Goal: Task Accomplishment & Management: Manage account settings

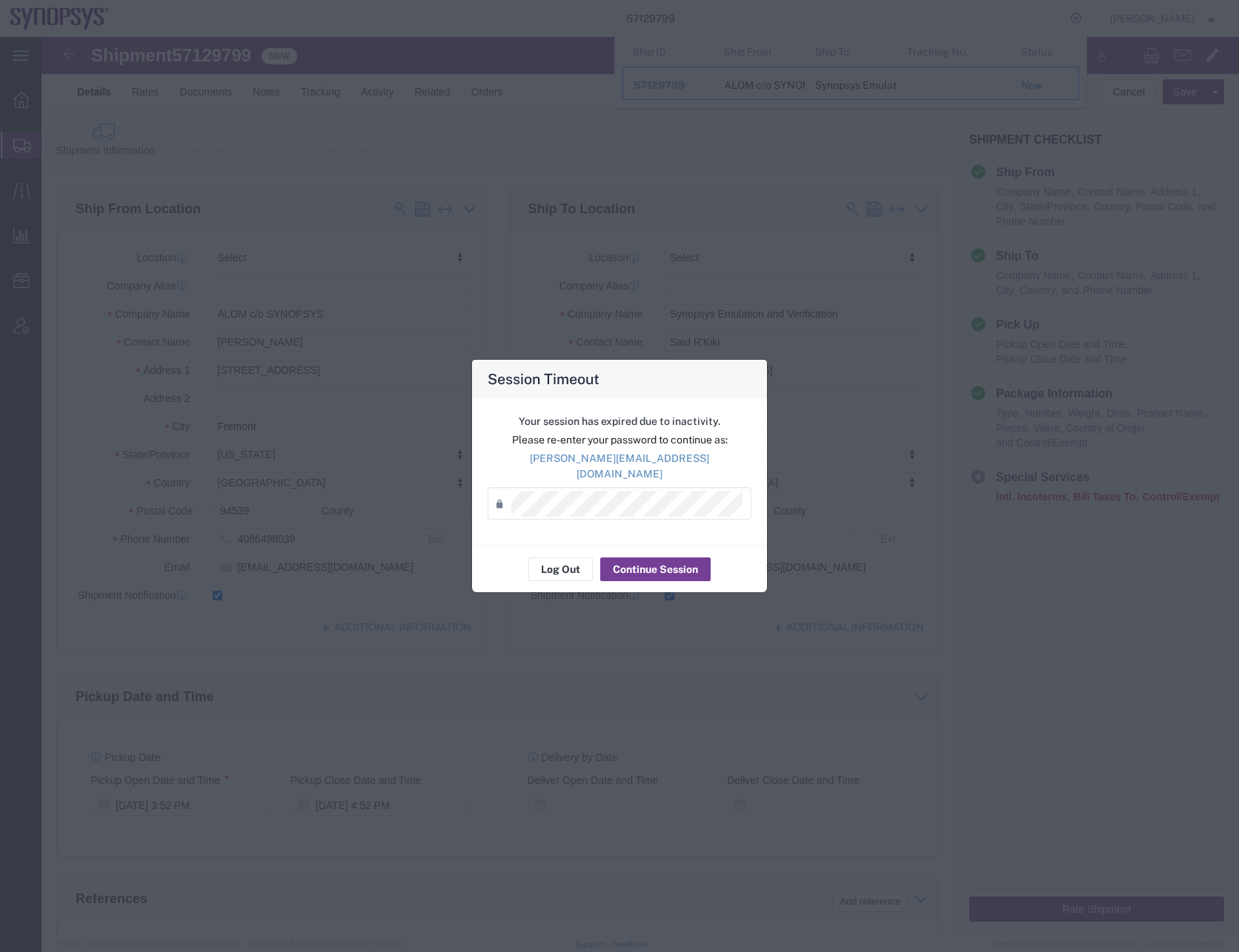
click at [664, 562] on button "Continue Session" at bounding box center [655, 570] width 111 height 24
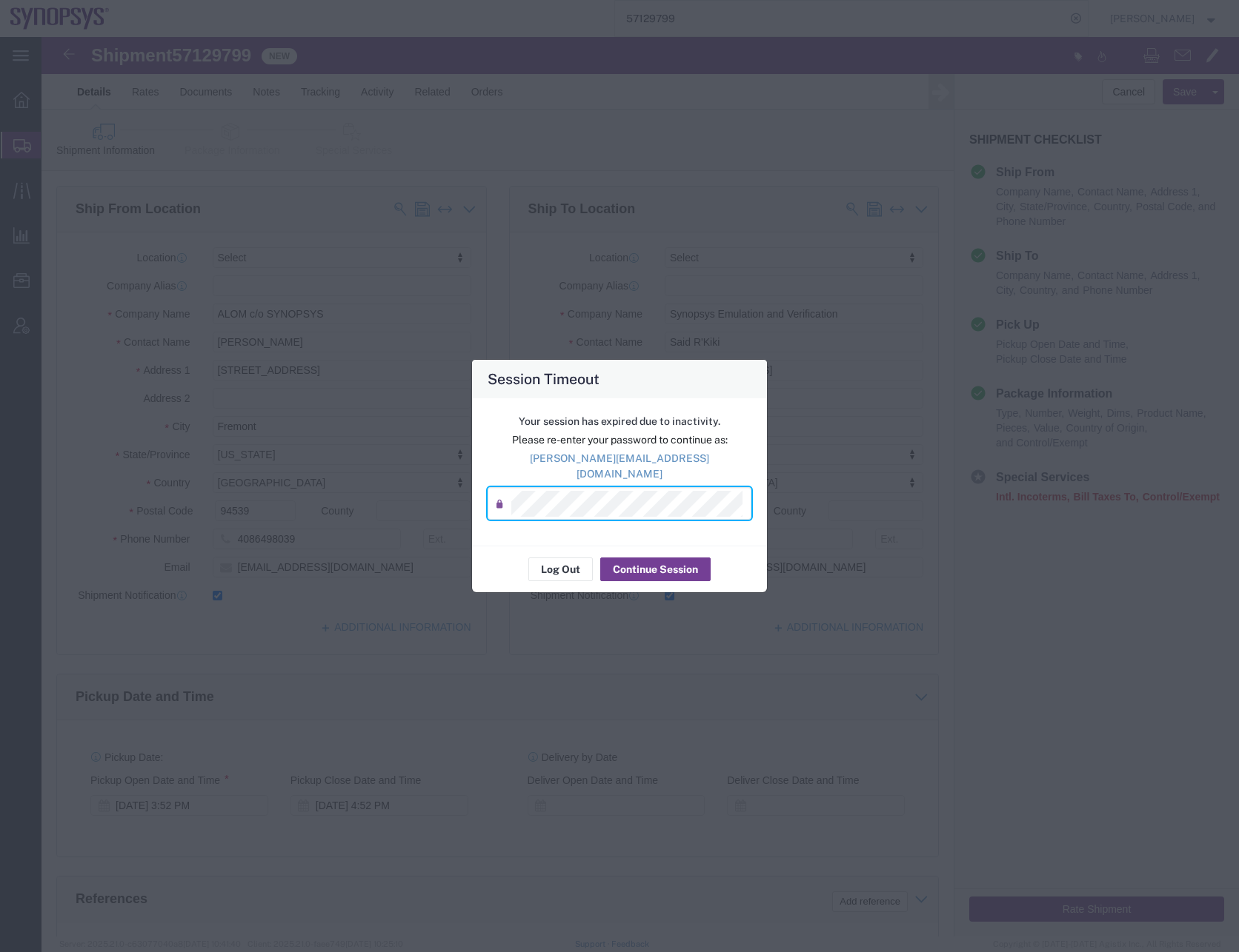
click at [654, 565] on button "Continue Session" at bounding box center [655, 570] width 111 height 24
click at [655, 559] on button "Continue Session" at bounding box center [655, 570] width 111 height 24
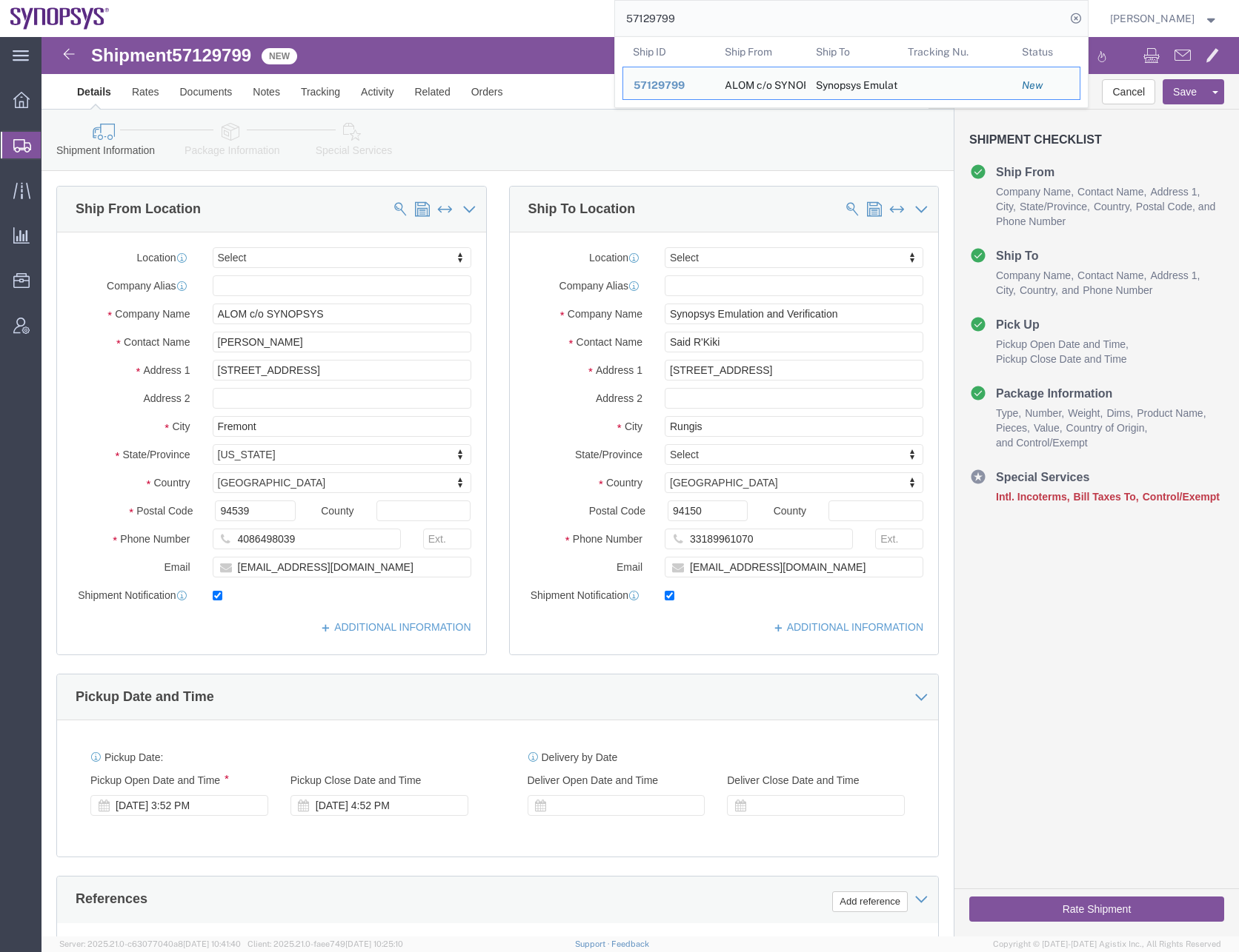
click at [704, 26] on input "57129799" at bounding box center [840, 18] width 451 height 35
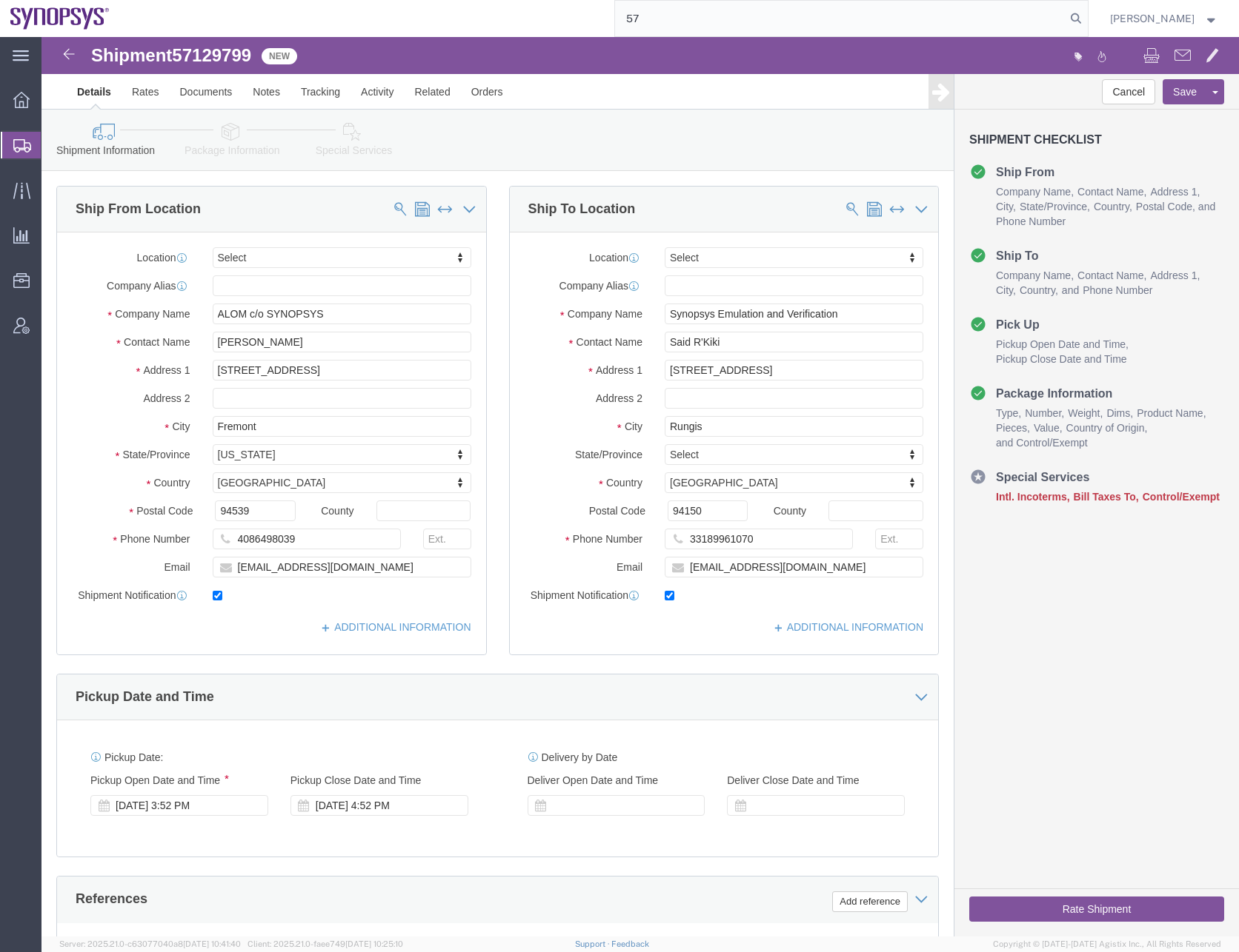
type input "5"
type input "57127185"
click div "[DATE] 11:23 AM"
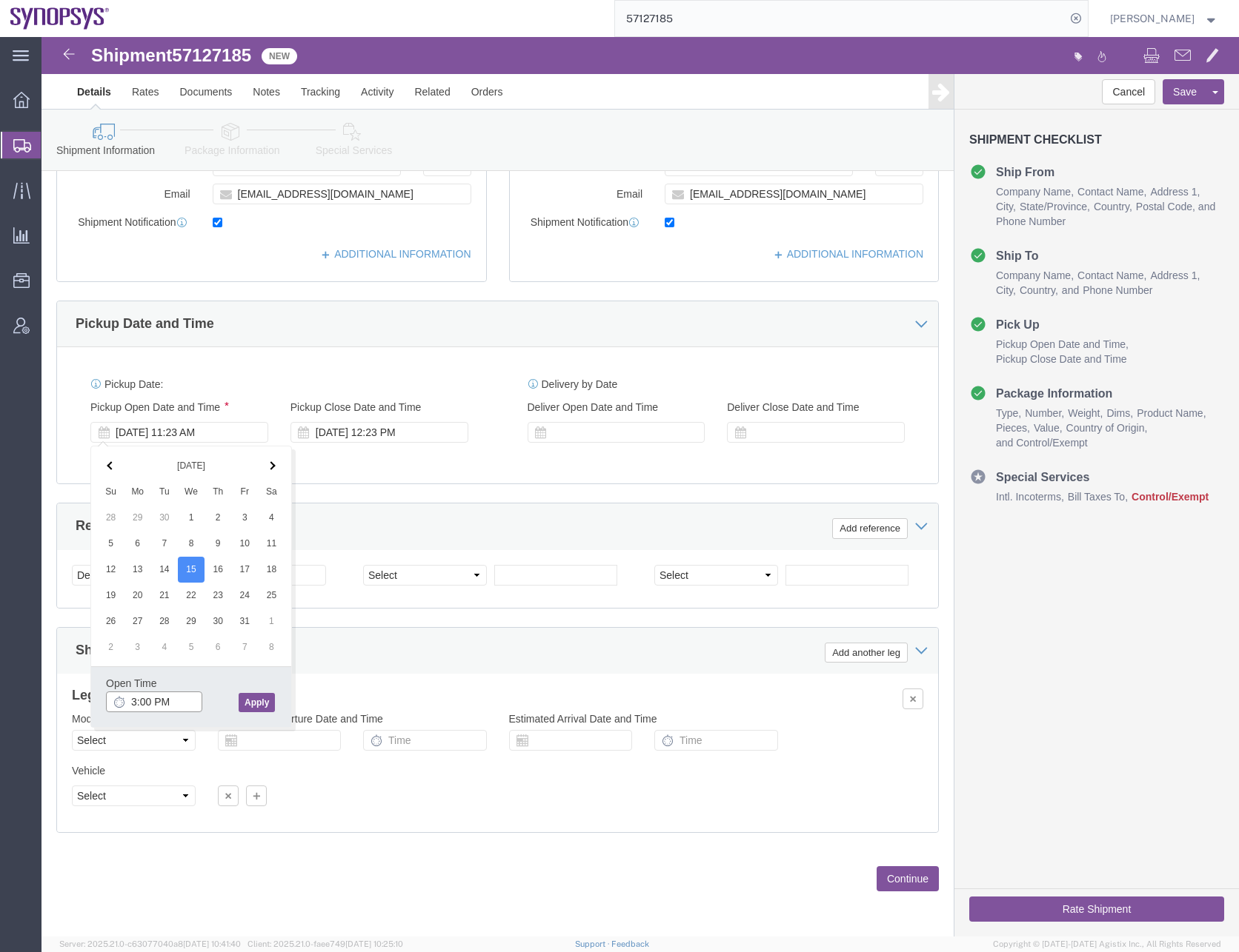
type input "3:00 PM"
click button "Apply"
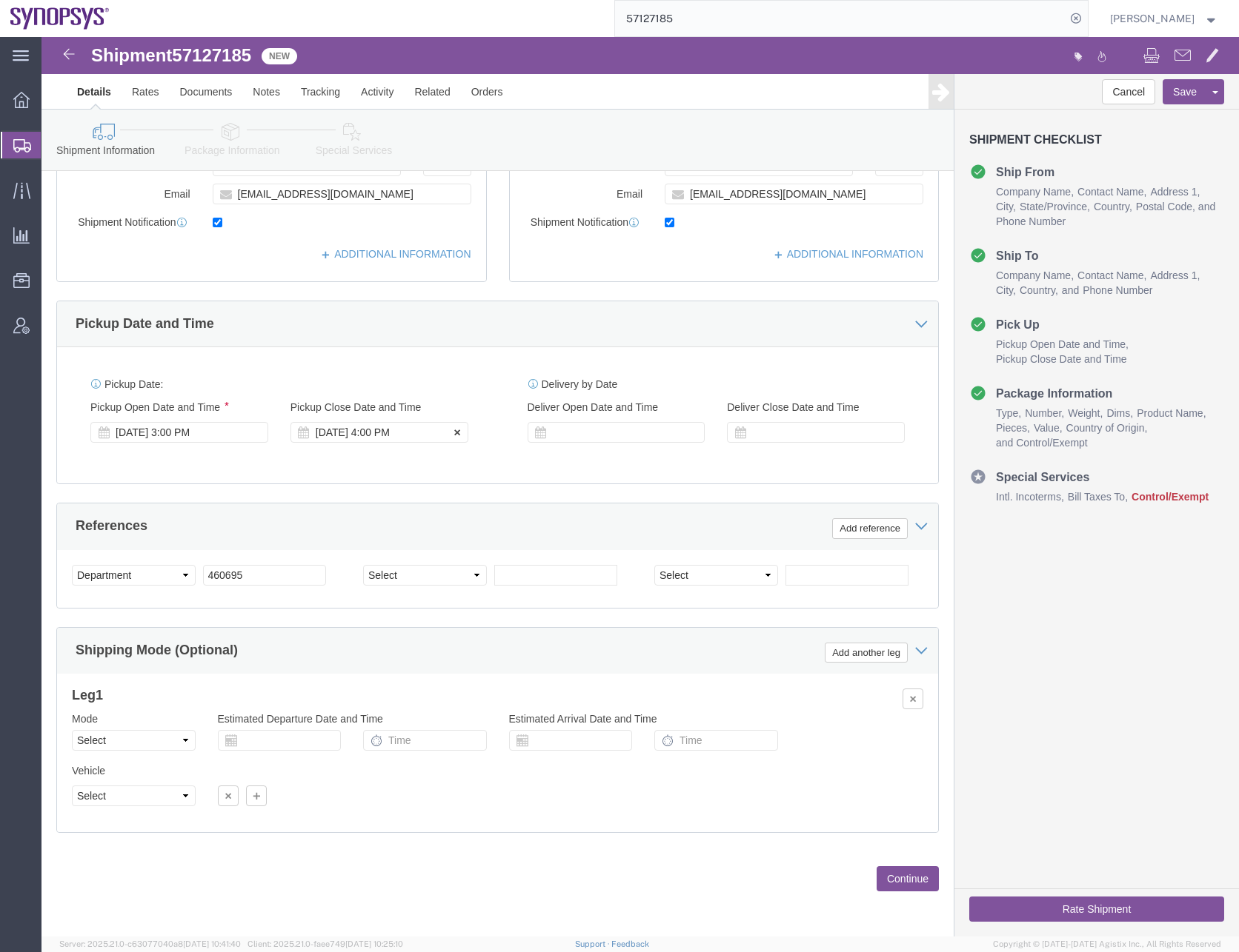
click div "[DATE] 4:00 PM"
type input "5:00 PM"
click button "Apply"
click div "Pickup Date: Pickup Start Date Pickup Start Time Pickup Open Date and Time [DAT…"
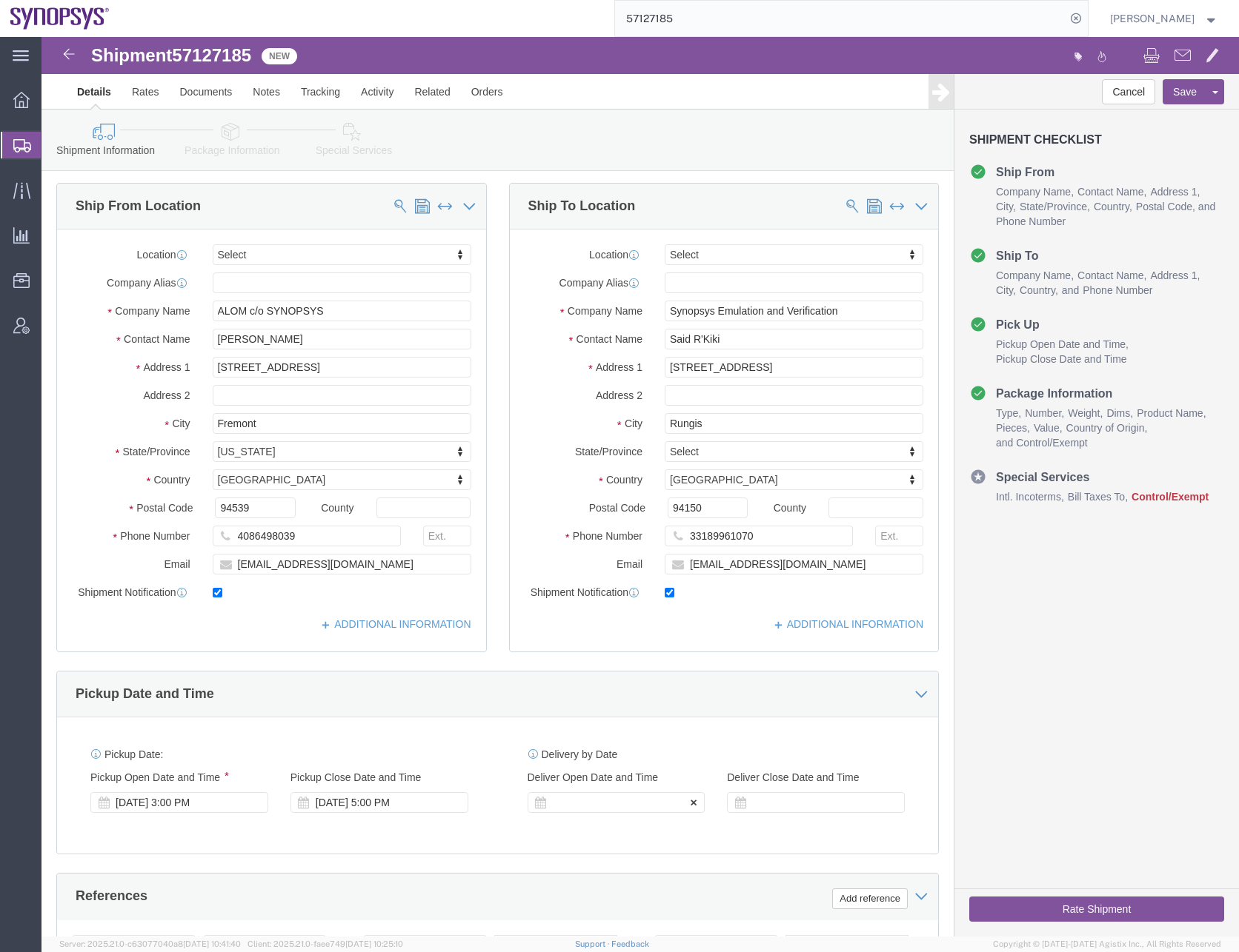
scroll to position [0, 0]
click link "ADDITIONAL INFORMATION"
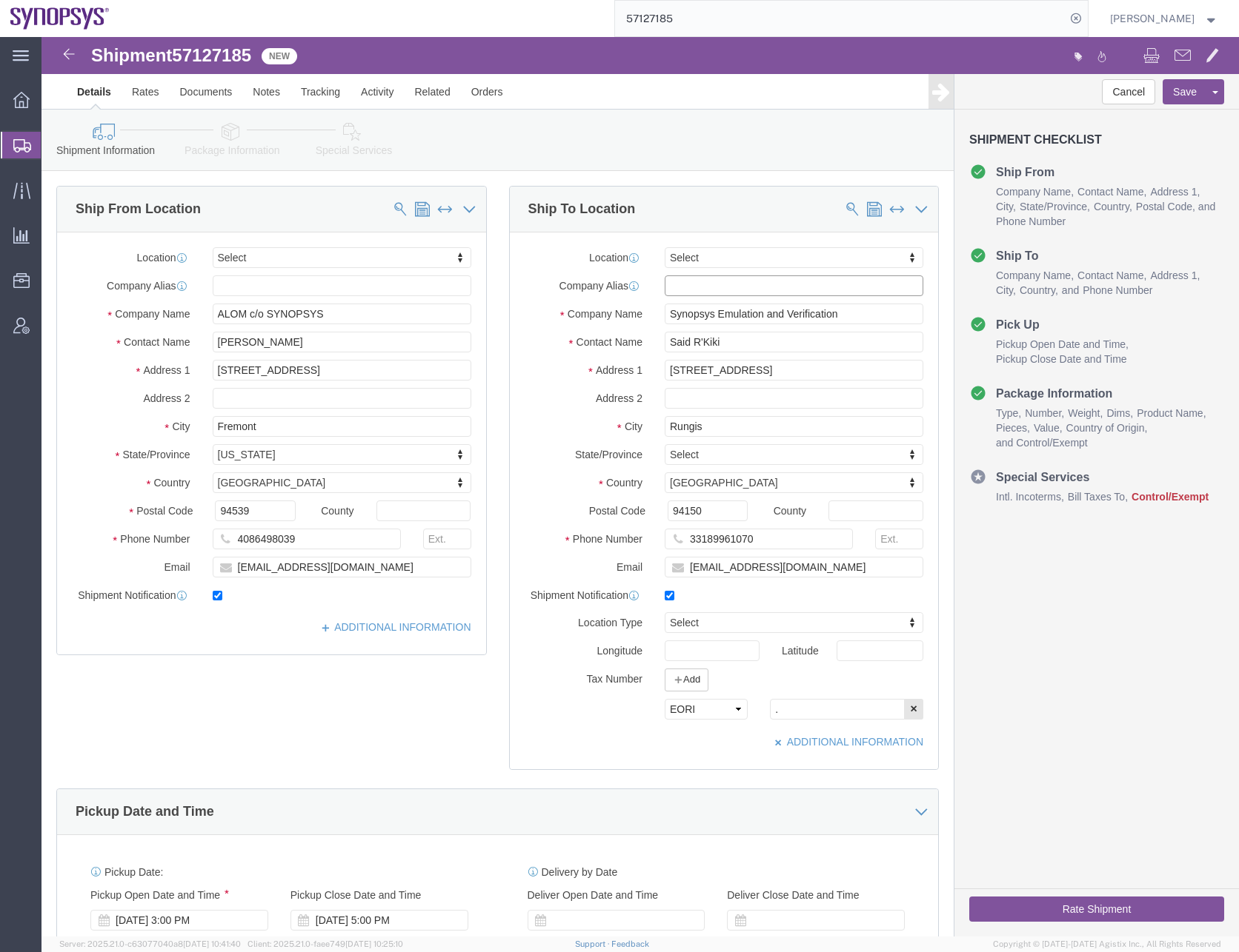
click input "text"
drag, startPoint x: 713, startPoint y: 505, endPoint x: 565, endPoint y: 516, distance: 148.4
click div "Phone Number [PHONE_NUMBER]"
type input "fr"
select select "63109"
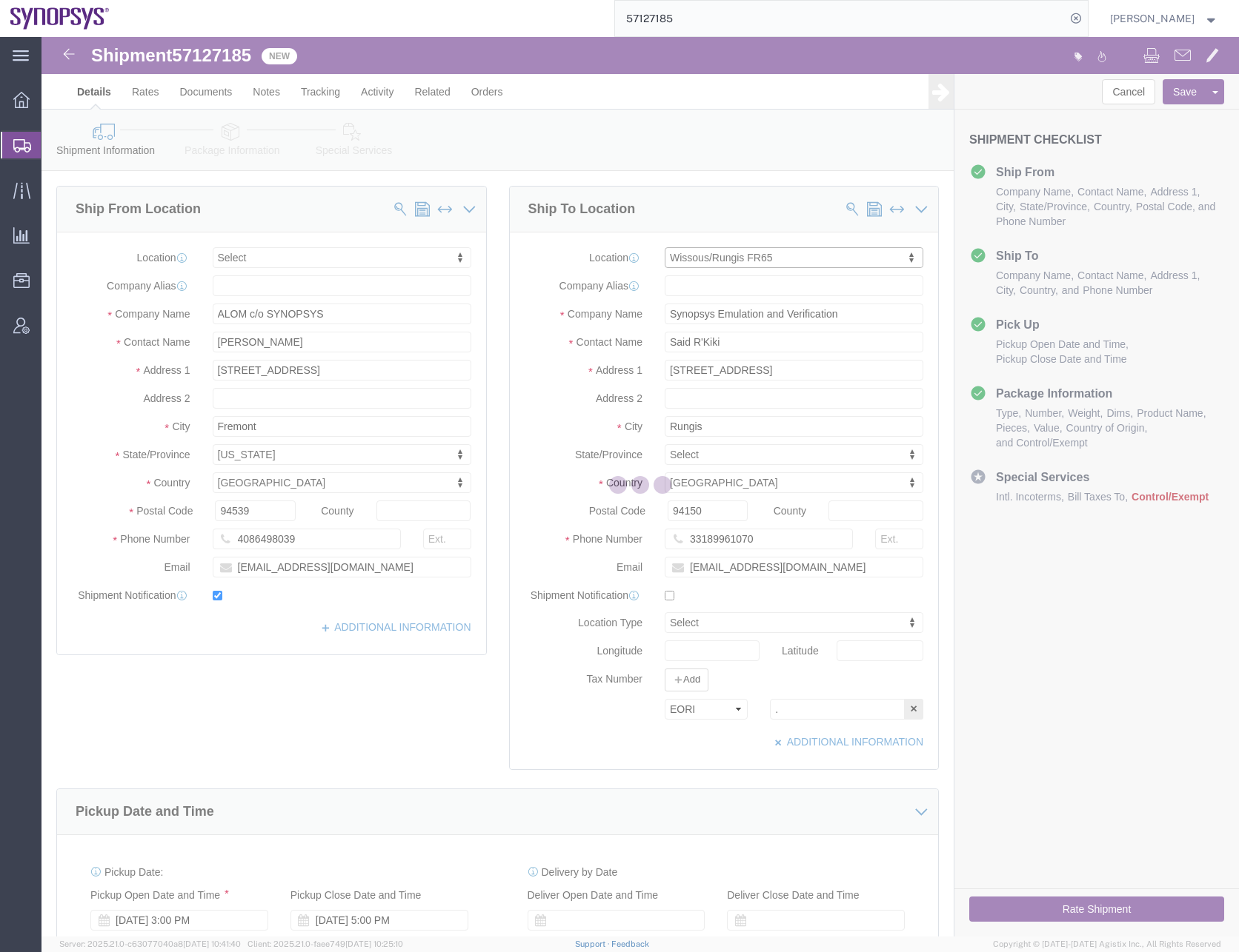
type input "[STREET_ADDRESS]"
type input "Rungis"
checkbox input "false"
type input "FR65"
type input "SYNOPSYS EMULATION AND VERIFICATION"
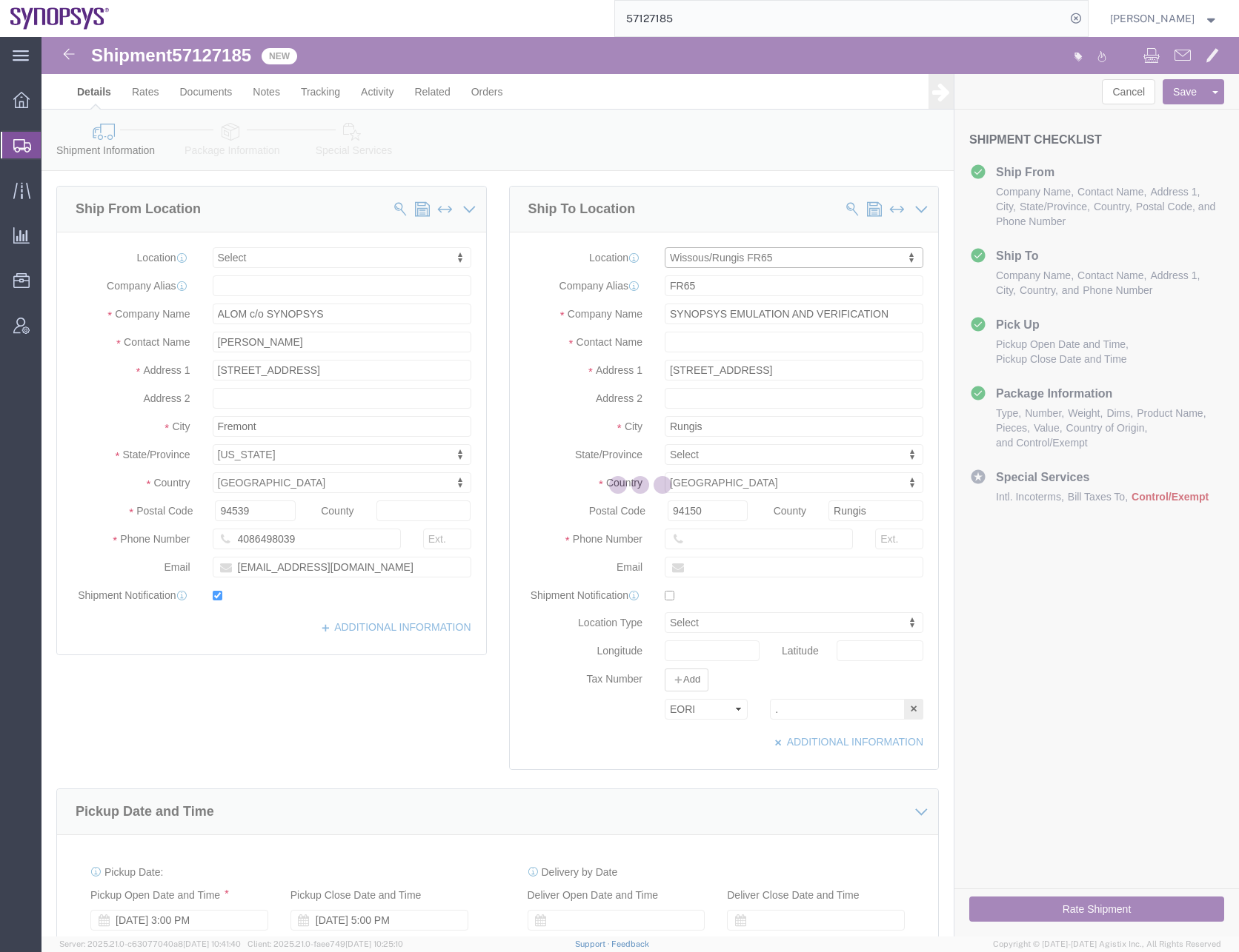
select select "TIN"
select select "EORI"
select select "VAT"
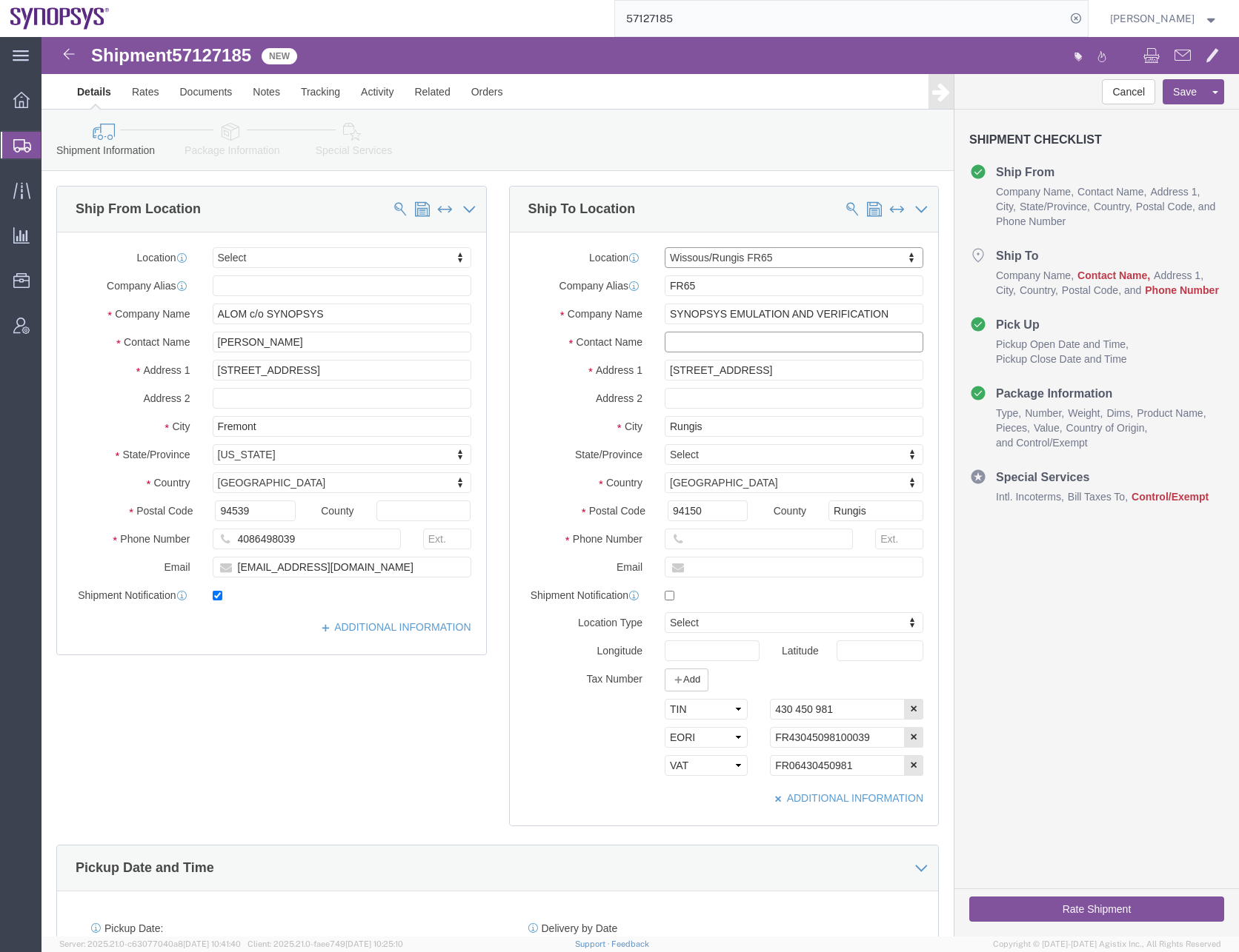
click input "text"
type input "Said R'Kik"
click input "text"
paste input "33189961070"
type input "33189961070"
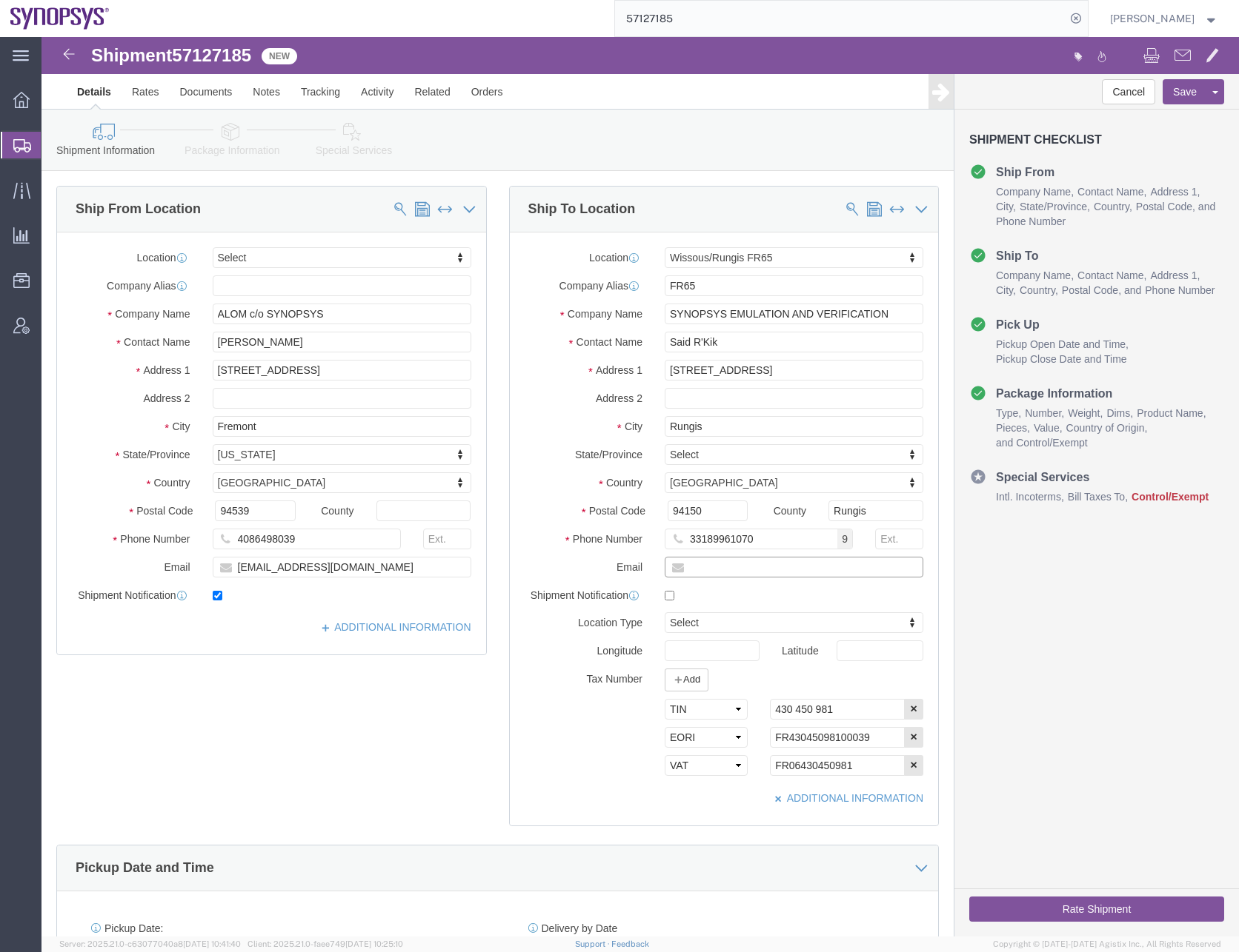
click input "text"
type input "[EMAIL_ADDRESS][DOMAIN_NAME]"
click input "checkbox"
checkbox input "true"
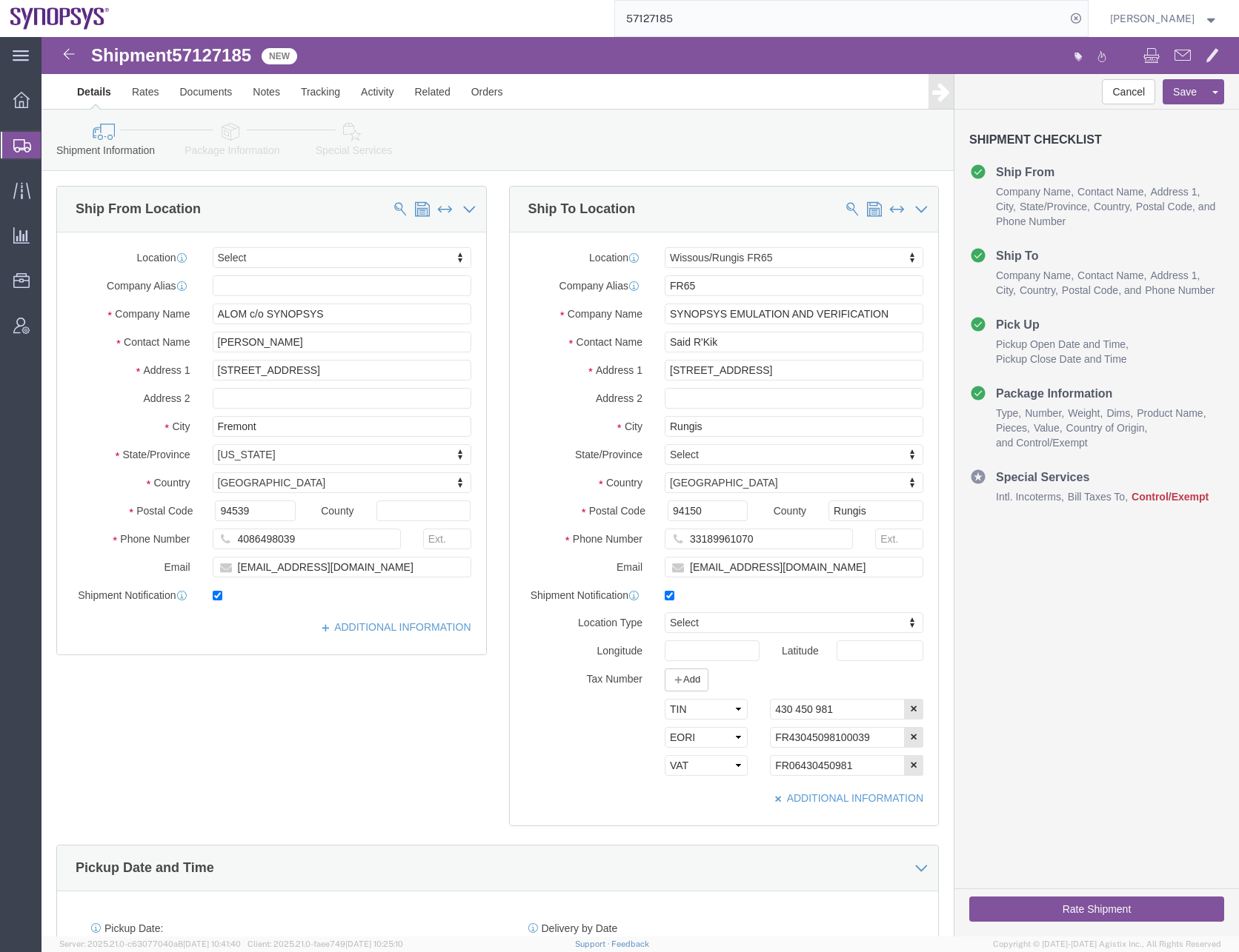
click div "Ship From Location Location Select Select My Profile Location [GEOGRAPHIC_DATA]…"
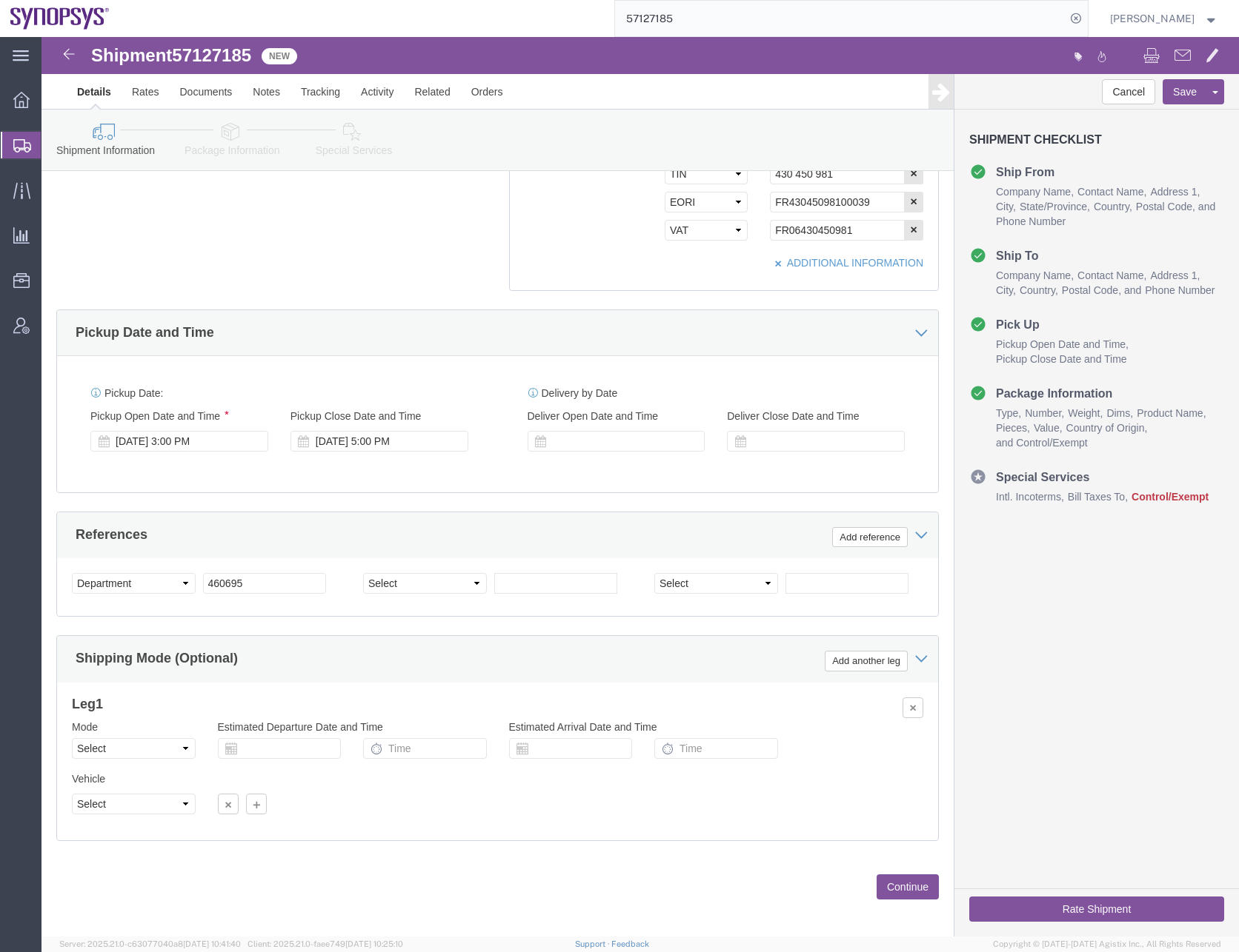
scroll to position [544, 0]
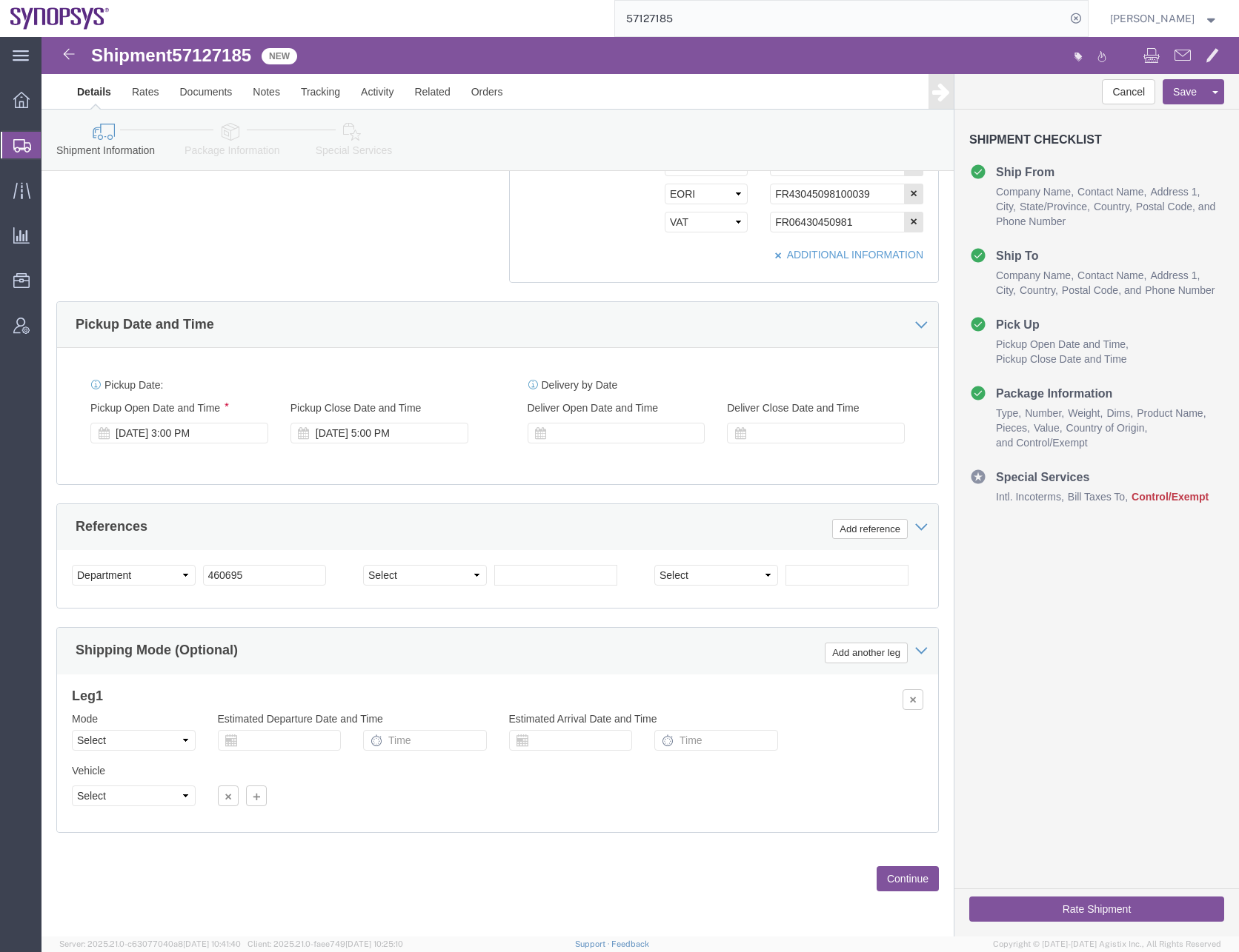
click button "Continue"
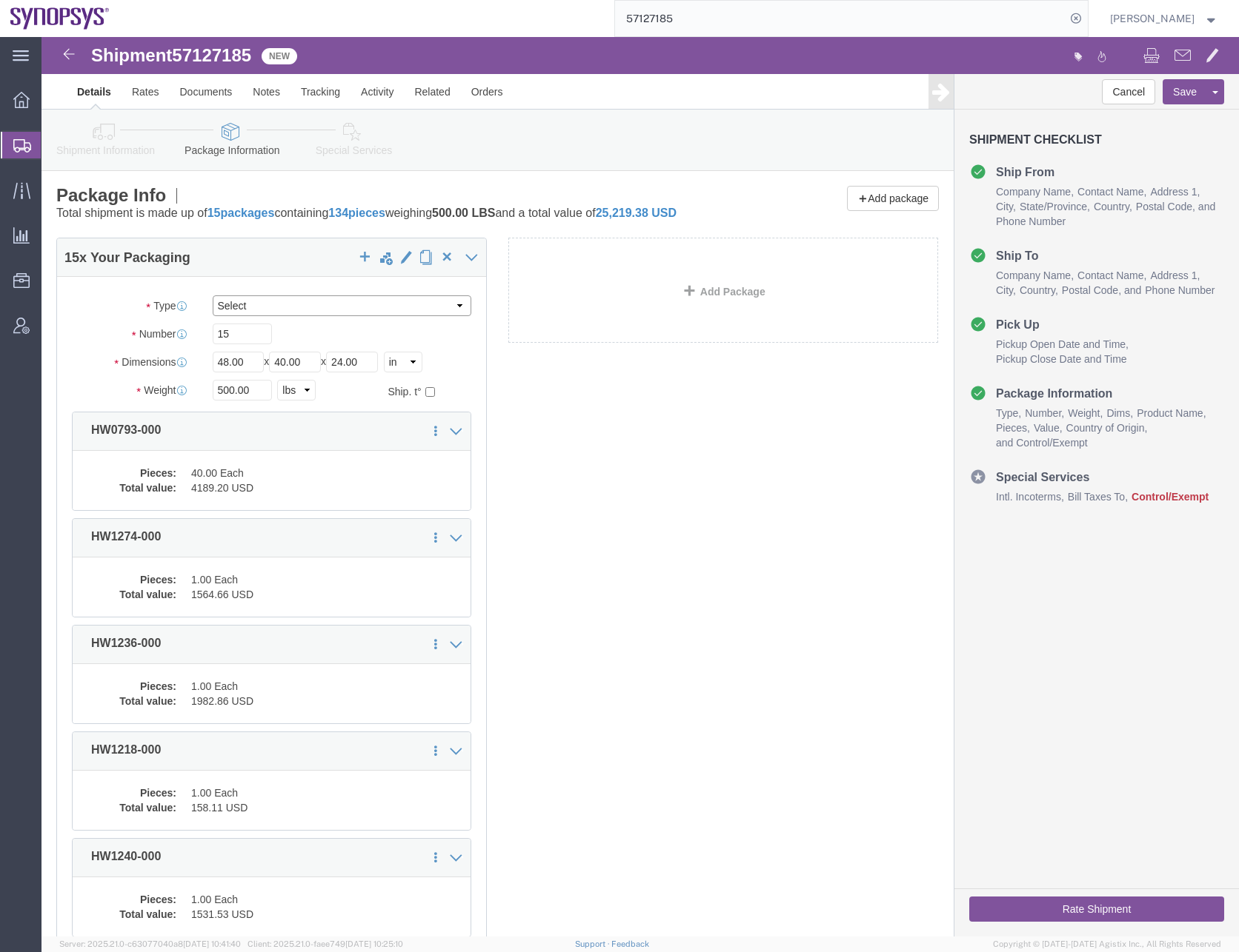
click select "Select Bale(s) Basket(s) Bolt(s) Bottle(s) Buckets Bulk Bundle(s) Can(s) Cardbo…"
select select "PSNS"
click select "Select Bale(s) Basket(s) Bolt(s) Bottle(s) Buckets Bulk Bundle(s) Can(s) Cardbo…"
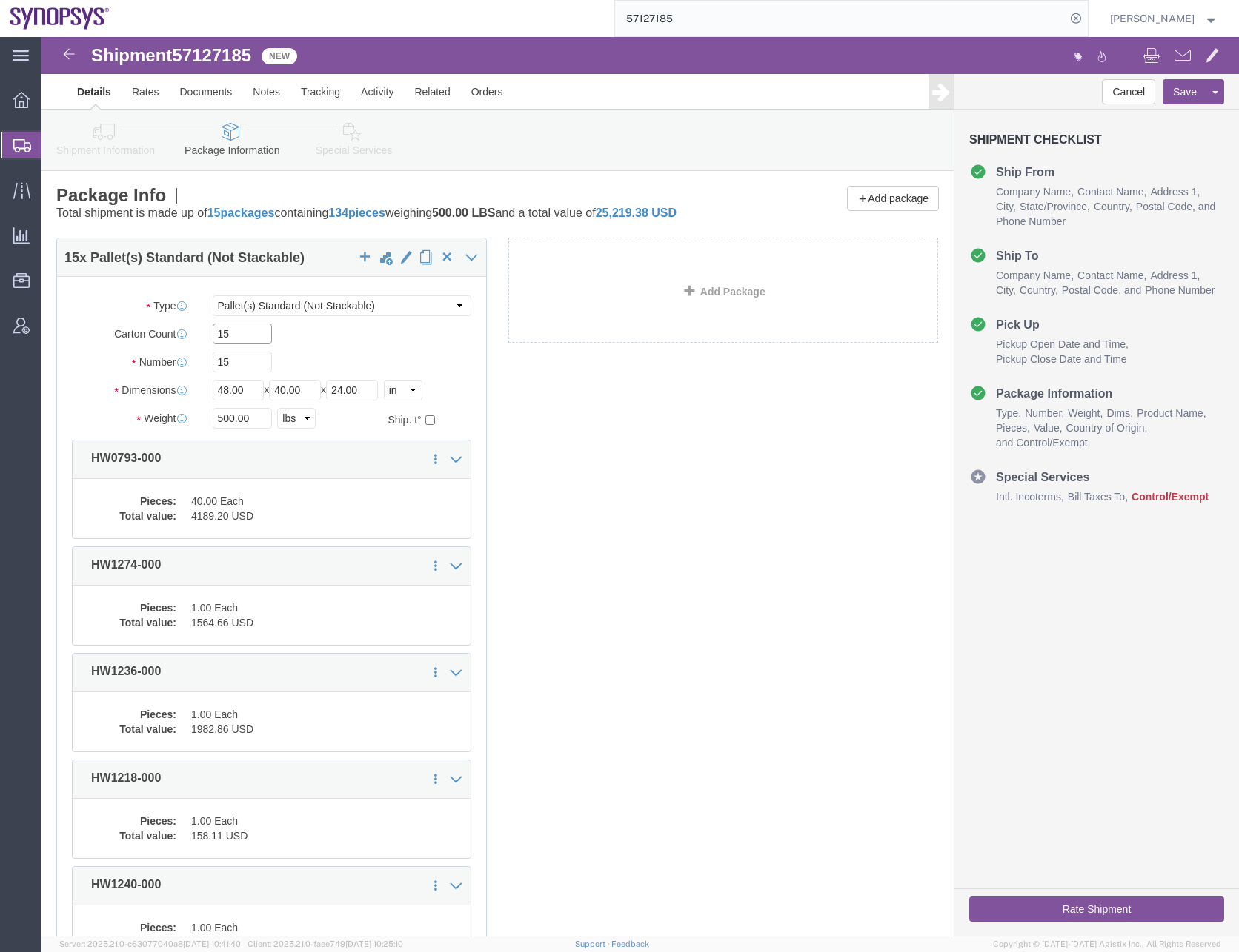
type input "15"
type input "1"
type input "19"
type input "106"
click dd "4189.20 USD"
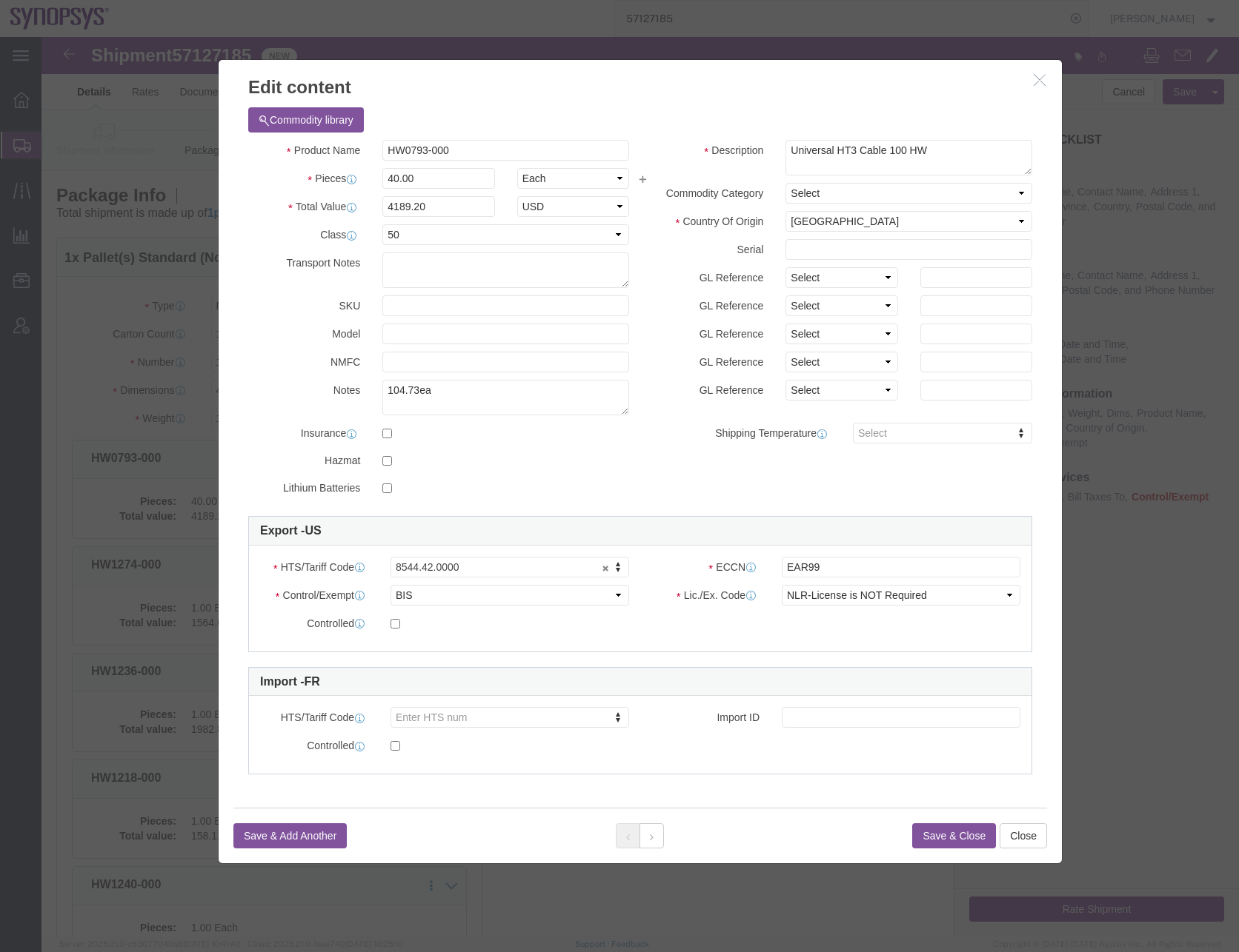
click button "Save & Close"
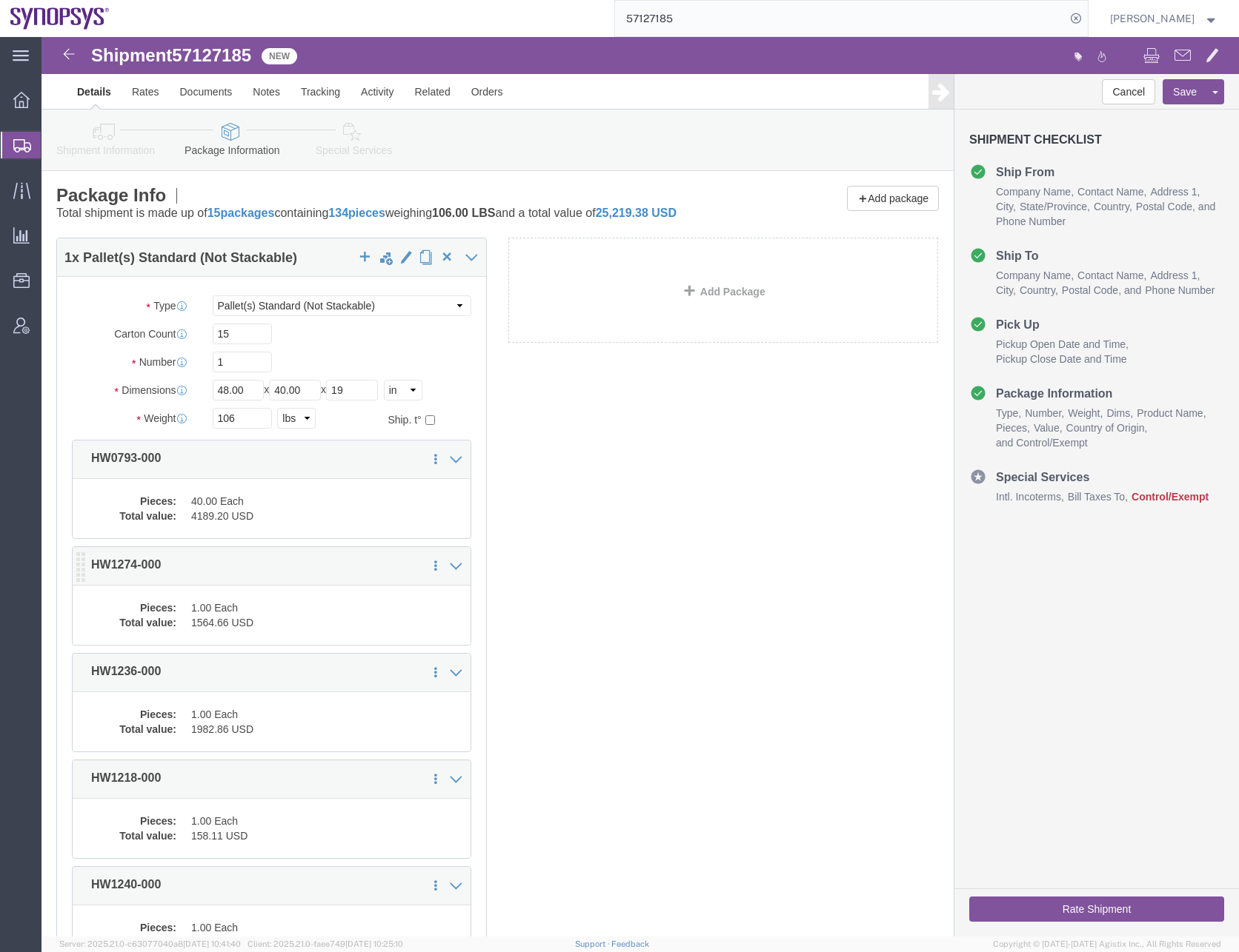
click dd "1564.66 USD"
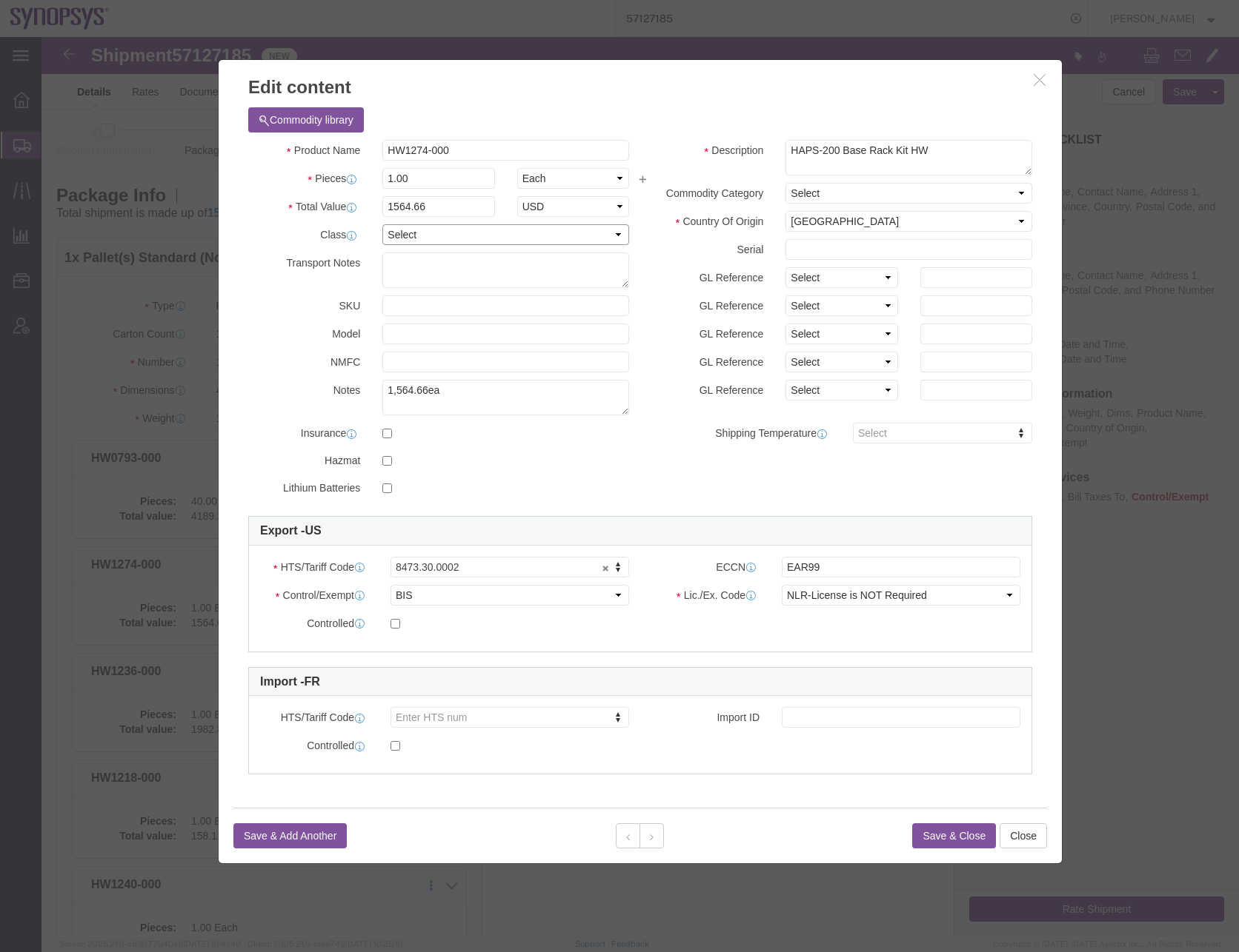
click select "Select 50 55 60 65 70 85 92.5 100 125 175 250 300 400"
select select "50"
click select "Select 50 55 60 65 70 85 92.5 100 125 175 250 300 400"
click button "Save & Close"
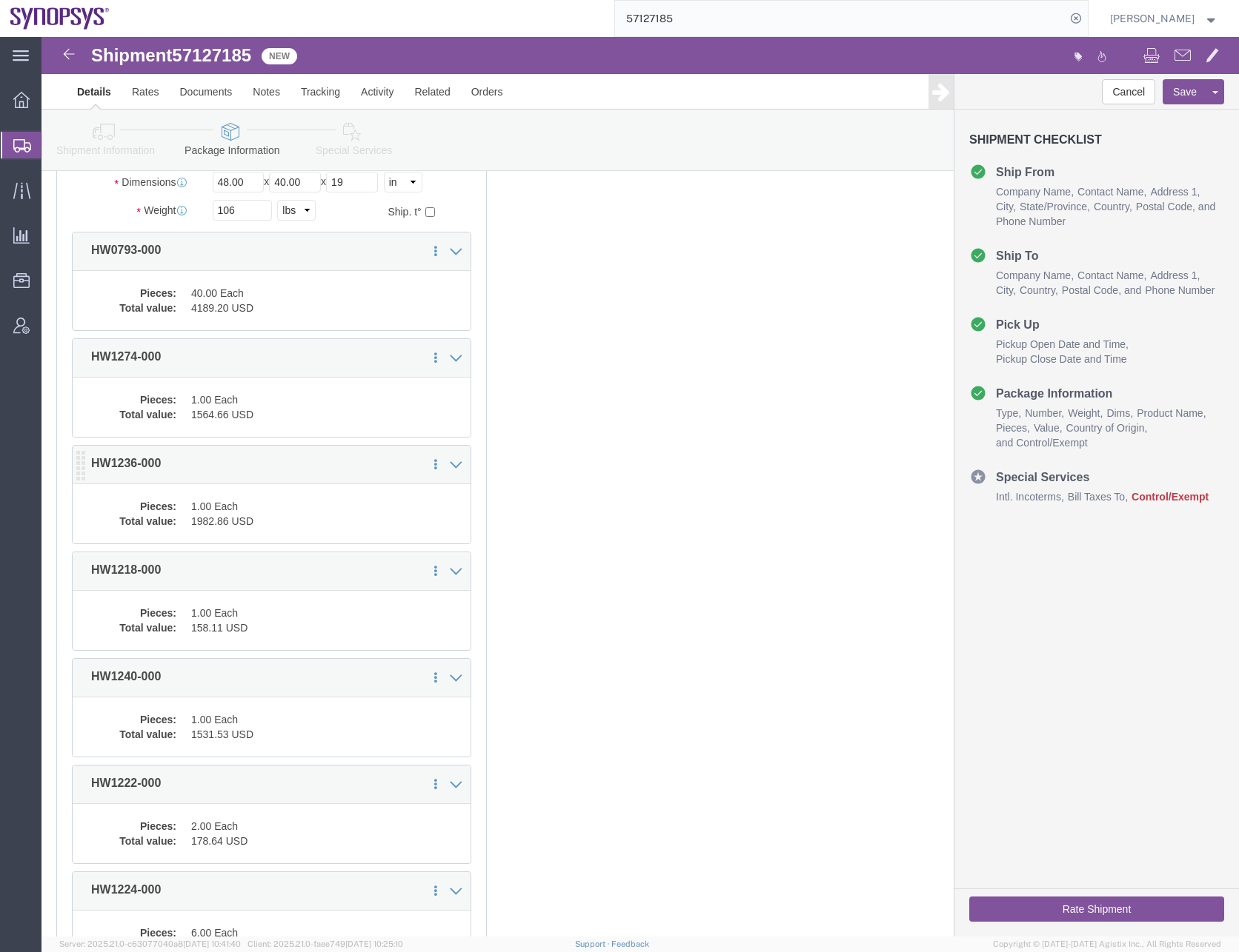
scroll to position [296, 0]
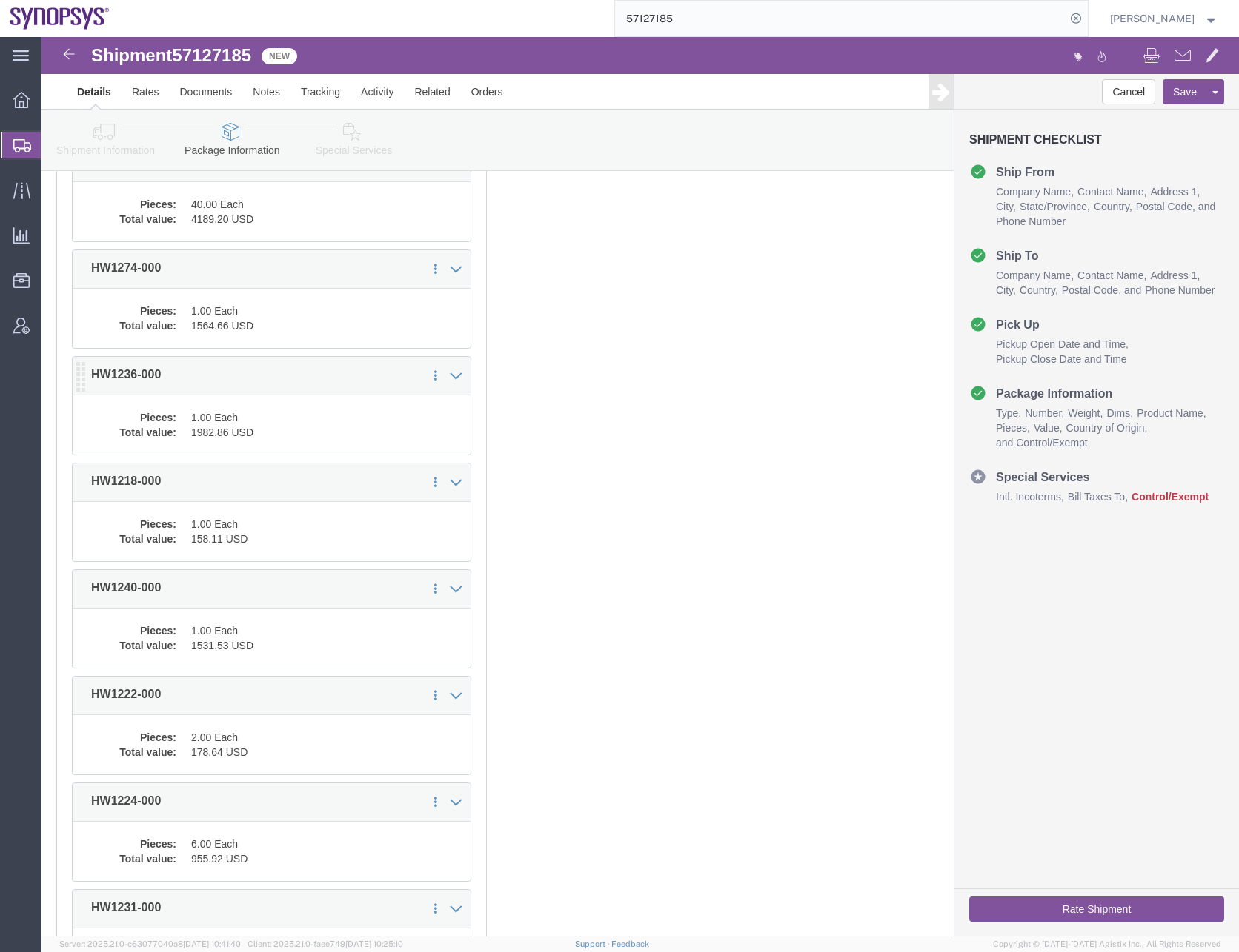
click div "1 x Pallet(s) Standard (Not Stackable) Package Type Select Bale(s) Basket(s) Bo…"
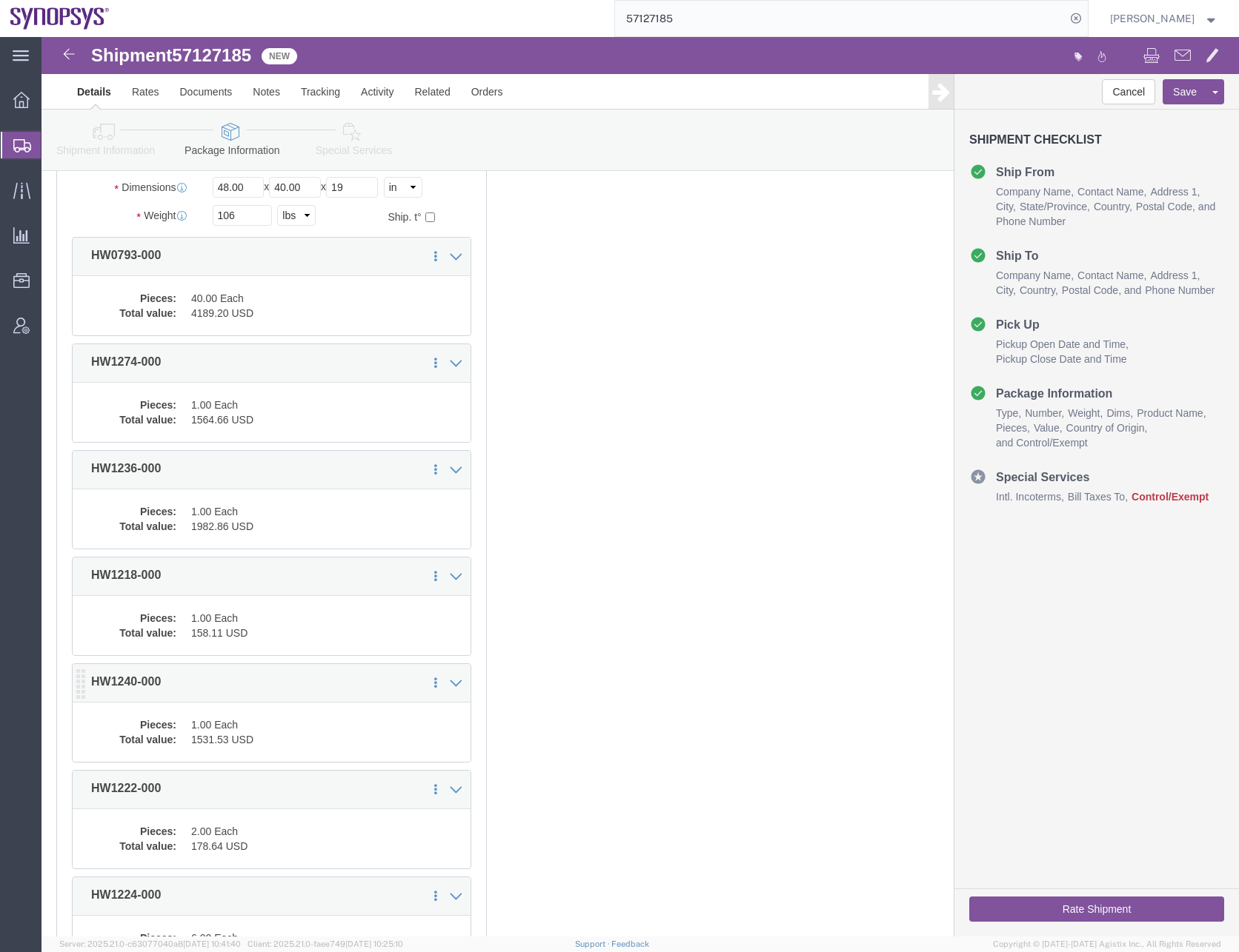
scroll to position [222, 0]
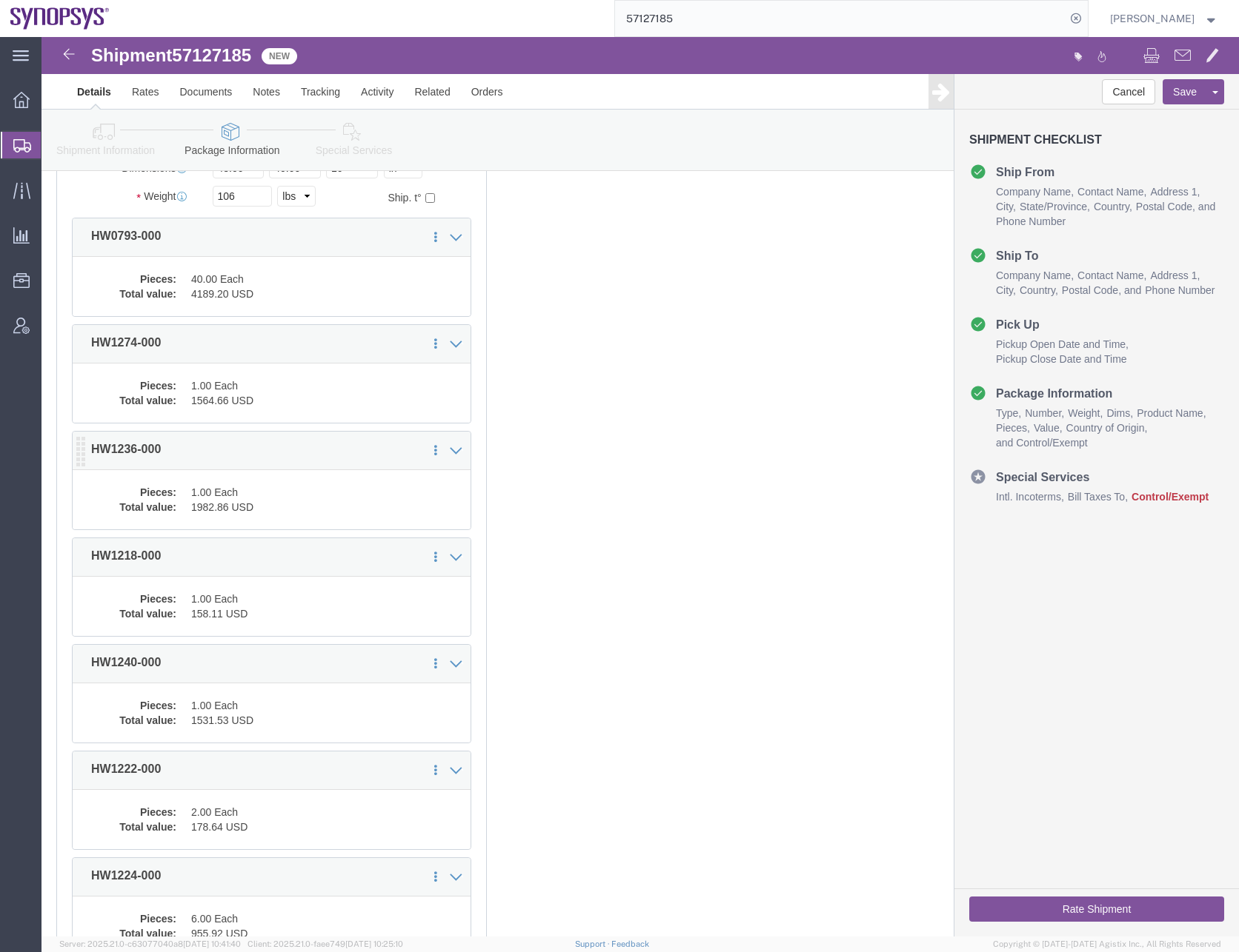
click dd "1.00 Each"
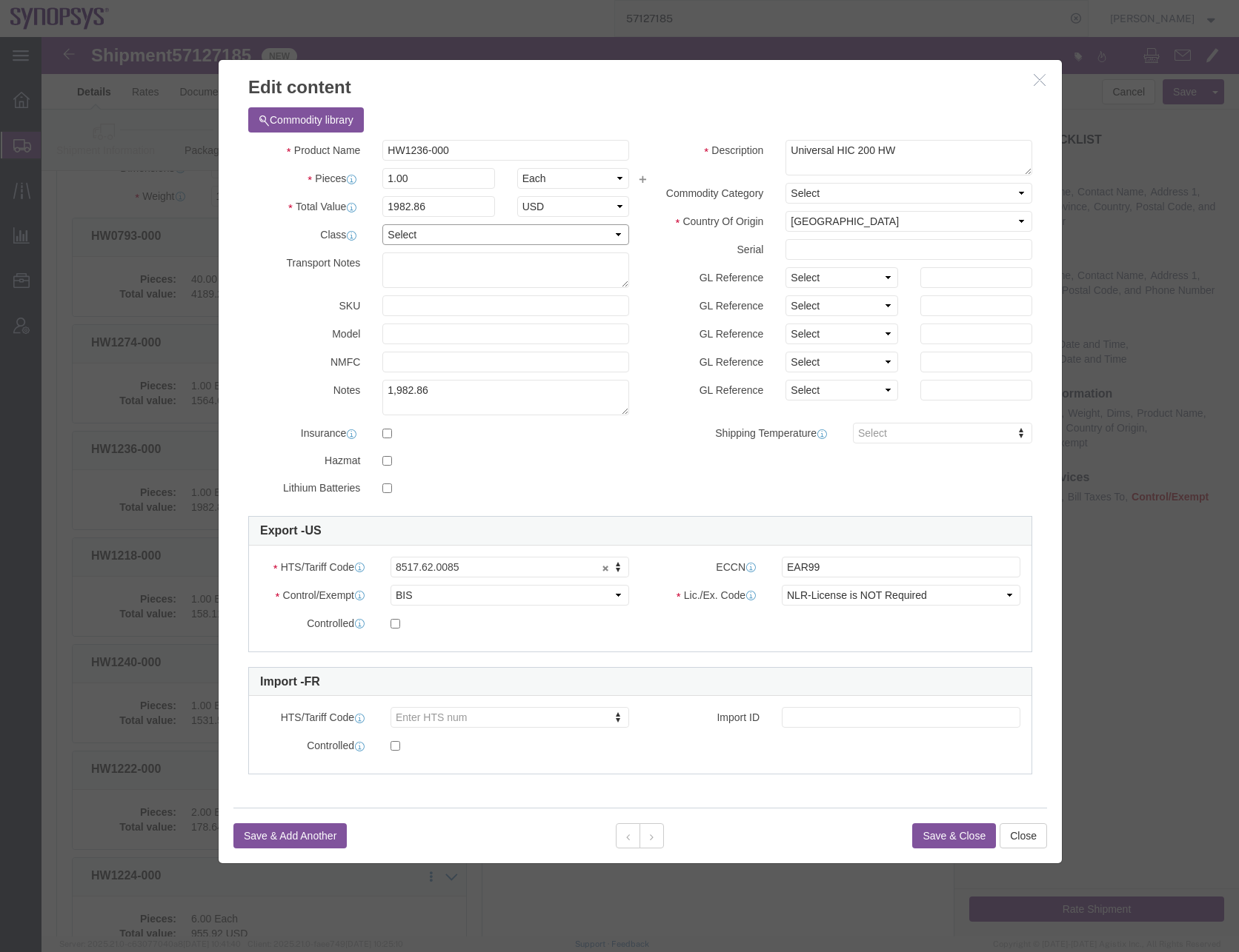
click select "Select 50 55 60 65 70 85 92.5 100 125 175 250 300 400"
select select "50"
click select "Select 50 55 60 65 70 85 92.5 100 125 175 250 300 400"
click button "Save & Close"
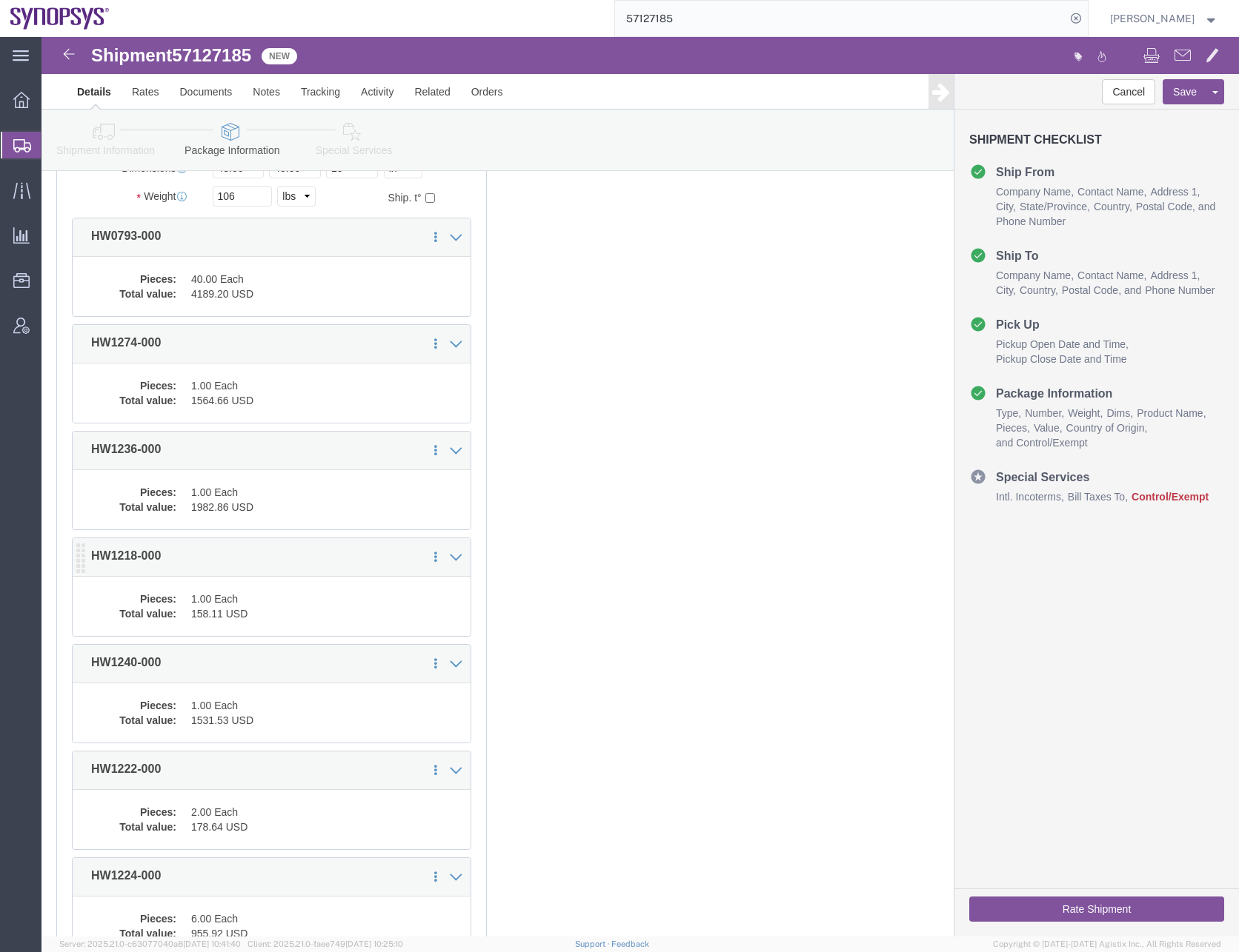
click dd "1.00 Each"
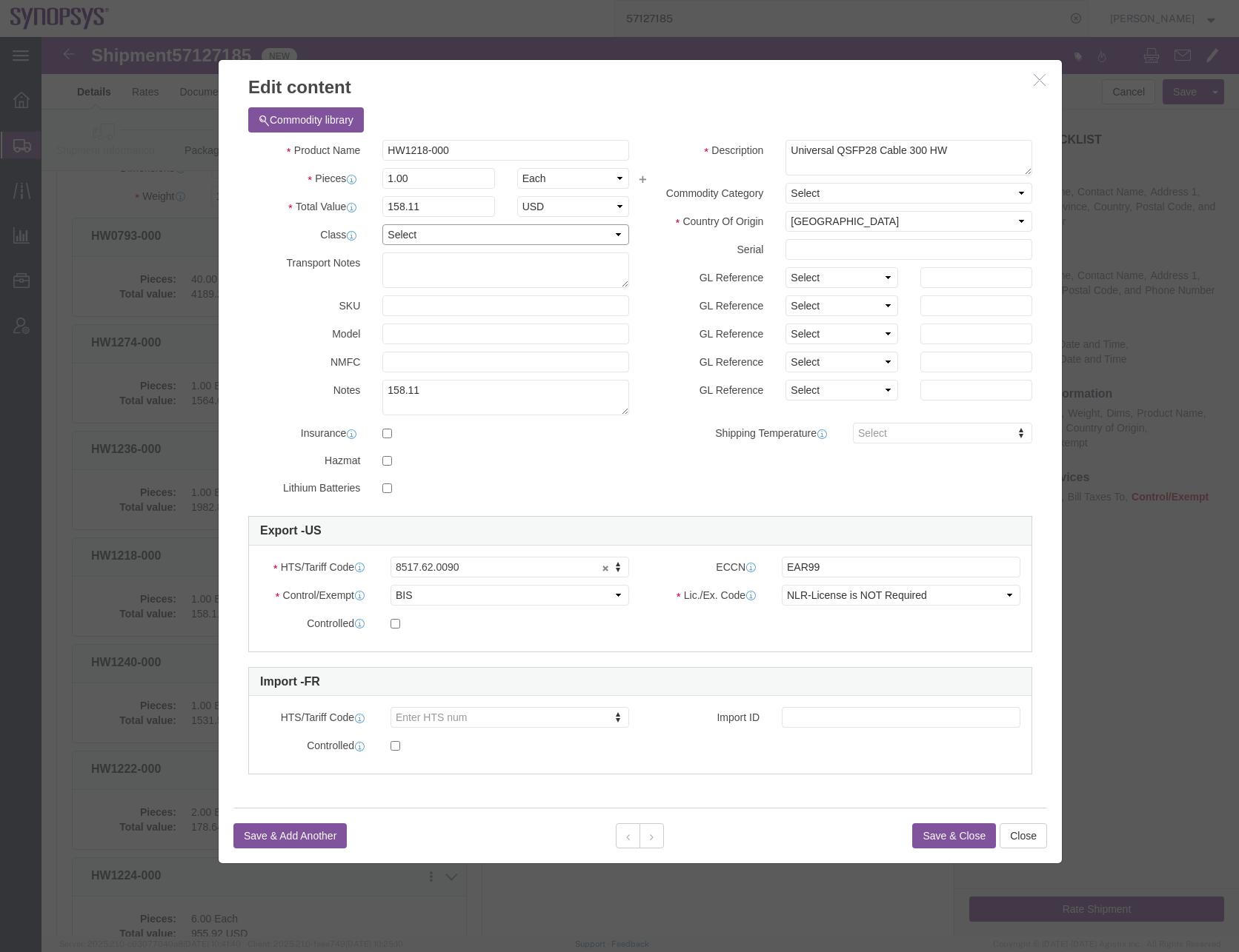
click select "Select 50 55 60 65 70 85 92.5 100 125 175 250 300 400"
select select "50"
click select "Select 50 55 60 65 70 85 92.5 100 125 175 250 300 400"
click button "Save & Close"
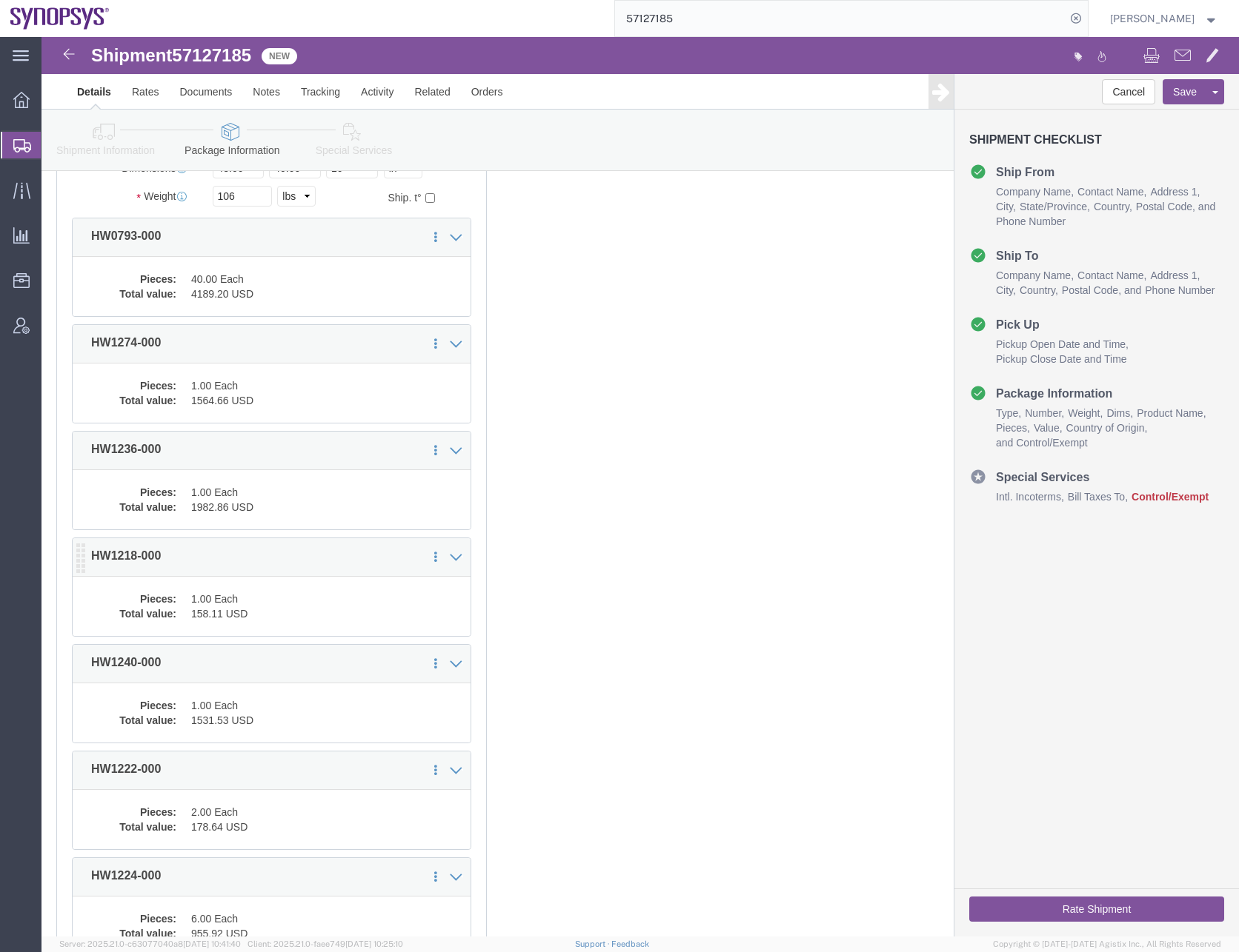
click dd "158.11 USD"
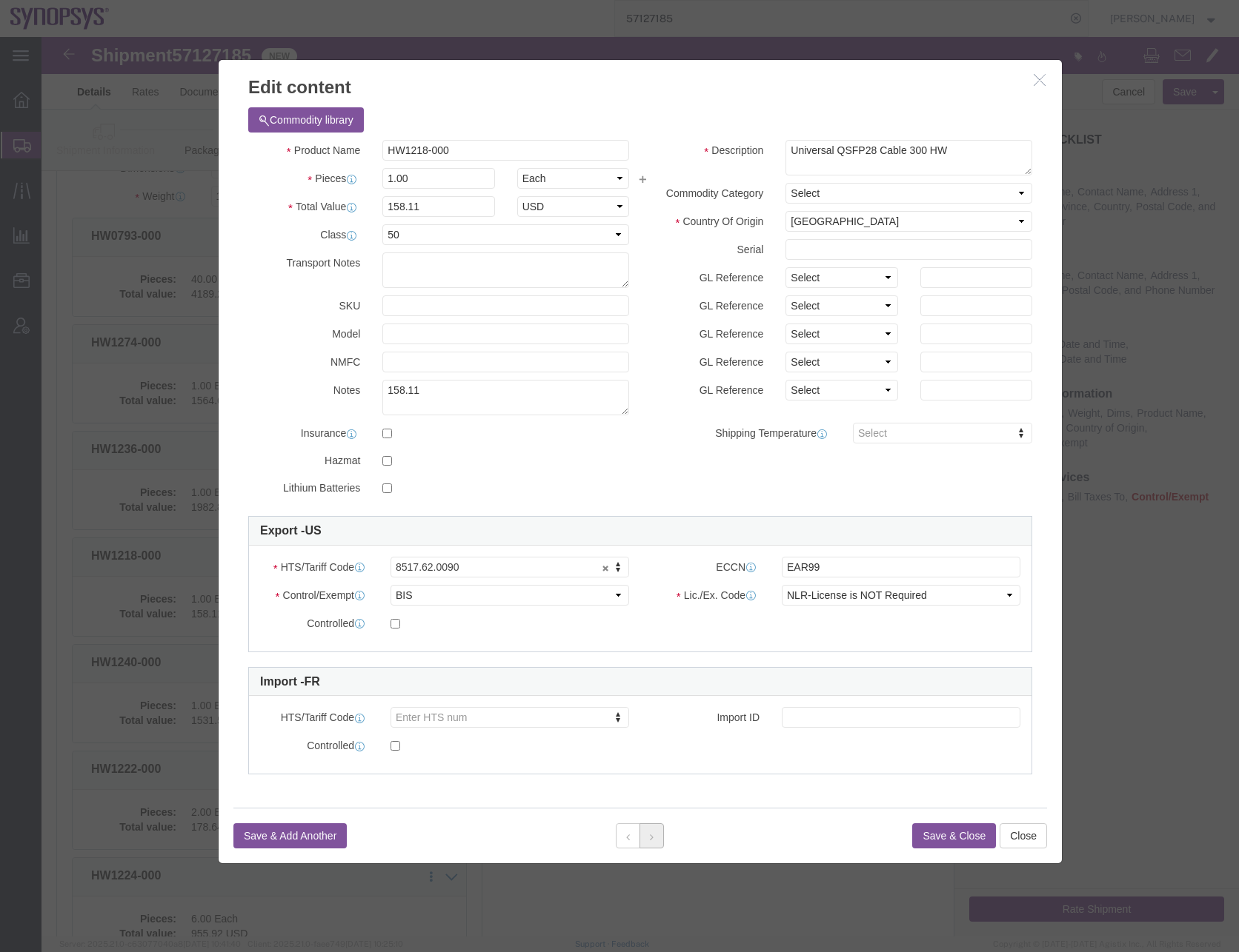
click button
drag, startPoint x: 434, startPoint y: 197, endPoint x: 418, endPoint y: 203, distance: 17.1
click select "Select 50 55 60 65 70 85 92.5 100 125 175 250 300 400"
select select "50"
click select "Select 50 55 60 65 70 85 92.5 100 125 175 250 300 400"
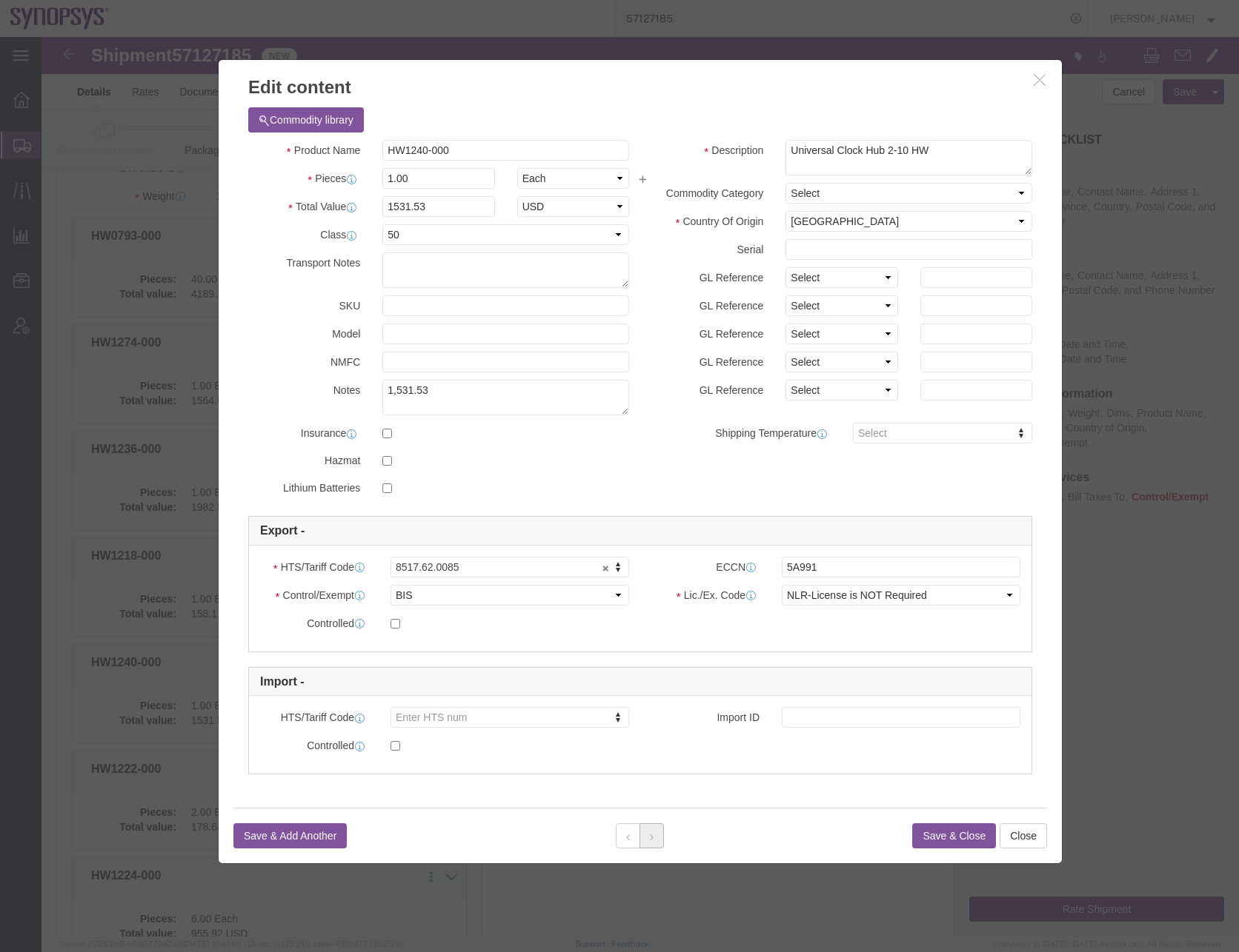
click icon
click select "Select 50 55 60 65 70 85 92.5 100 125 175 250 300 400"
select select "50"
click select "Select 50 55 60 65 70 85 92.5 100 125 175 250 300 400"
click button
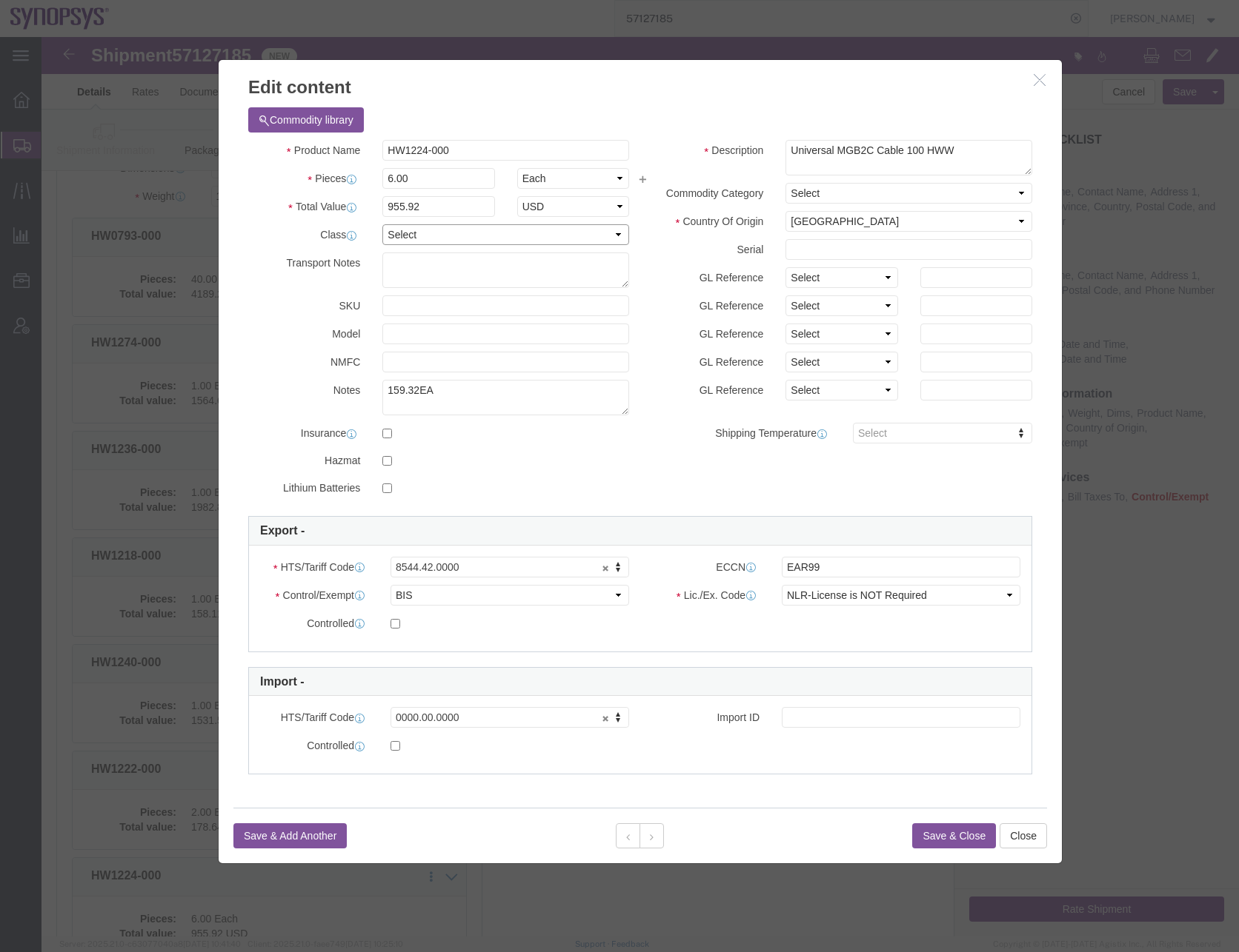
click select "Select 50 55 60 65 70 85 92.5 100 125 175 250 300 400"
select select "50"
click select "Select 50 55 60 65 70 85 92.5 100 125 175 250 300 400"
click button
click select "Select 50 55 60 65 70 85 92.5 100 125 175 250 300 400"
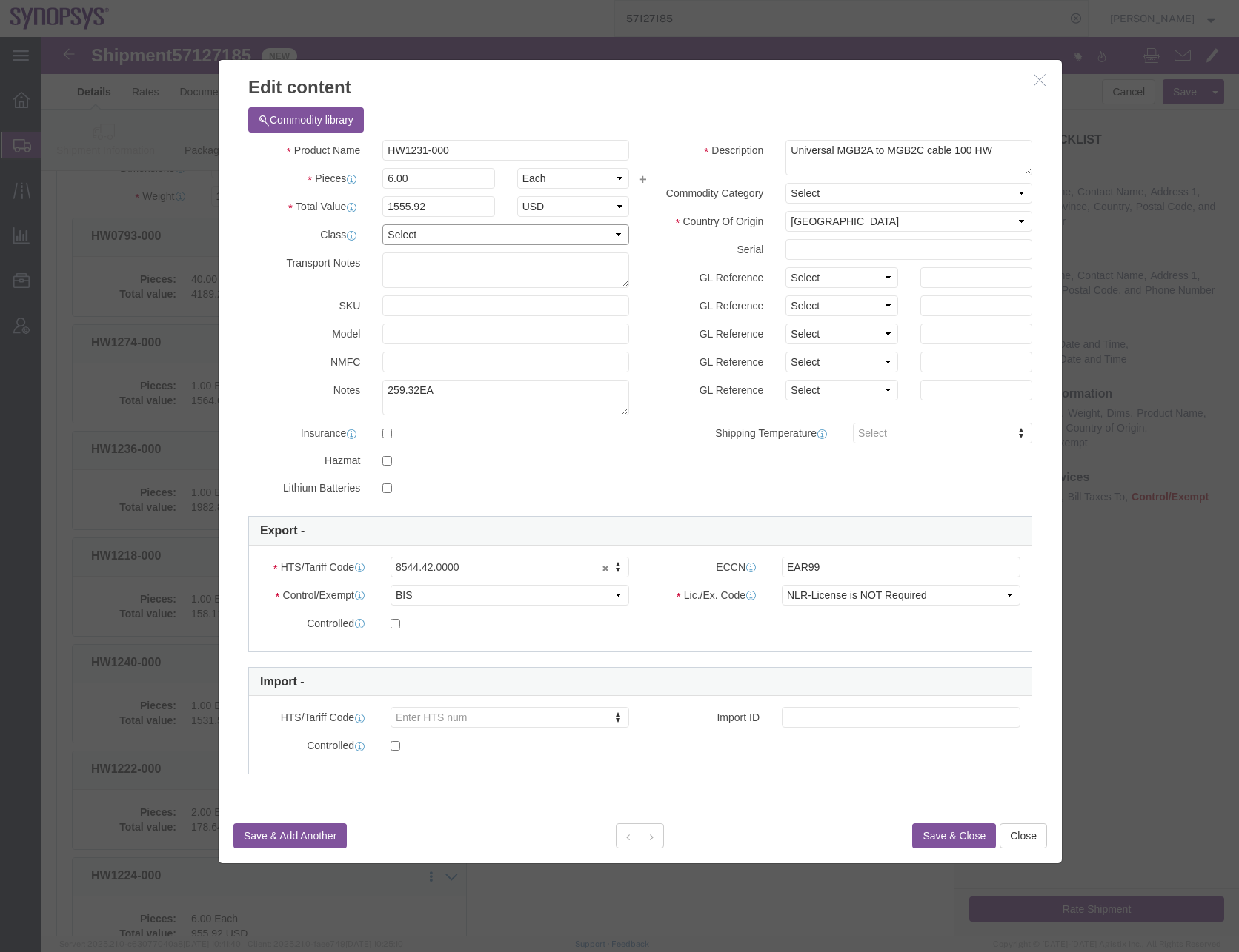
select select "50"
click select "Select 50 55 60 65 70 85 92.5 100 125 175 250 300 400"
click button
click select "Select 50 55 60 65 70 85 92.5 100 125 175 250 300 400"
select select "50"
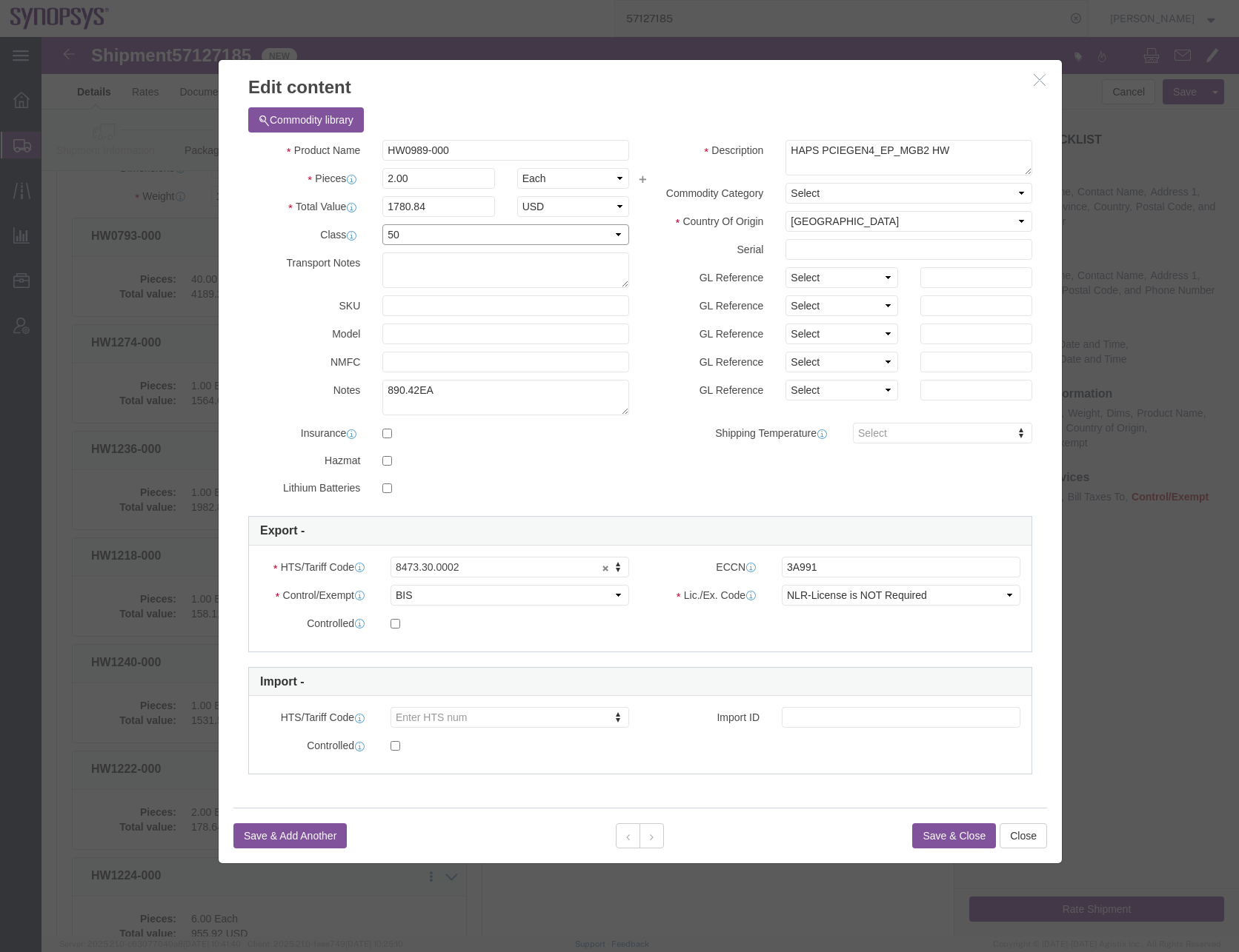
click select "Select 50 55 60 65 70 85 92.5 100 125 175 250 300 400"
click button
click select "Select 50 55 60 65 70 85 92.5 100 125 175 250 300 400"
select select "50"
click select "Select 50 55 60 65 70 85 92.5 100 125 175 250 300 400"
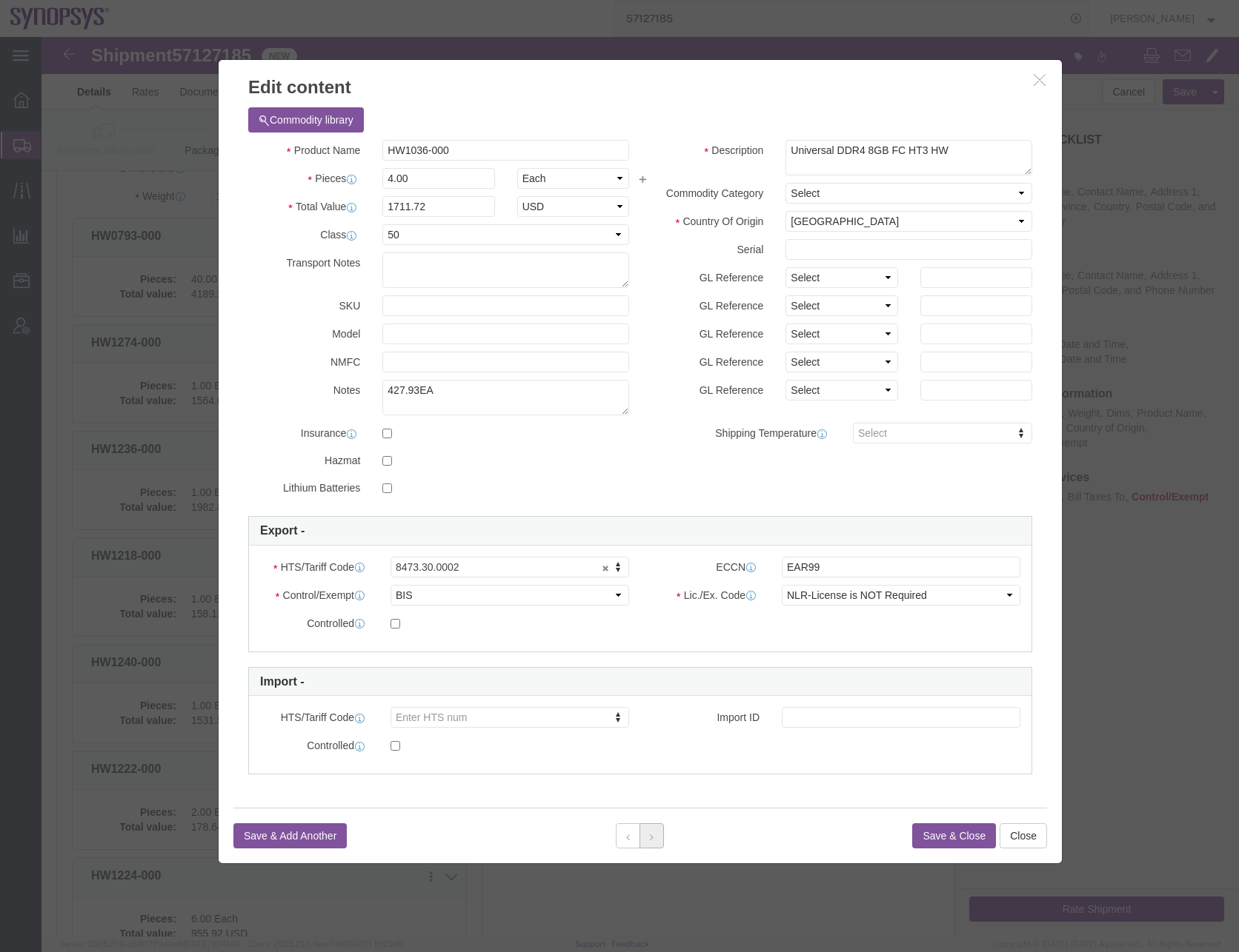
click button
click select "Select 50 55 60 65 70 85 92.5 100 125 175 250 300 400"
select select "50"
click select "Select 50 55 60 65 70 85 92.5 100 125 175 250 300 400"
click icon
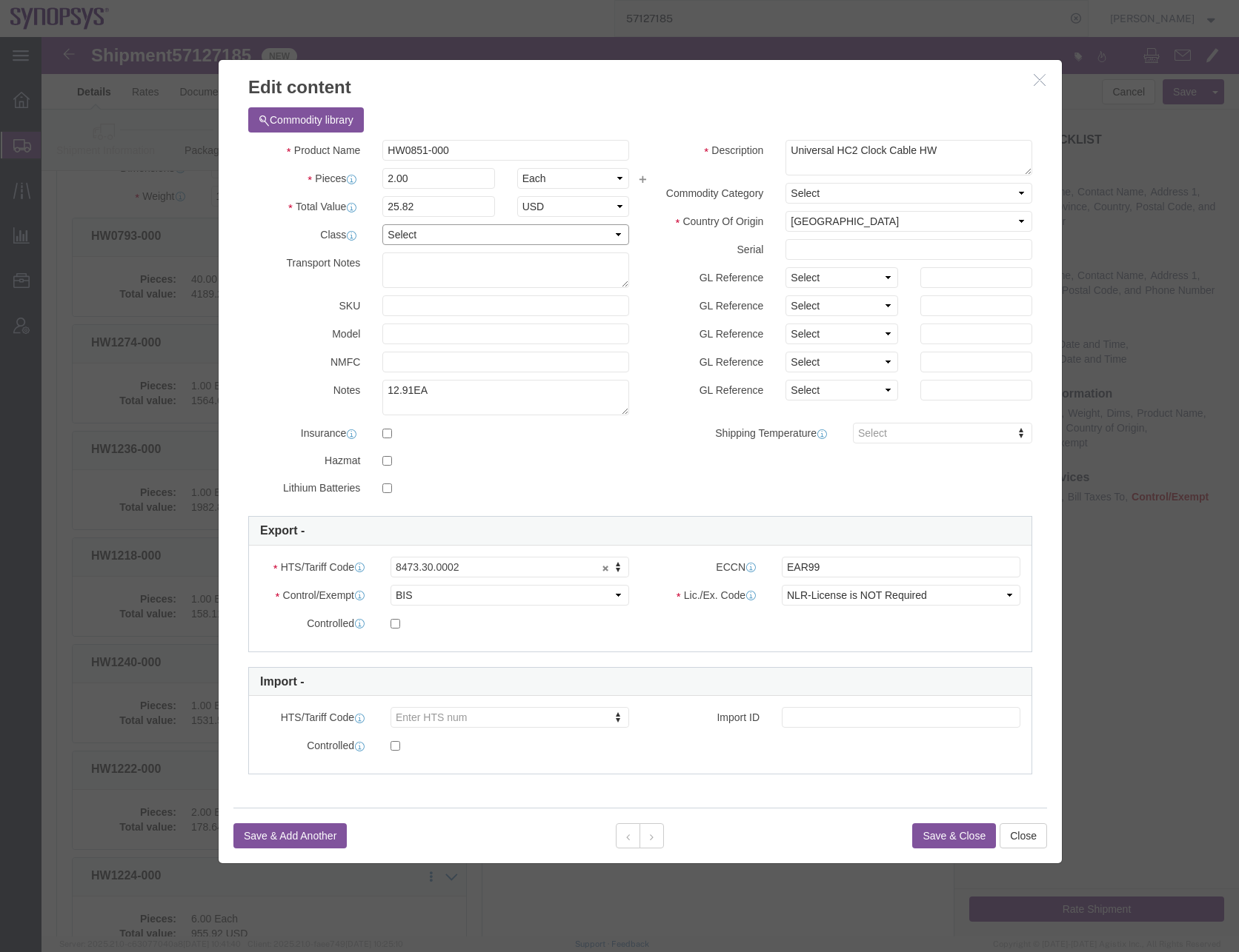
click select "Select 50 55 60 65 70 85 92.5 100 125 175 250 300 400"
select select "50"
click select "Select 50 55 60 65 70 85 92.5 100 125 175 250 300 400"
click button
click select "Select 50 55 60 65 70 85 92.5 100 125 175 250 300 400"
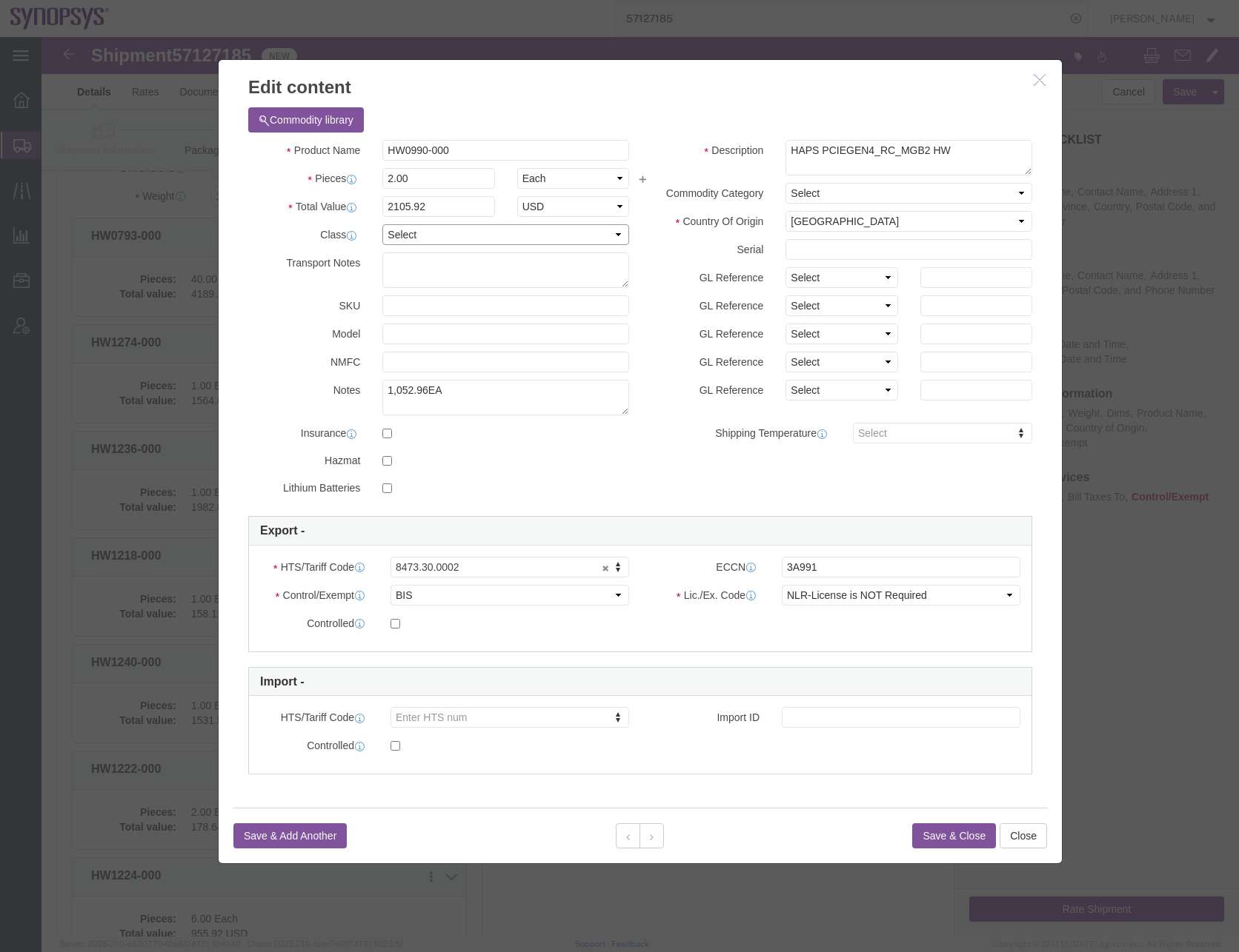
select select "50"
click select "Select 50 55 60 65 70 85 92.5 100 125 175 250 300 400"
click icon
click button
click select "Select 50 55 60 65 70 85 92.5 100 125 175 250 300 400"
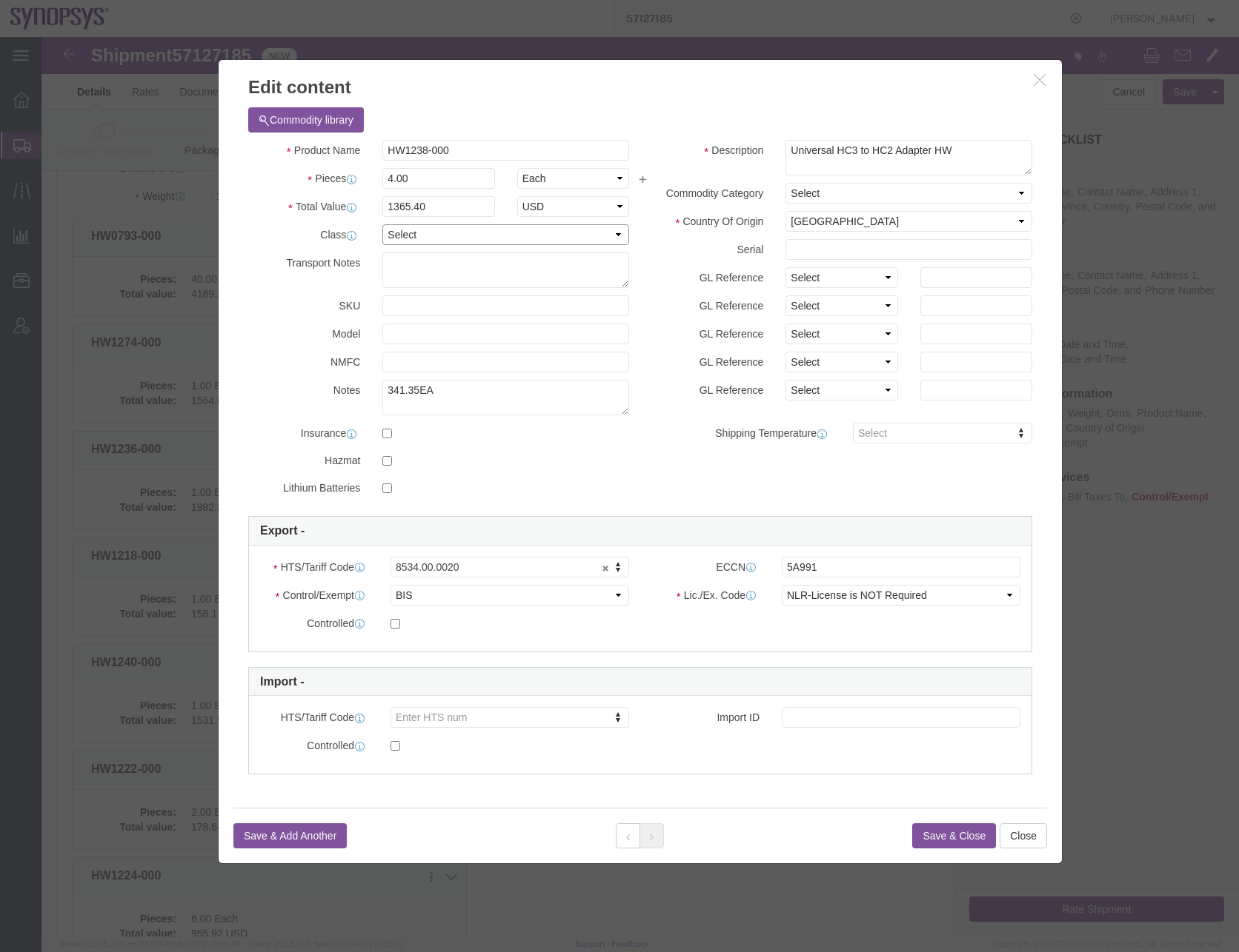
select select "50"
click select "Select 50 55 60 65 70 85 92.5 100 125 175 250 300 400"
click div
click button "Save & Close"
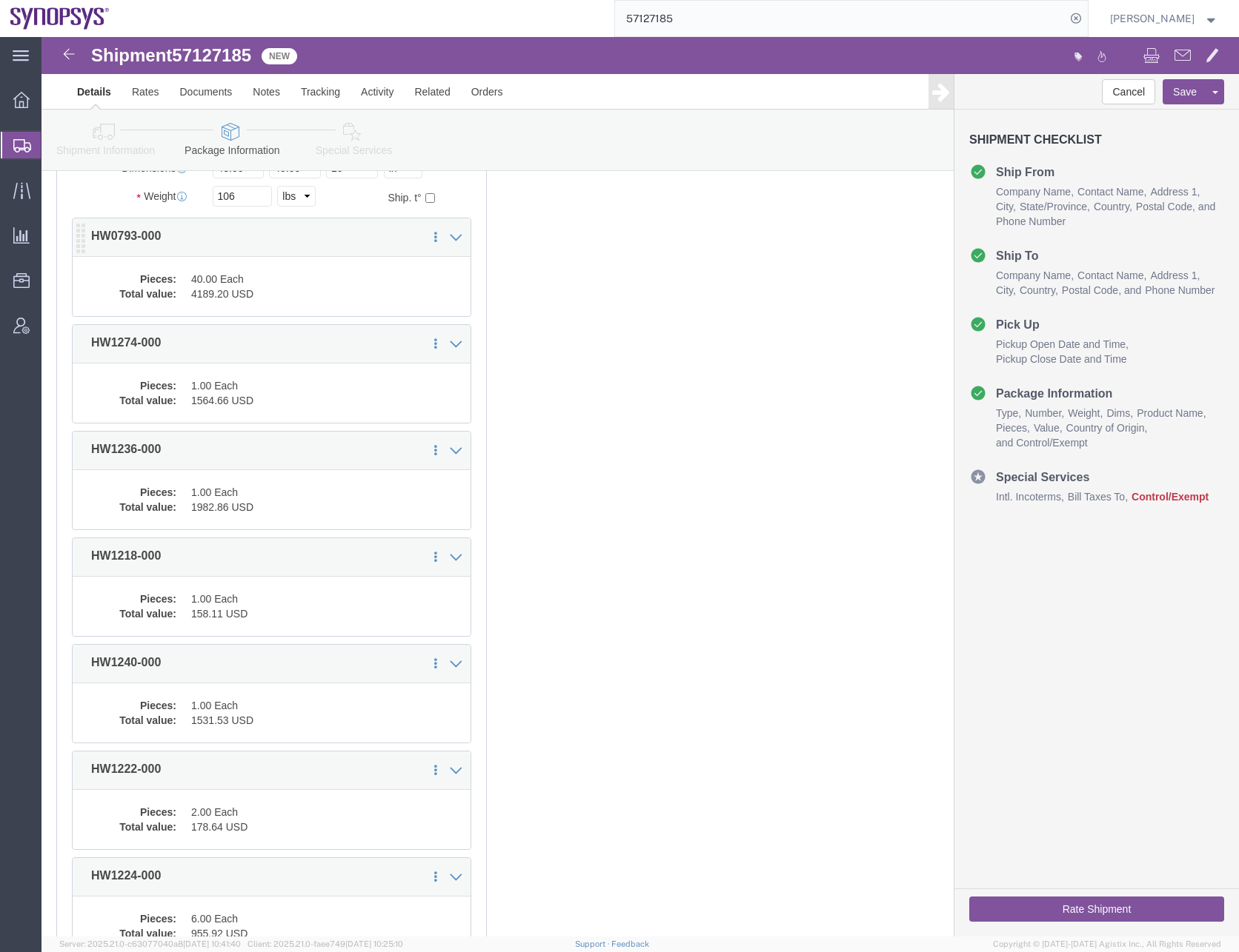
click dd "4189.20 USD"
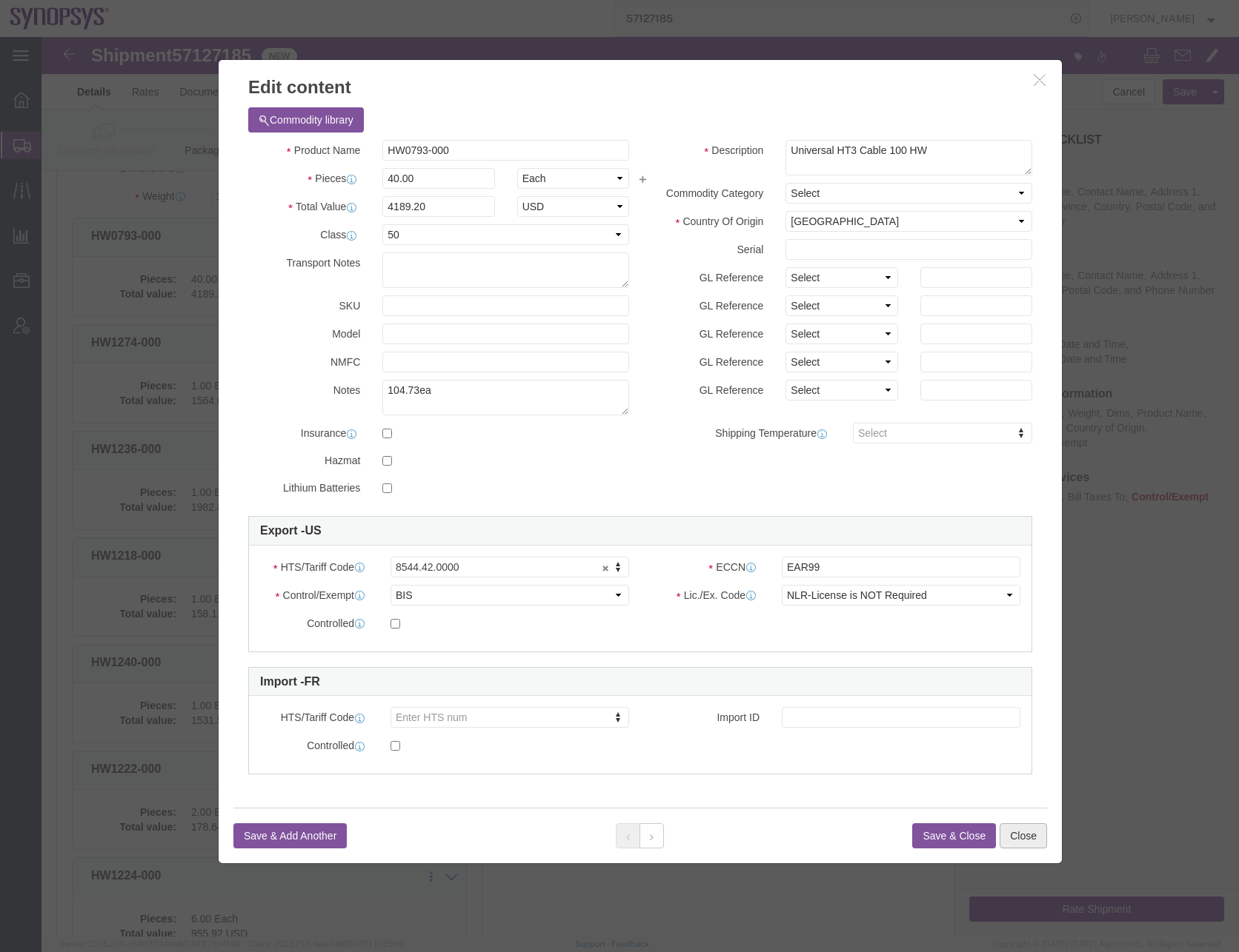
click button "Close"
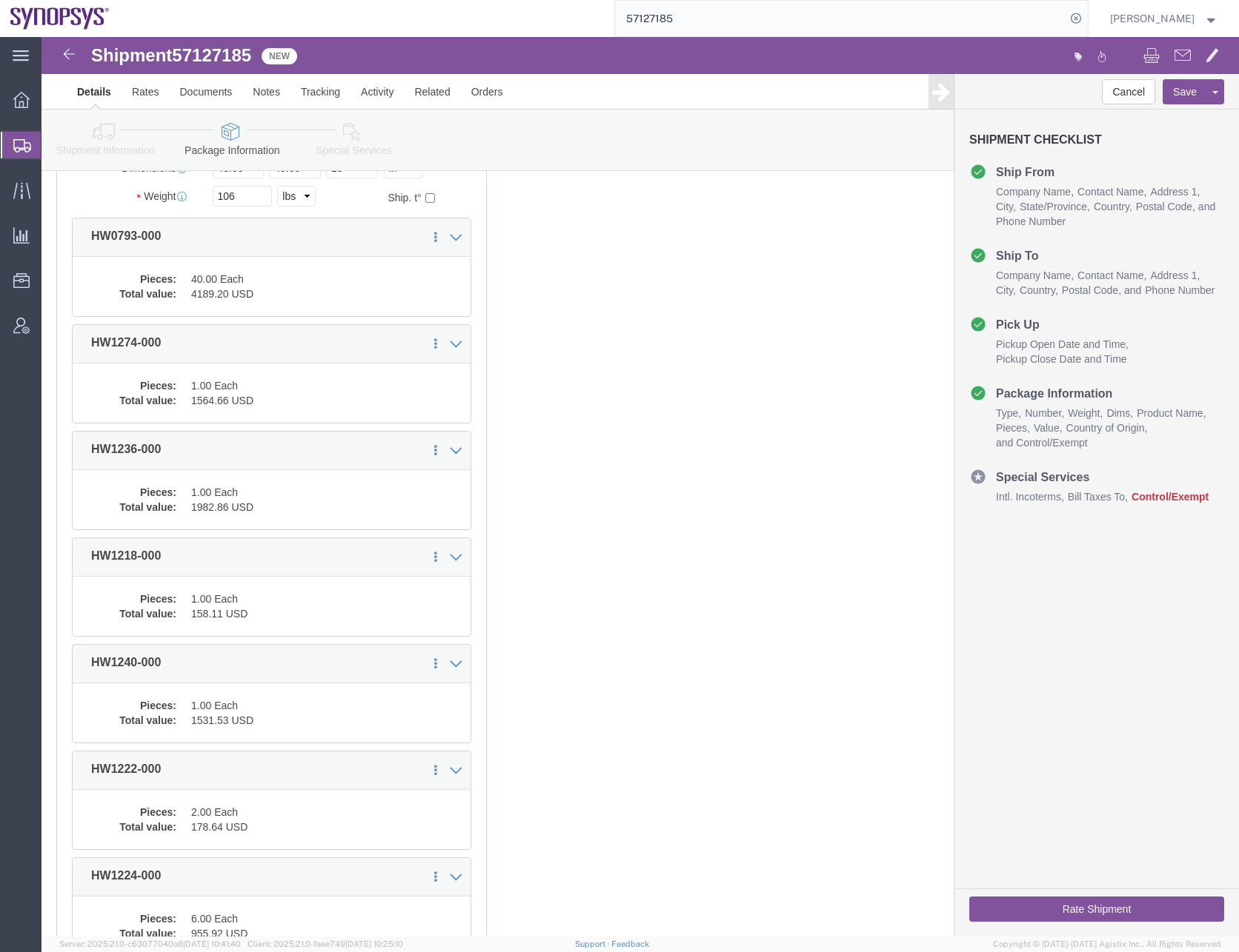
click icon
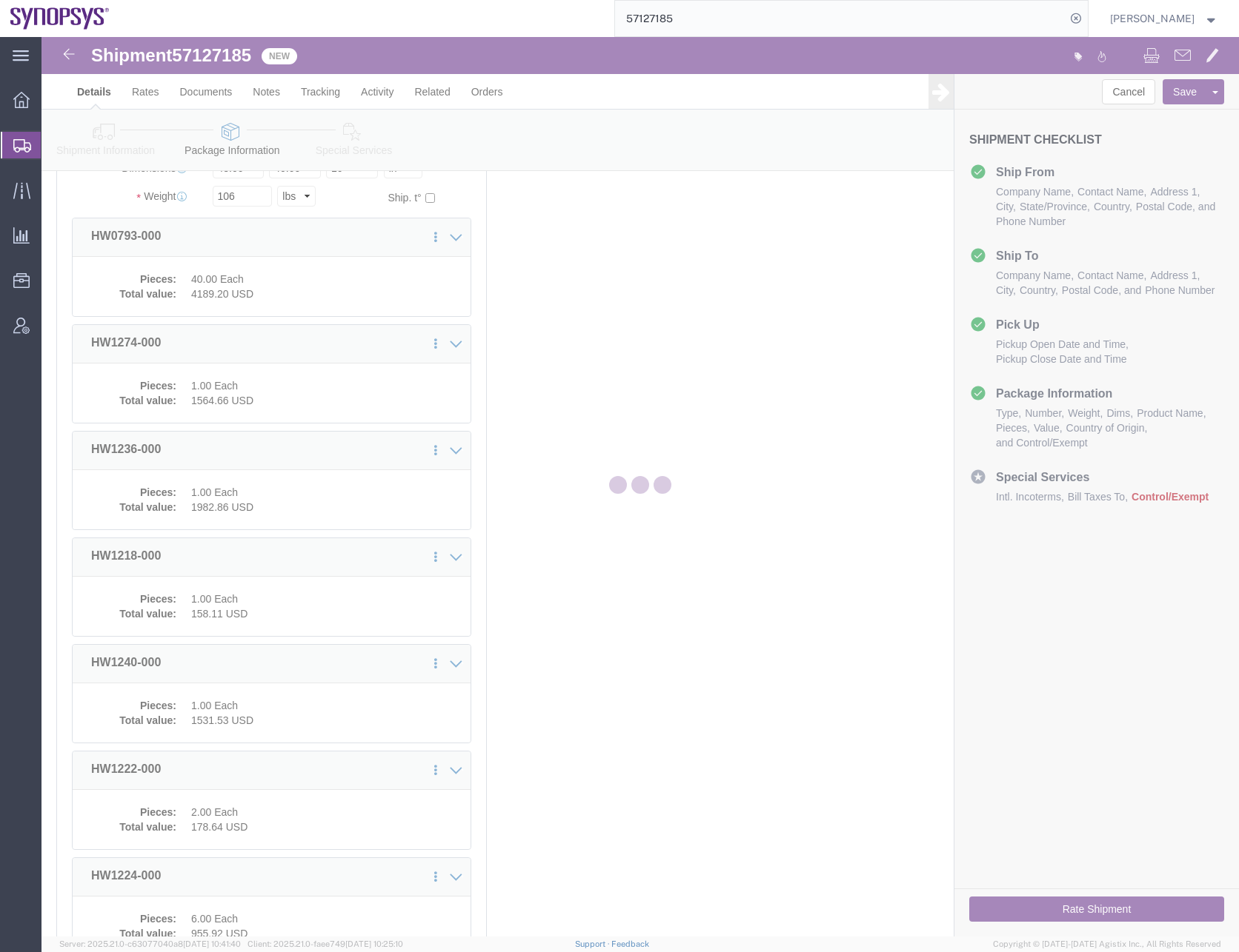
select select
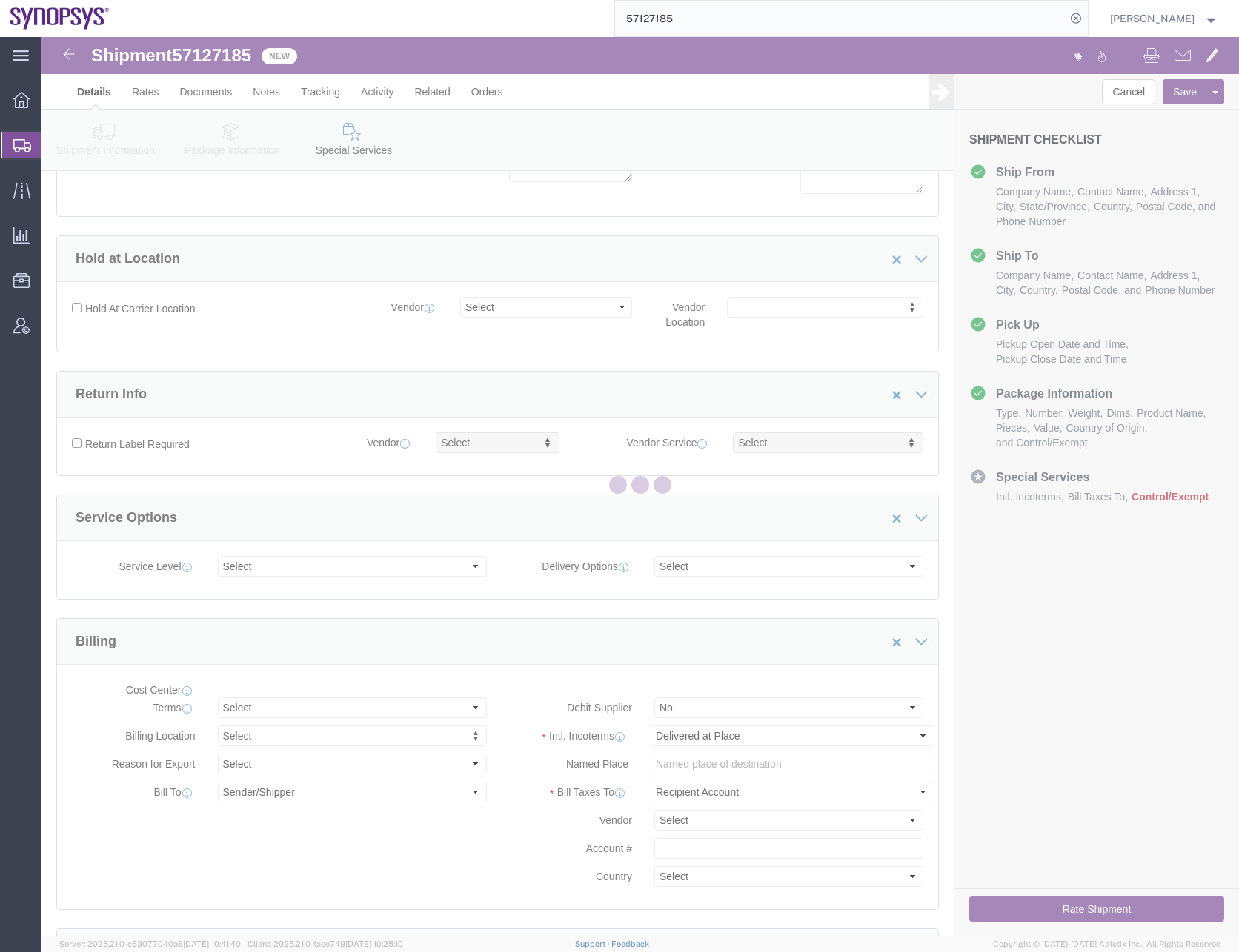
select select "COSTCENTER"
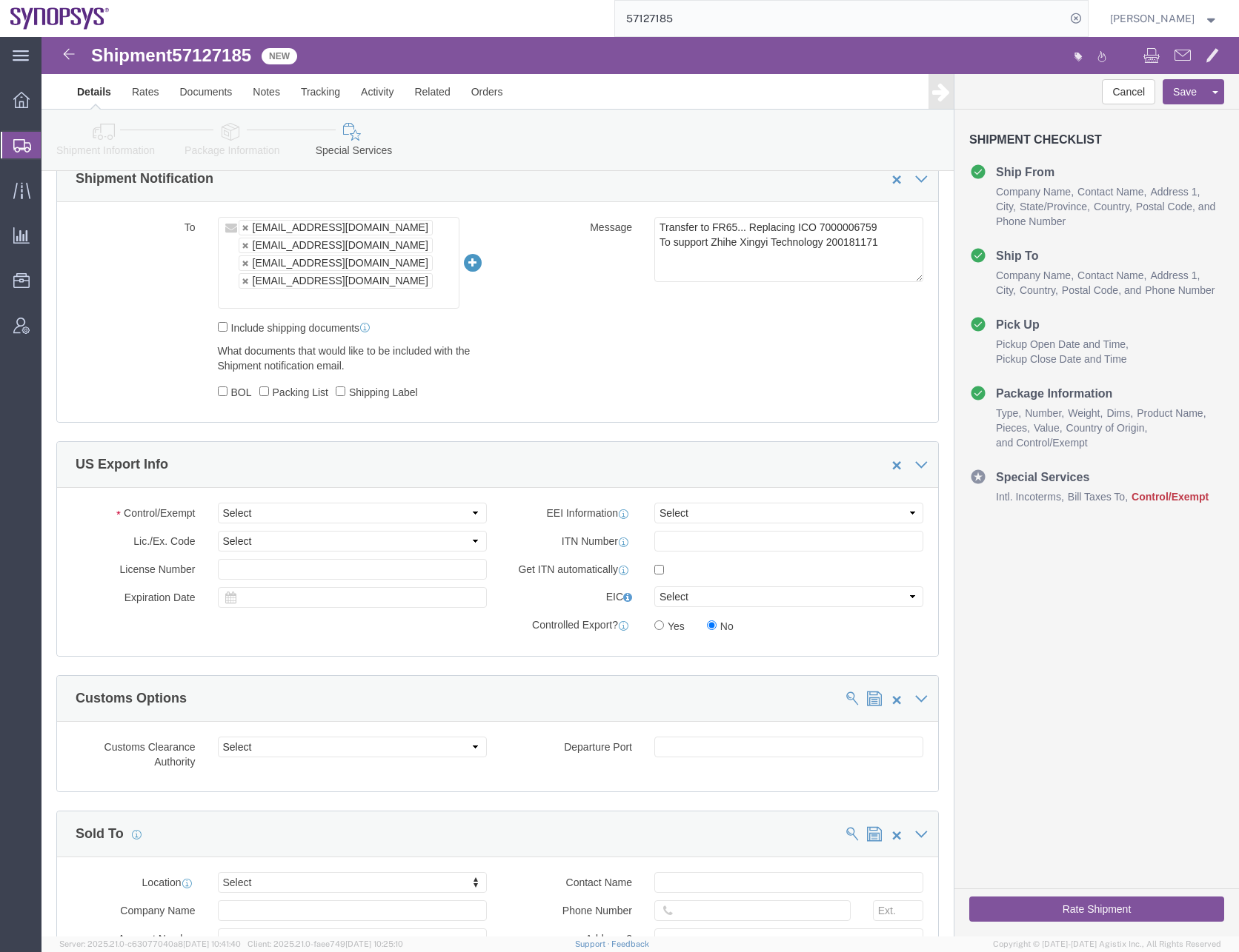
scroll to position [1185, 0]
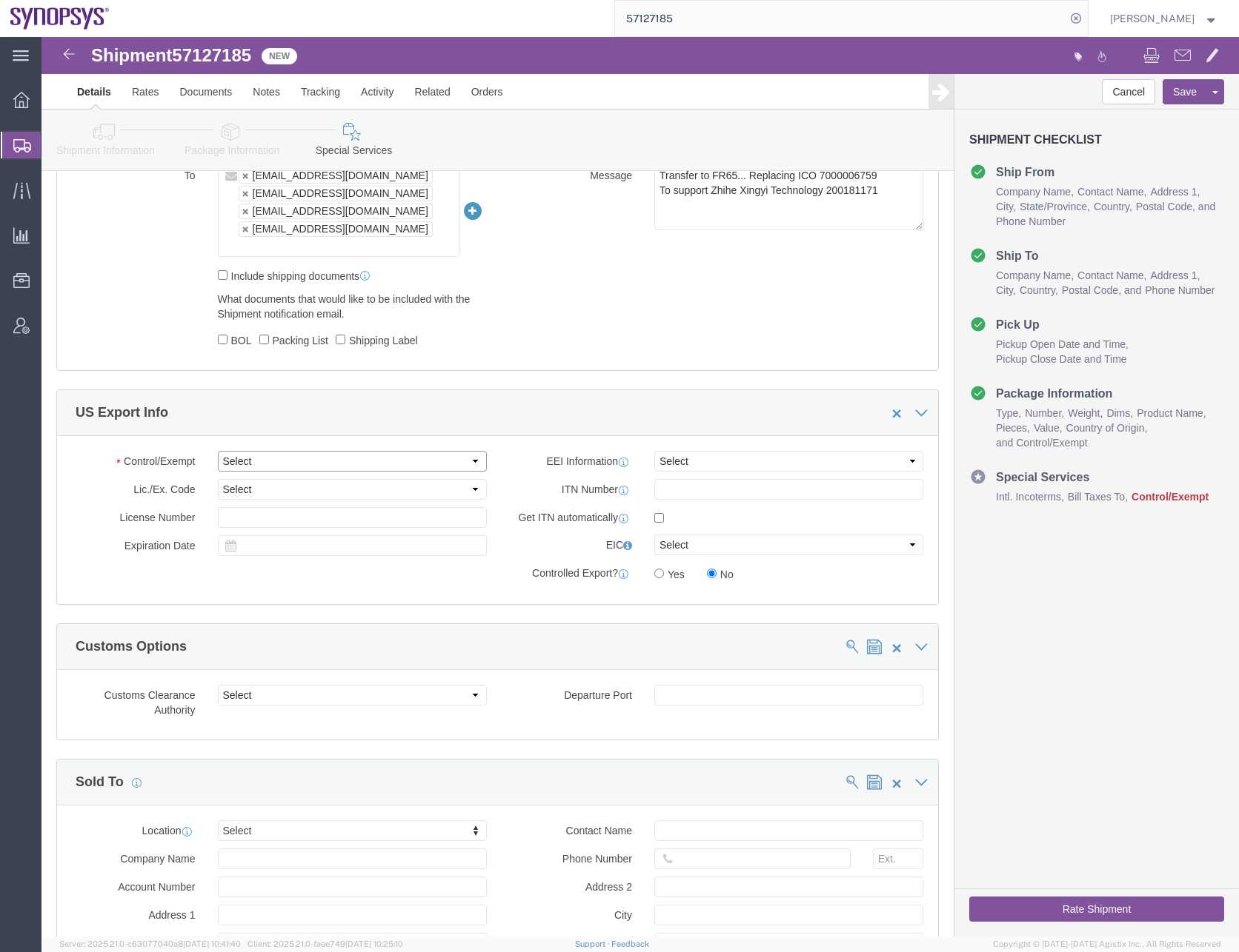
click select "Select ATF BIS DEA EPA FDA FTR ITAR OFAC Other (OPA)"
select select "BIS"
click select "Select ATF BIS DEA EPA FDA FTR ITAR OFAC Other (OPA)"
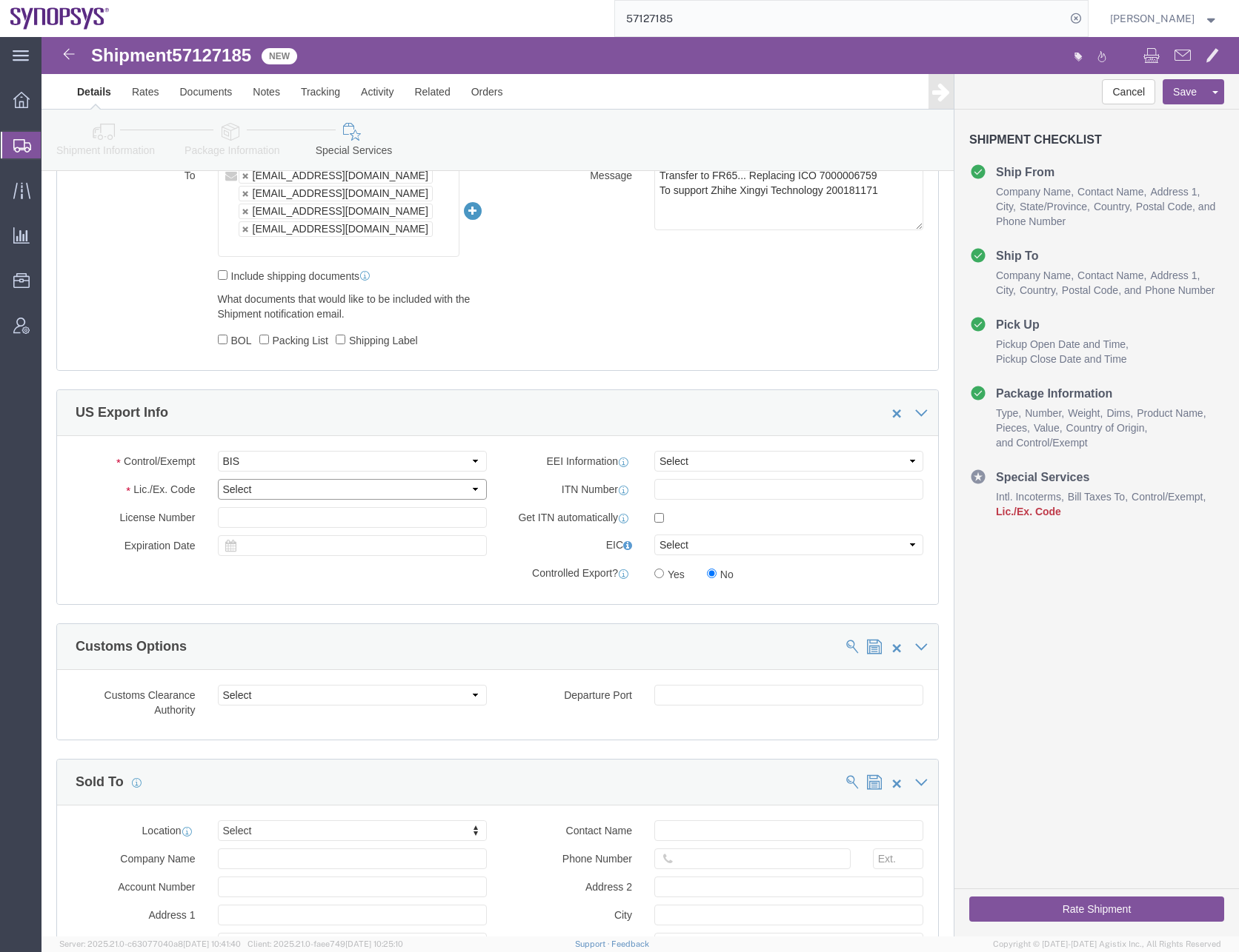
click select "Select AGR-Agricultural APP-Computers APR-Additional Permissive Exports AVS-Air…"
select select "NLR"
click select "Select AGR-Agricultural APP-Computers APR-Additional Permissive Exports AVS-Air…"
click select "Select AES-Direct EEI Carrier File EEI EEI Exempt"
select select "CFIL"
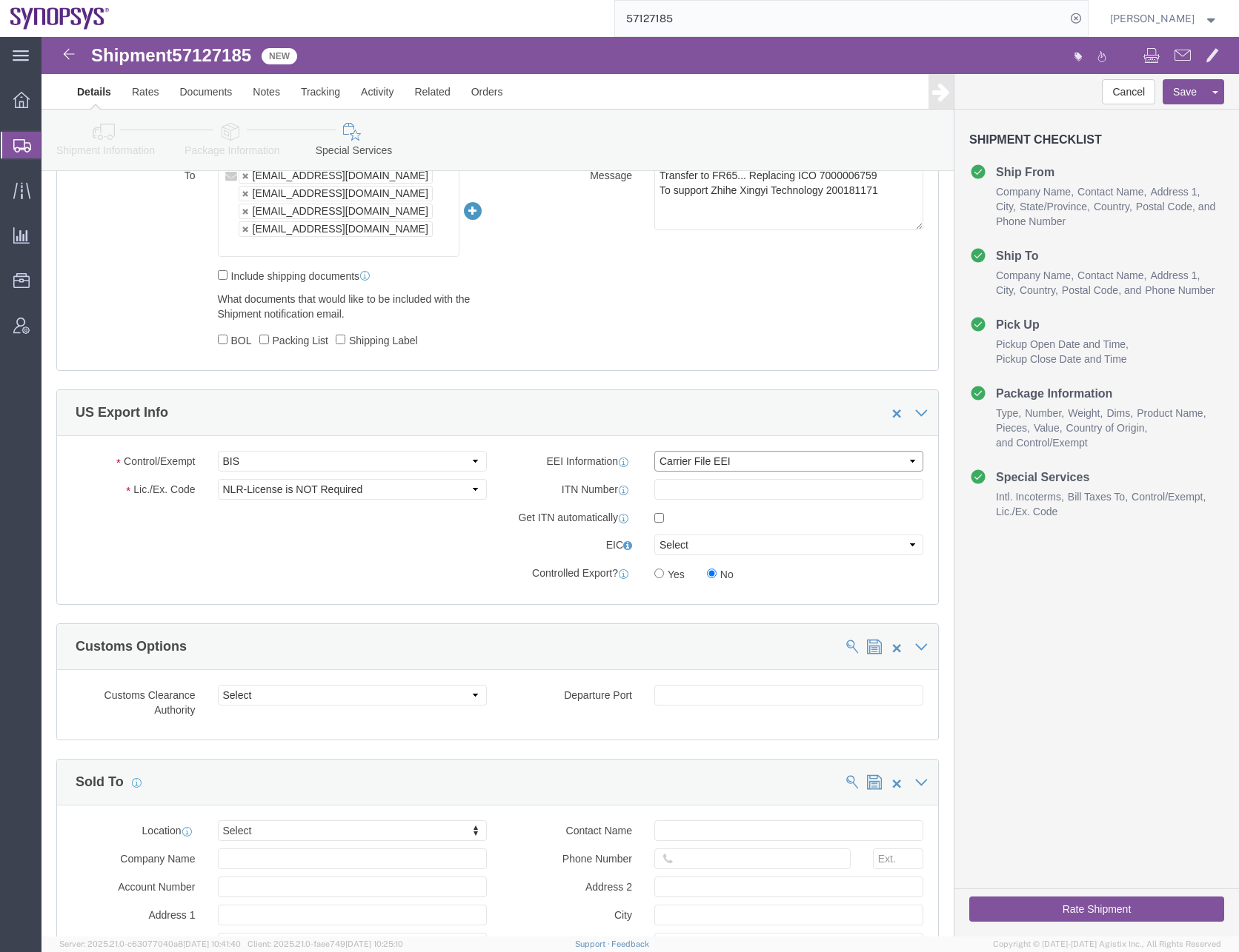
click select "Select AES-Direct EEI Carrier File EEI EEI Exempt"
click div "Control/Exempt Select ATF BIS DEA EPA FDA FTR ITAR OFAC Other (OPA) Lic./Ex. Co…"
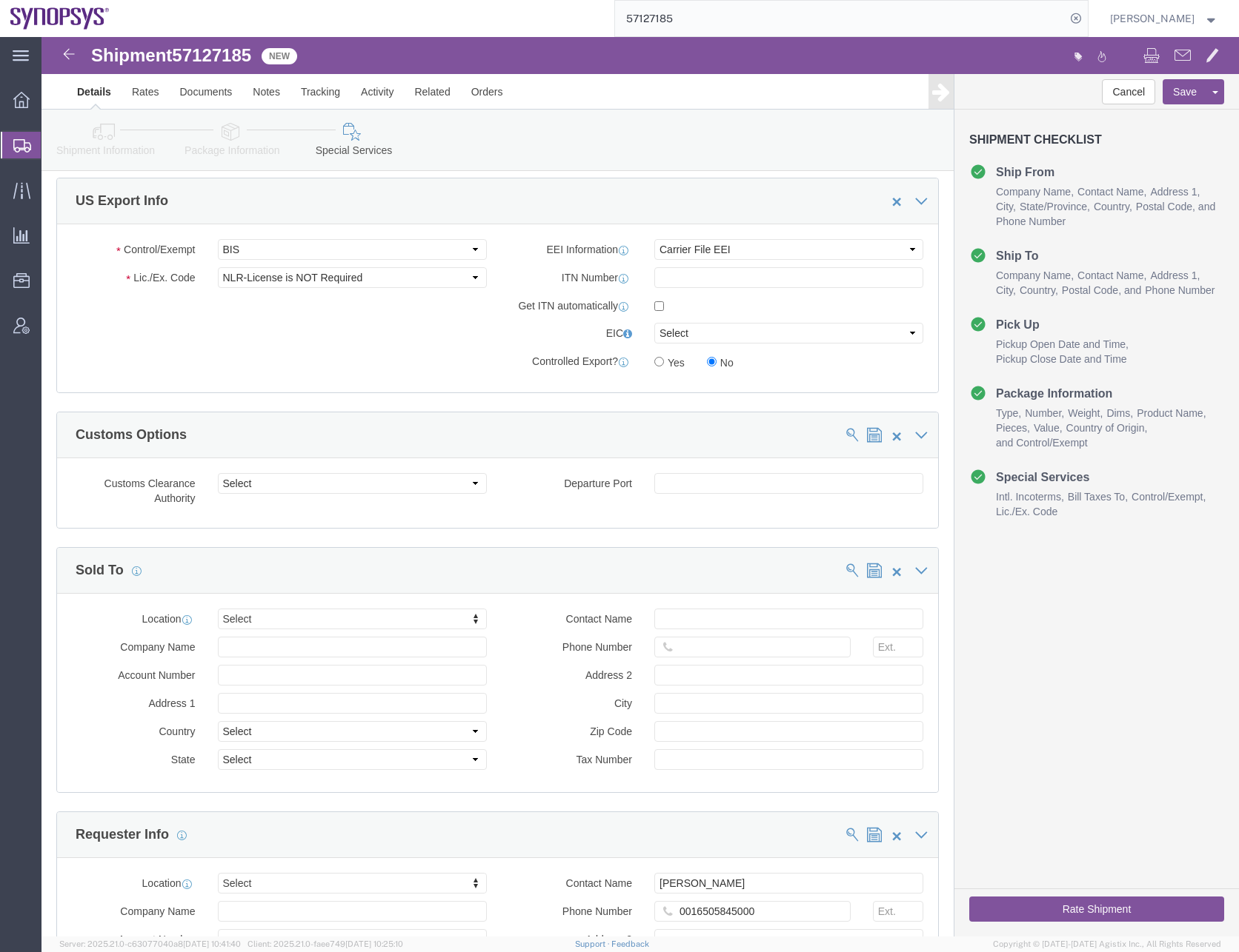
scroll to position [1481, 0]
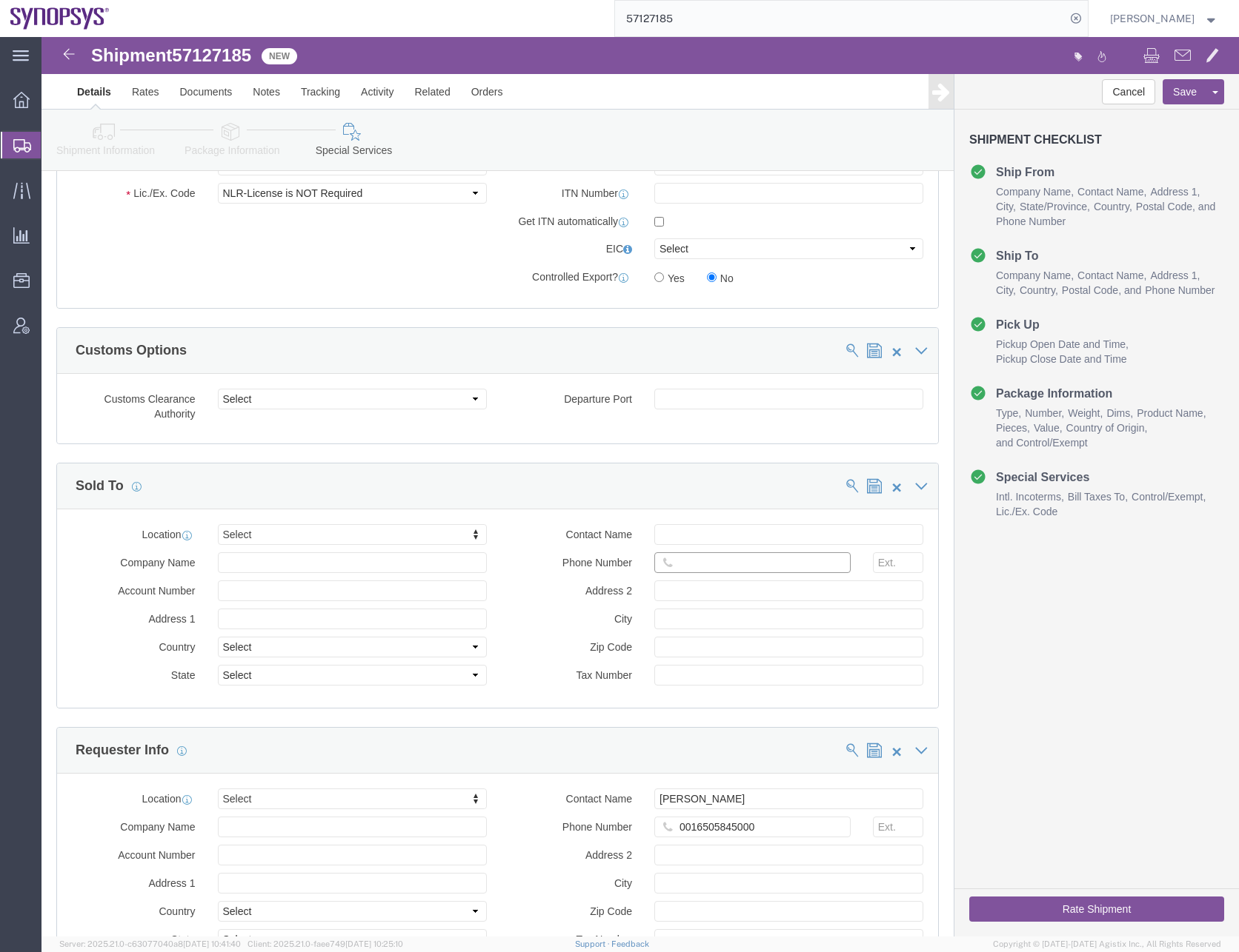
click input "text"
paste input "33189961070"
type input "33189961070"
type input "fr"
select select "63109"
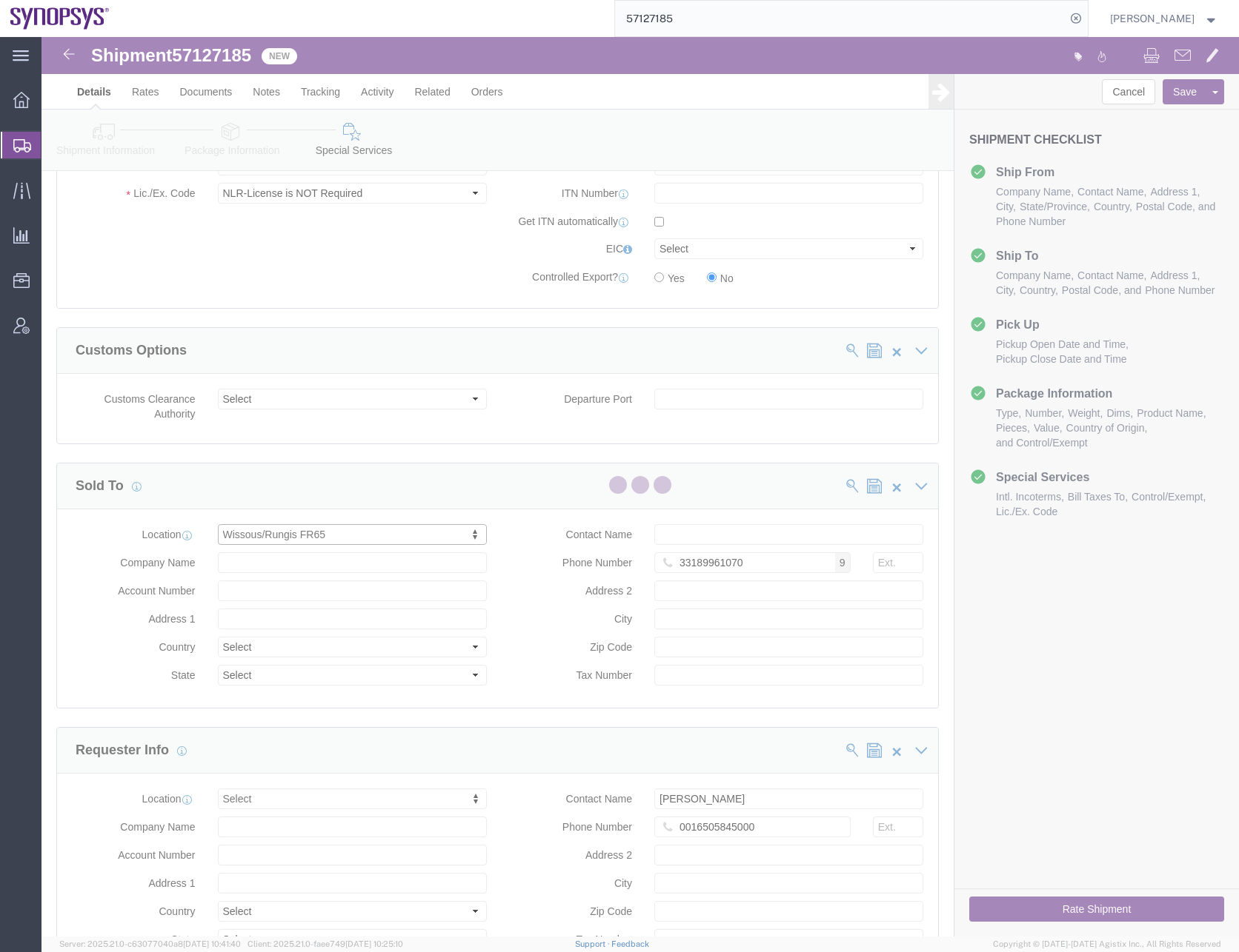
type input "SYNOPSYS EMULATION AND VERIFICATION"
type input "[STREET_ADDRESS]"
select select "FR"
type input "Rungis"
type input "94150"
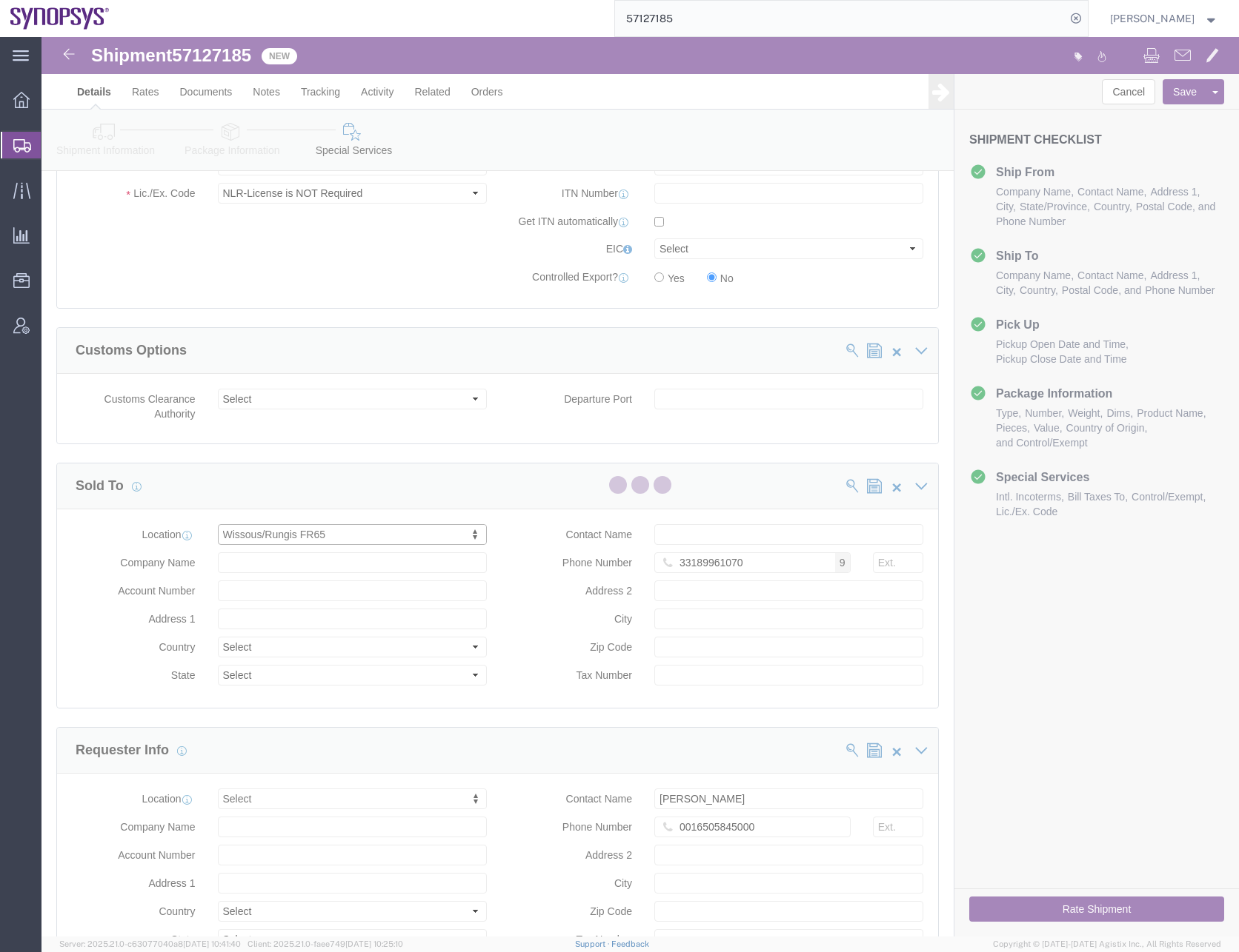
type input "430 450 981"
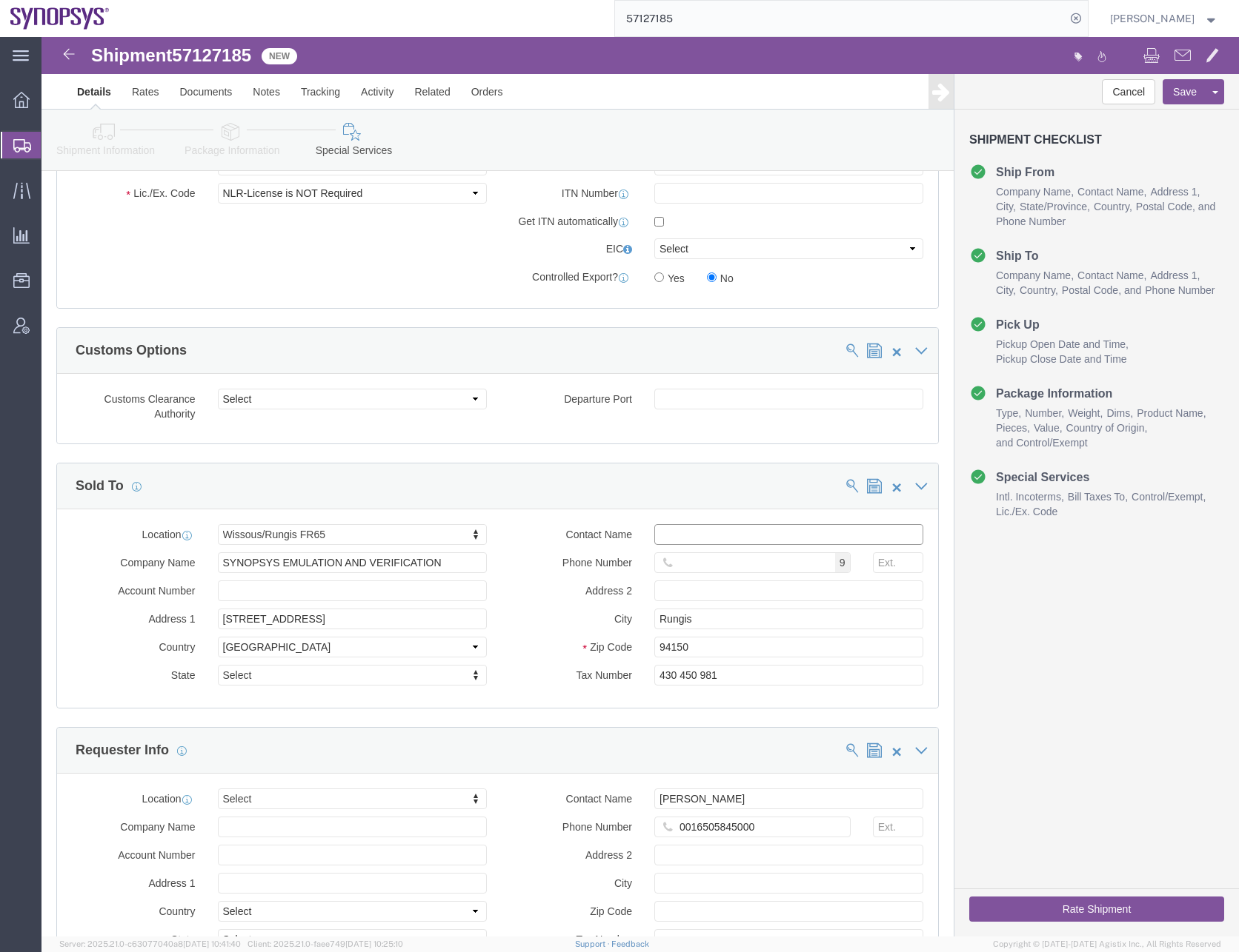
click input "text"
paste input "33189961070"
type input "33189961070"
click input "text"
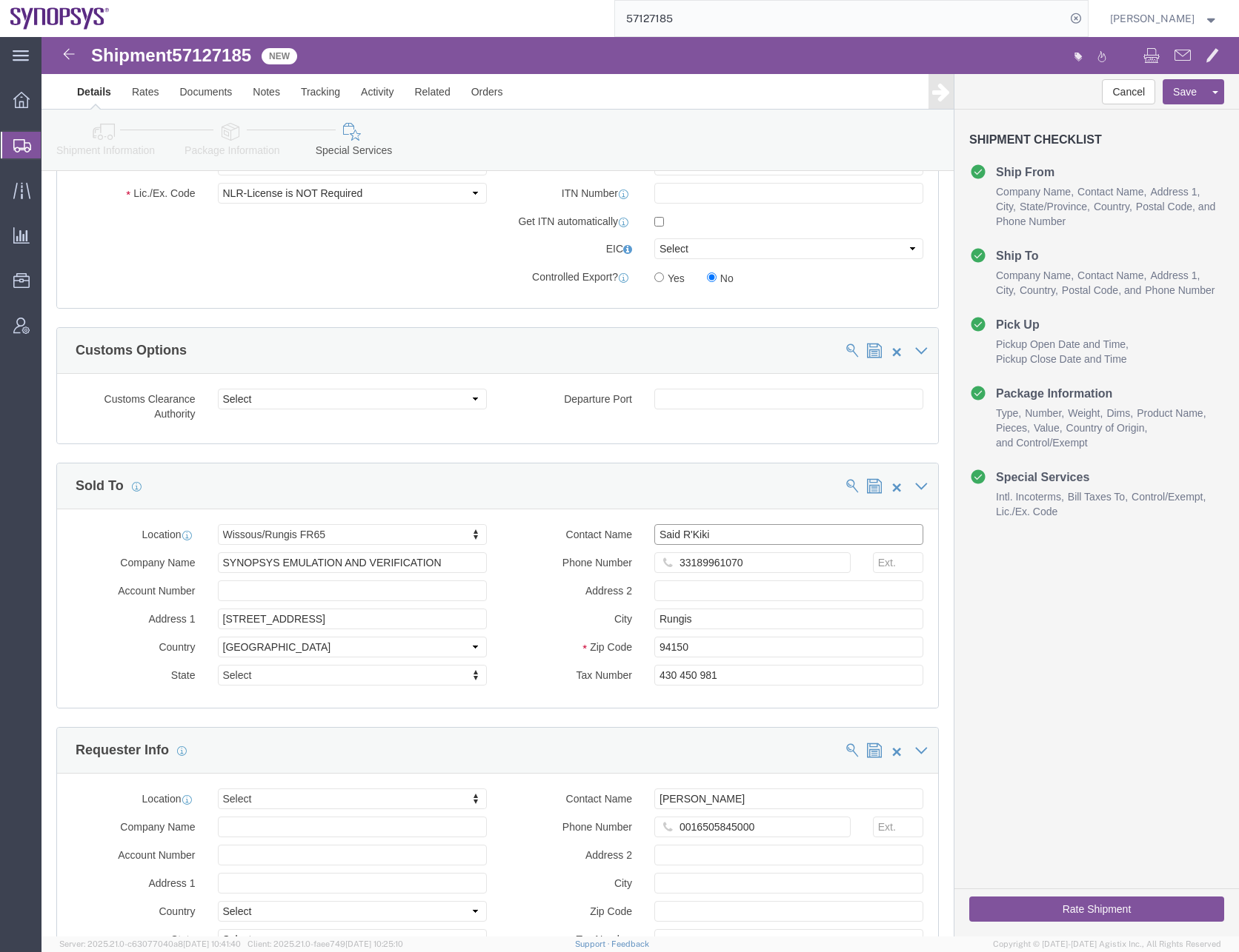
type input "Said R'Kiki"
click div "Sold To"
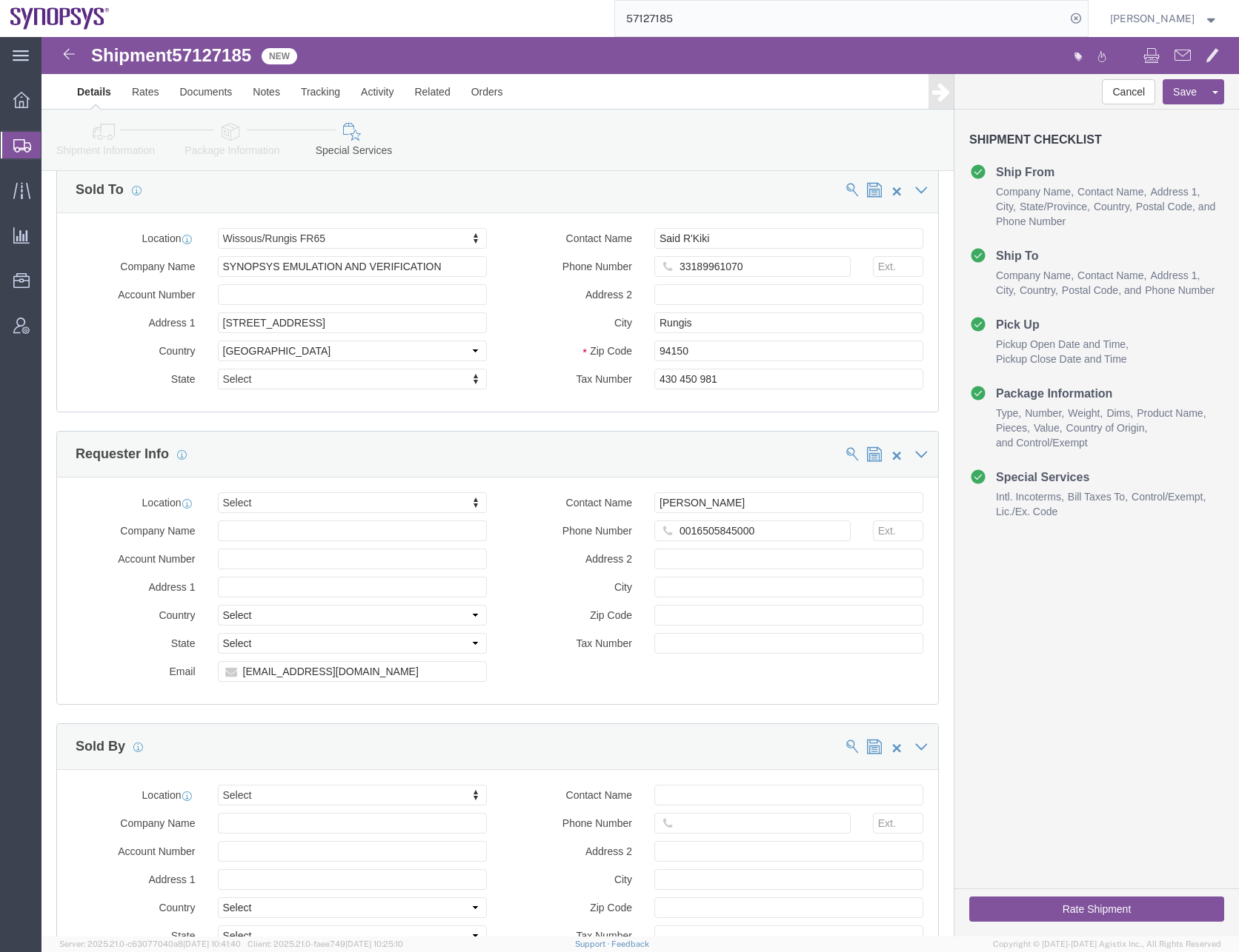
scroll to position [2000, 0]
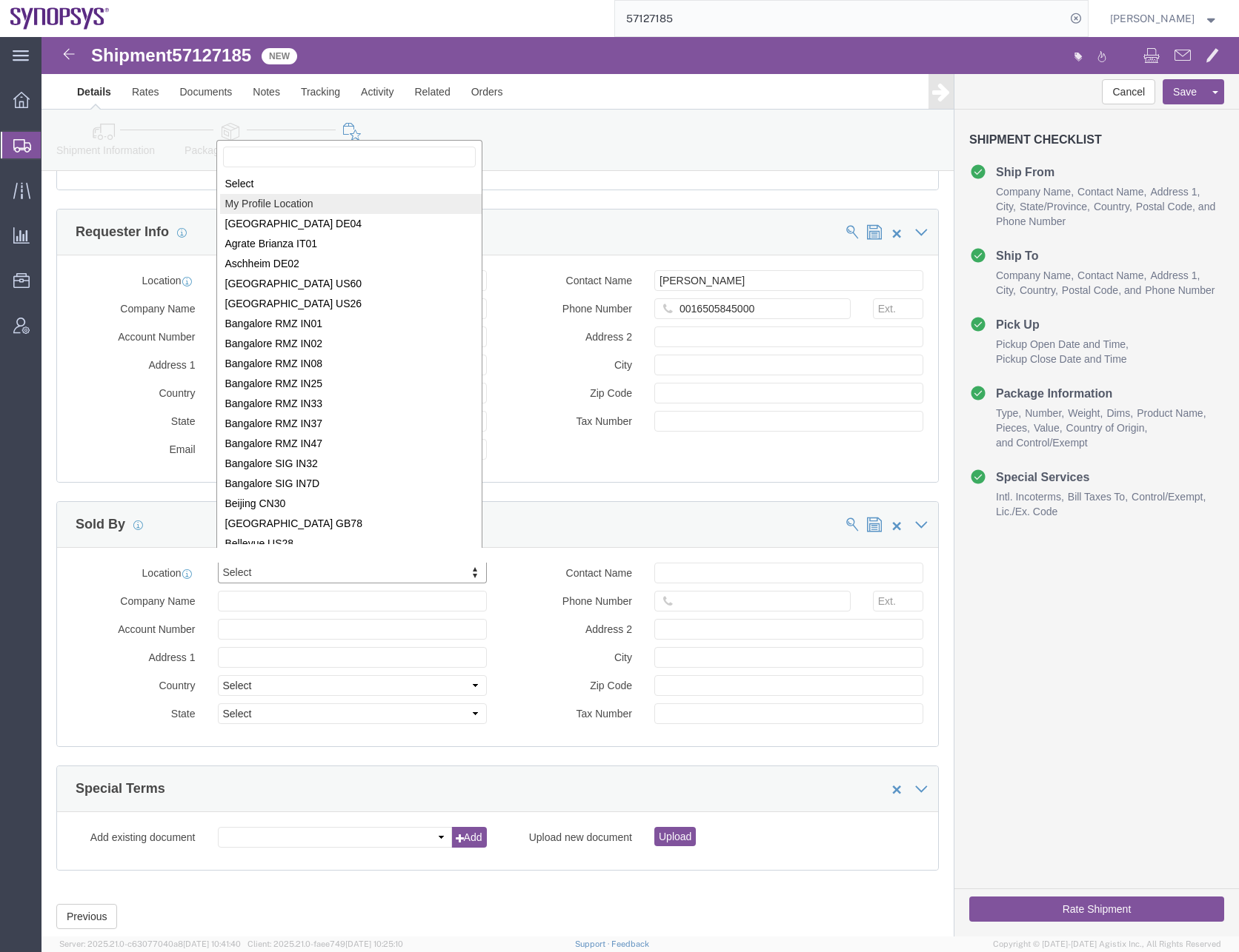
select select "MYPROFILE"
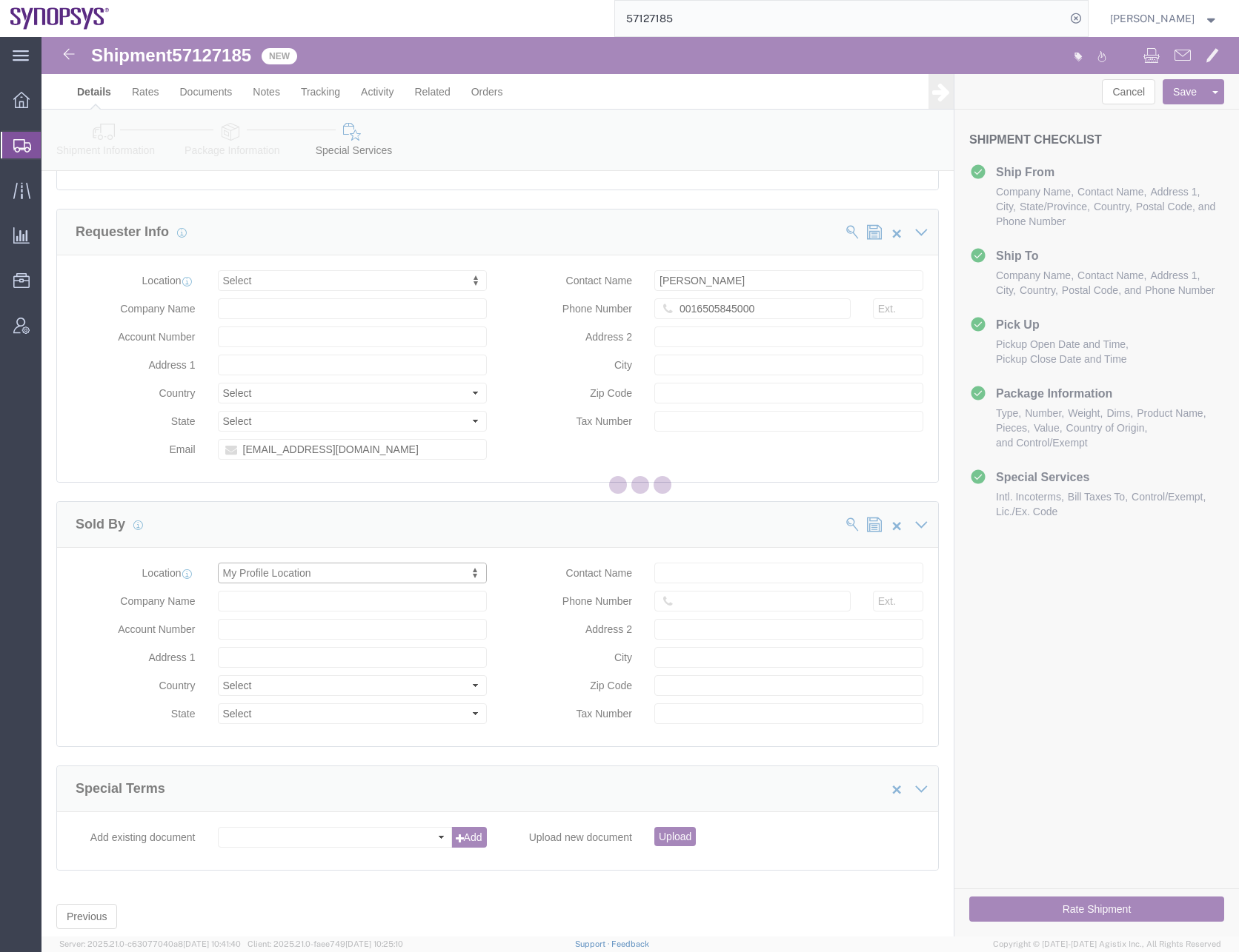
type input "Synopsys Headquarters USSV"
type input "[STREET_ADDRESS]"
select select "US"
type input "[PERSON_NAME]"
type input "0016505845000"
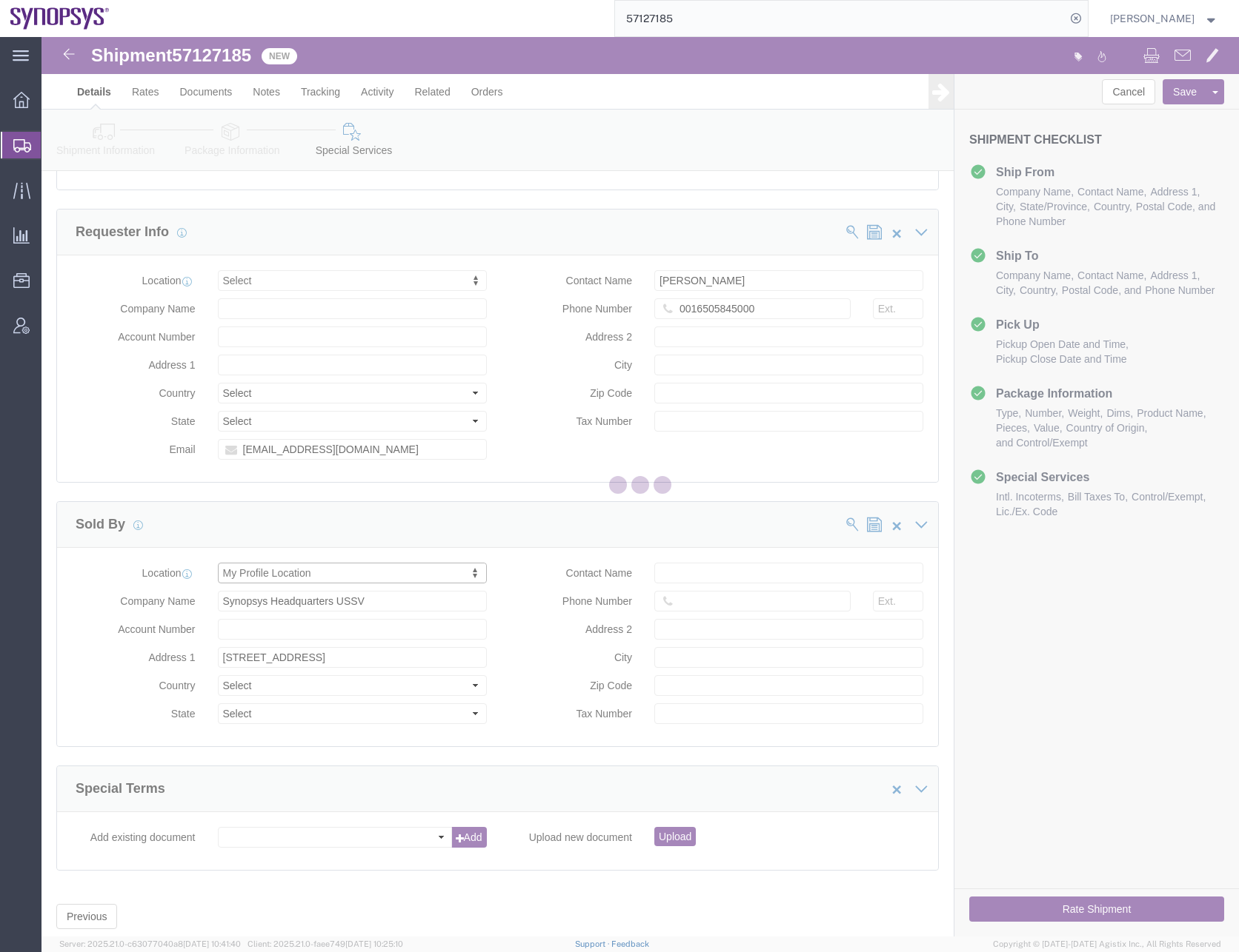
type input "Sunnyvale"
type input "94085"
type input "[US_EMPLOYER_IDENTIFICATION_NUMBER]"
select select "CA"
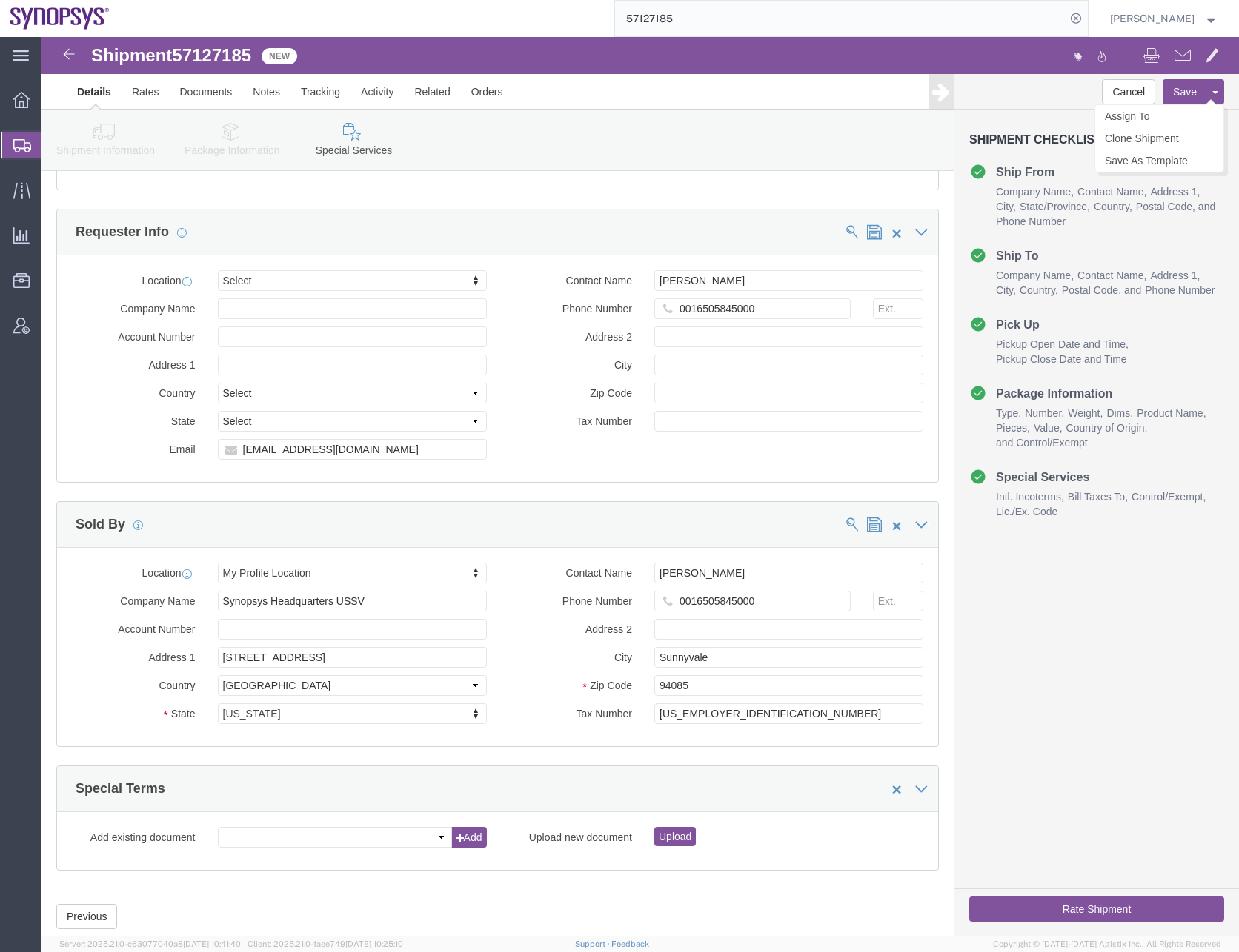
click button "Save"
click button "Rate Shipment"
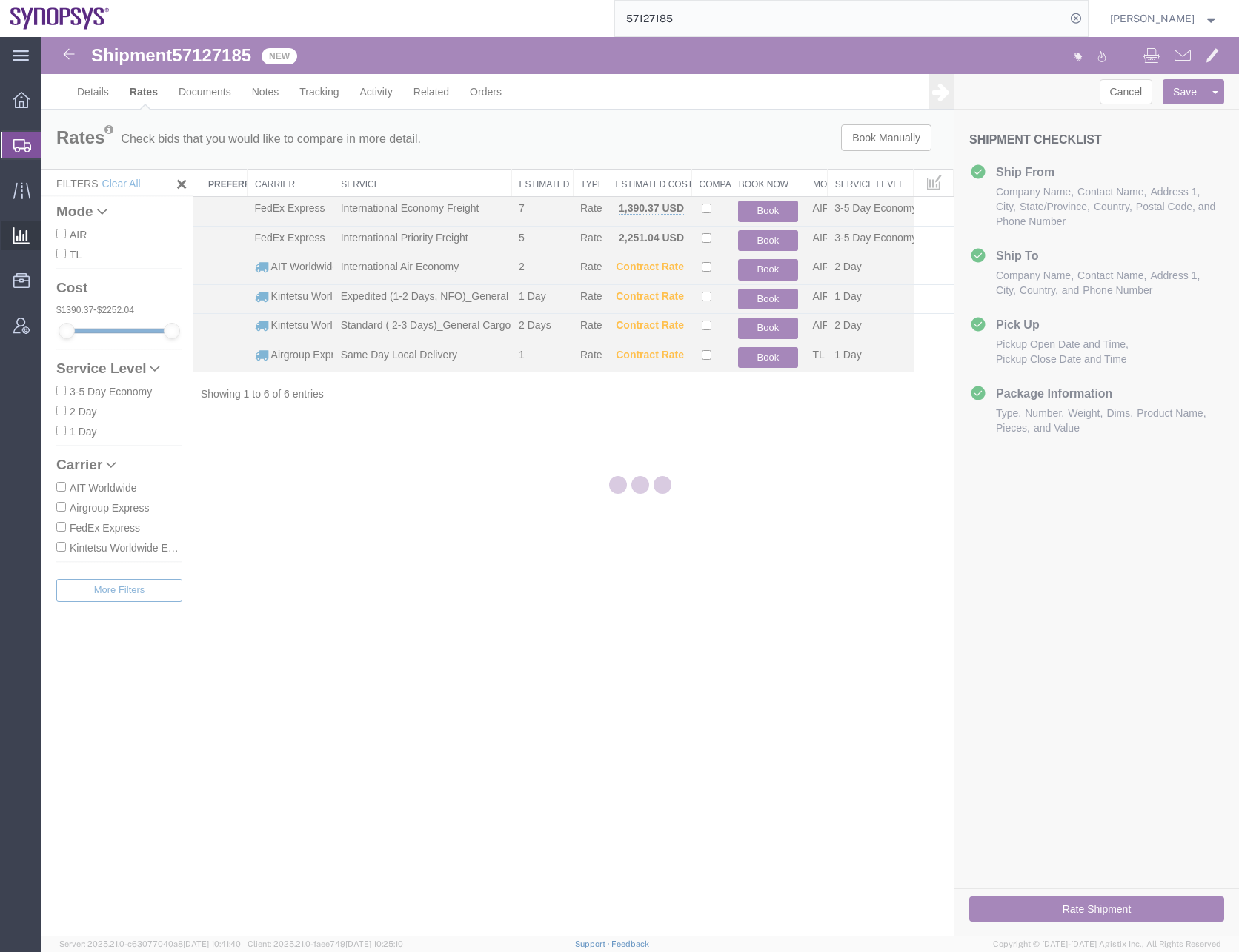
scroll to position [0, 0]
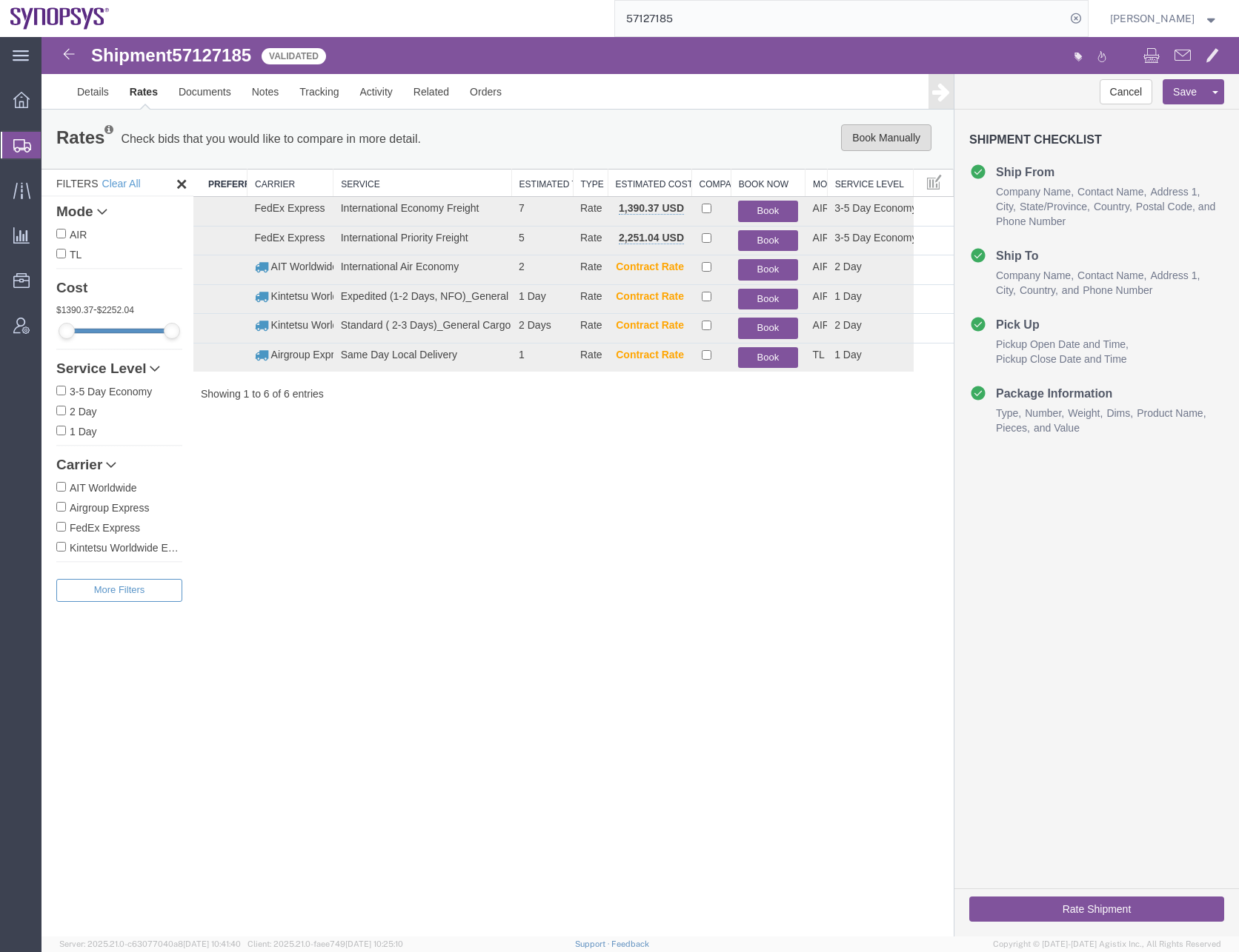
click at [864, 138] on button "Book Manually" at bounding box center [886, 137] width 90 height 26
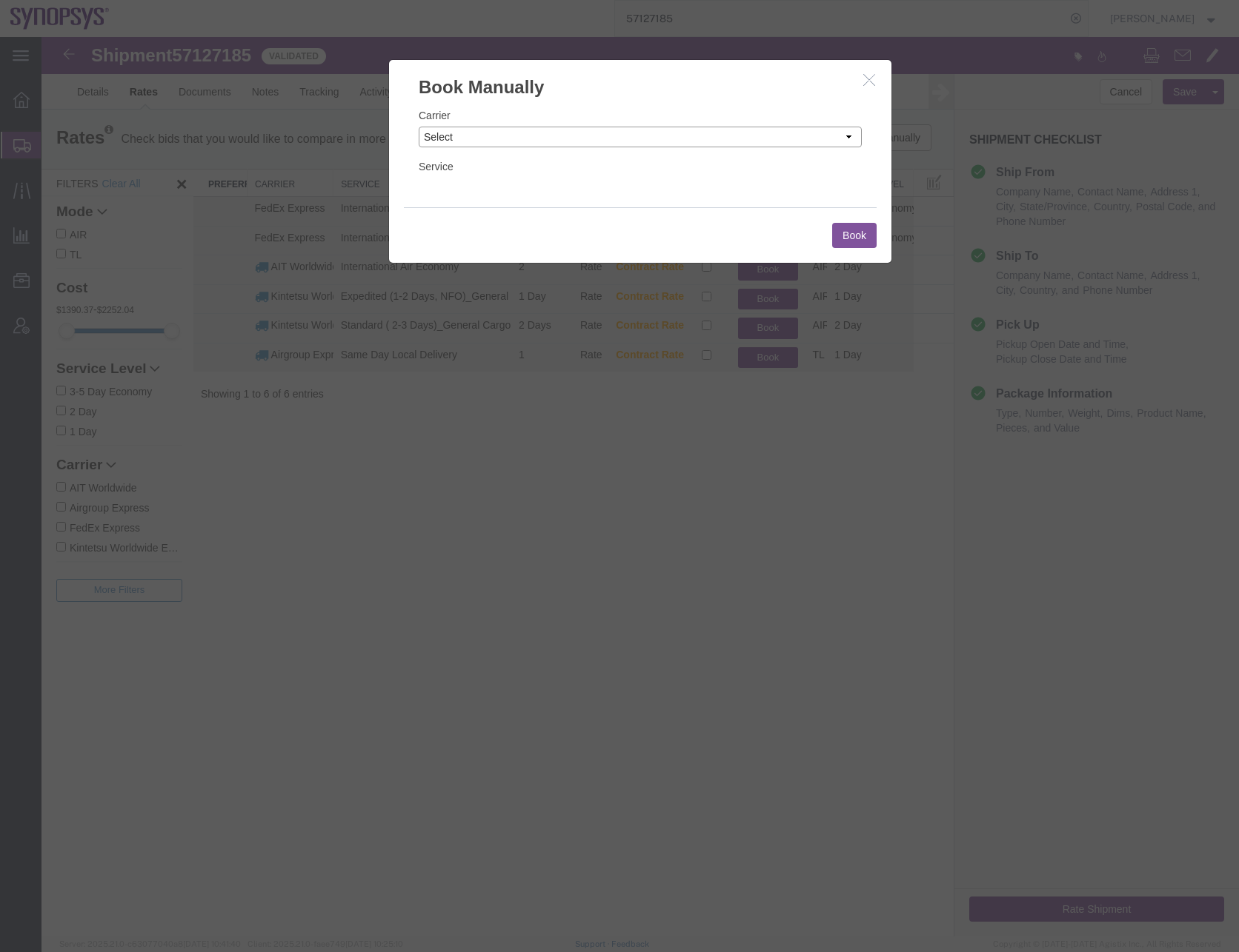
click at [745, 132] on select "Select Add New Carrier (and default service) AIT Worldwide Aerly Bird Airgroup …" at bounding box center [639, 137] width 443 height 21
select select "23913"
click at [418, 126] on select "Select Add New Carrier (and default service) AIT Worldwide Aerly Bird Airgroup …" at bounding box center [639, 137] width 443 height 21
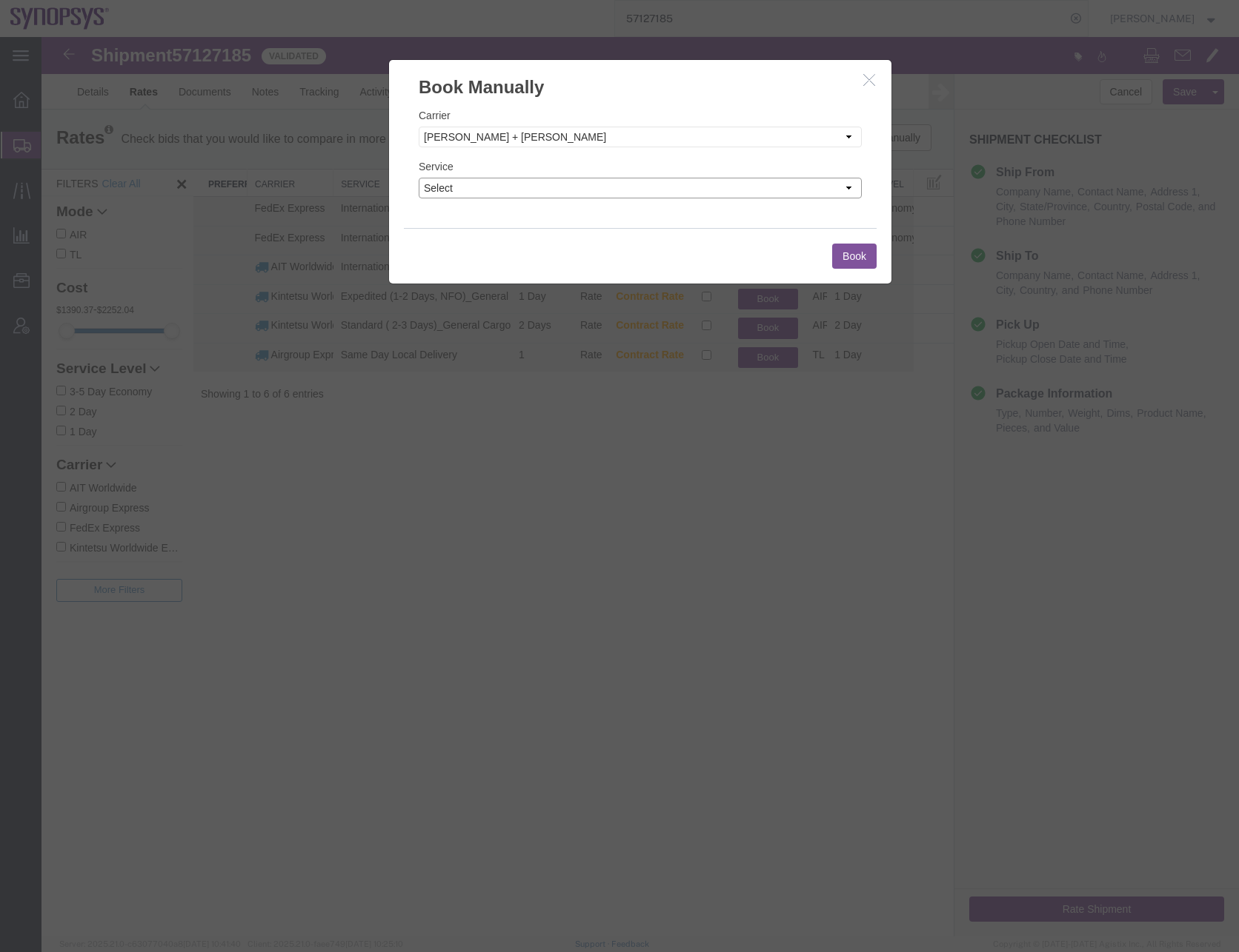
click at [506, 181] on select "Select Air" at bounding box center [639, 188] width 443 height 21
select select "43843"
click at [418, 177] on select "Select Air" at bounding box center [639, 188] width 443 height 21
click at [851, 253] on button "Book" at bounding box center [854, 256] width 44 height 25
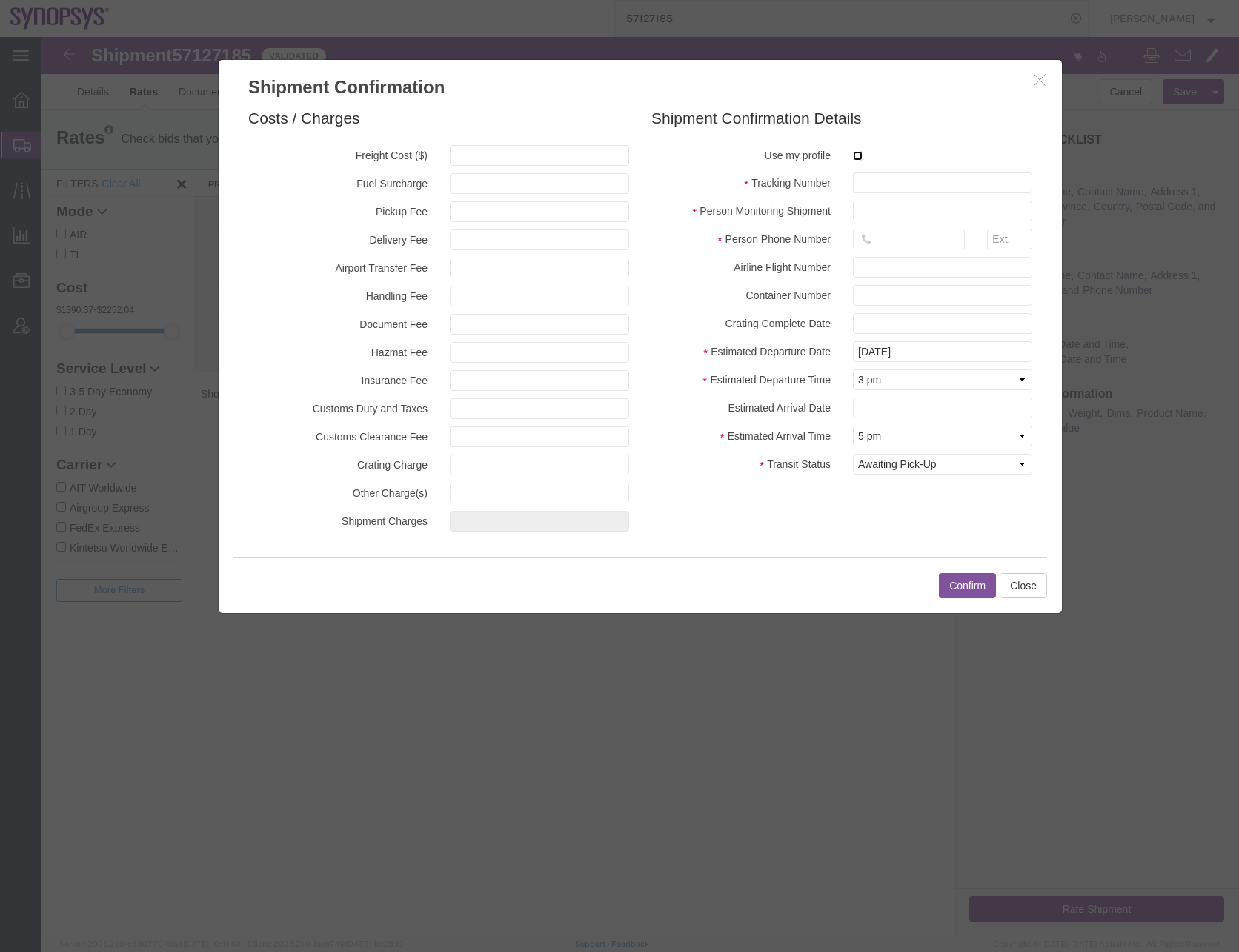
click at [858, 153] on input "checkbox" at bounding box center [857, 156] width 10 height 10
checkbox input "true"
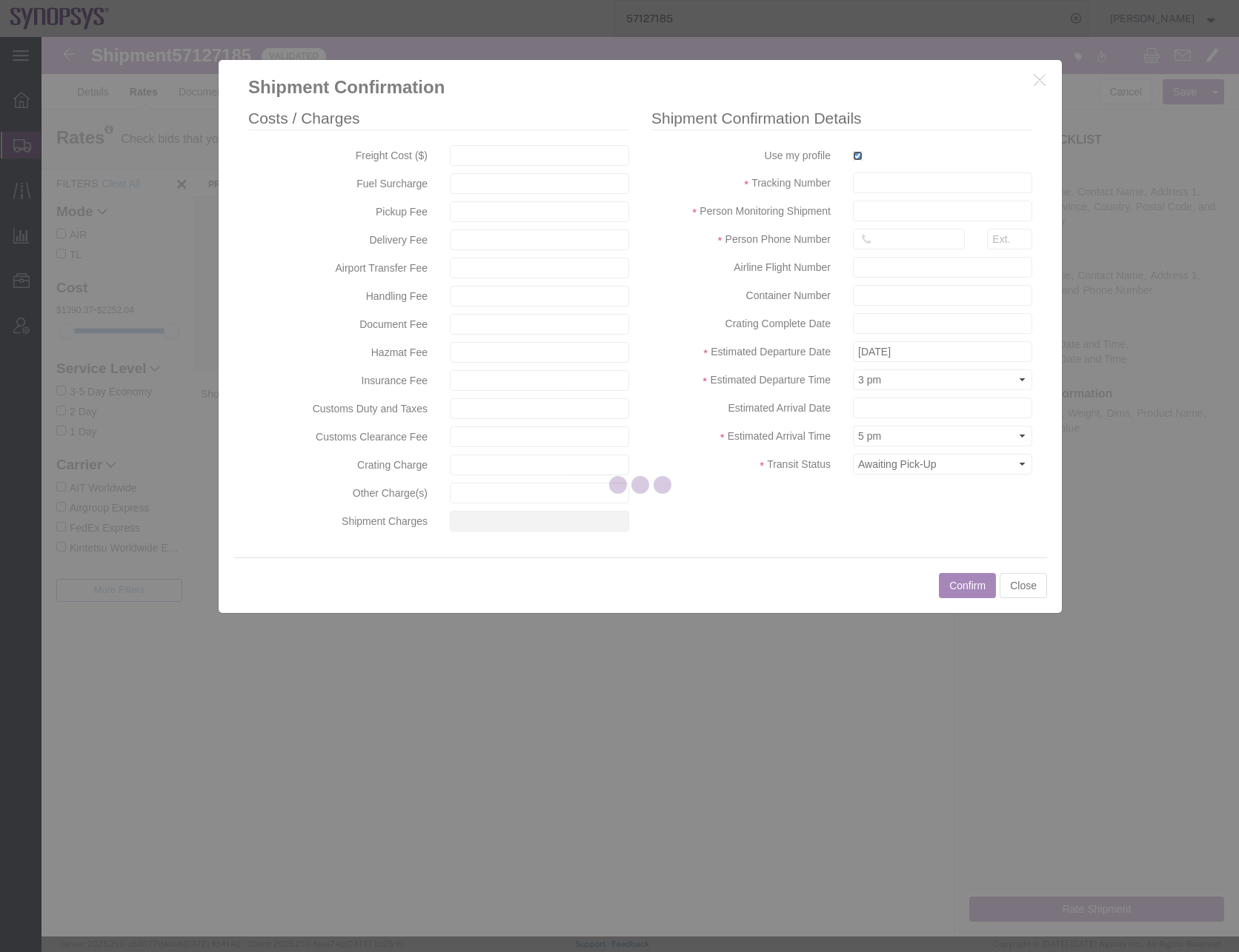
type input "[PERSON_NAME]"
type input "0016505845000"
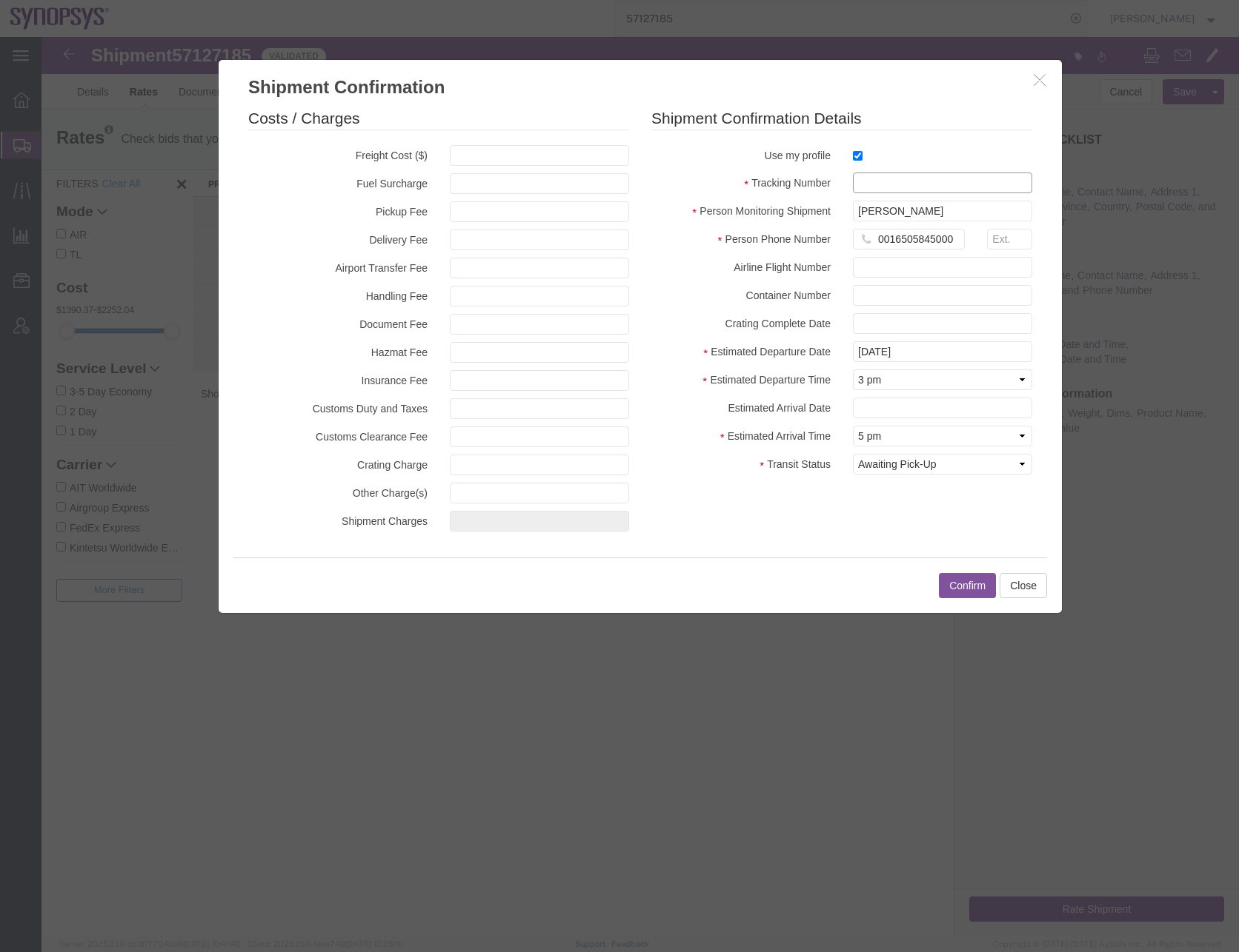
click at [874, 183] on input "text" at bounding box center [942, 183] width 179 height 21
paste input "EBA25101511664"
type input "EBA25101511664"
click at [895, 238] on input "0016505845000" at bounding box center [908, 239] width 112 height 21
type input "6505845000"
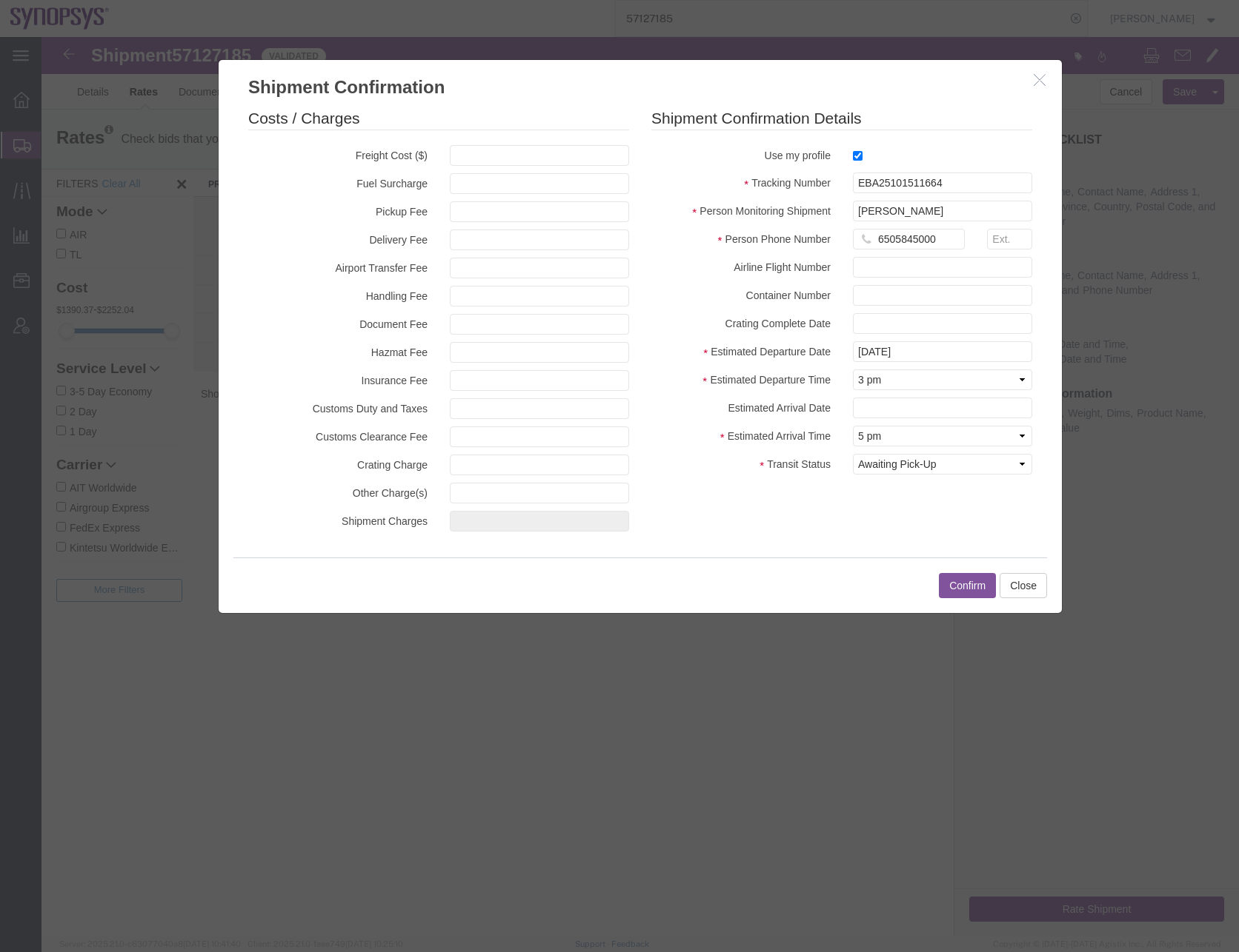
click at [964, 587] on button "Confirm" at bounding box center [967, 585] width 57 height 25
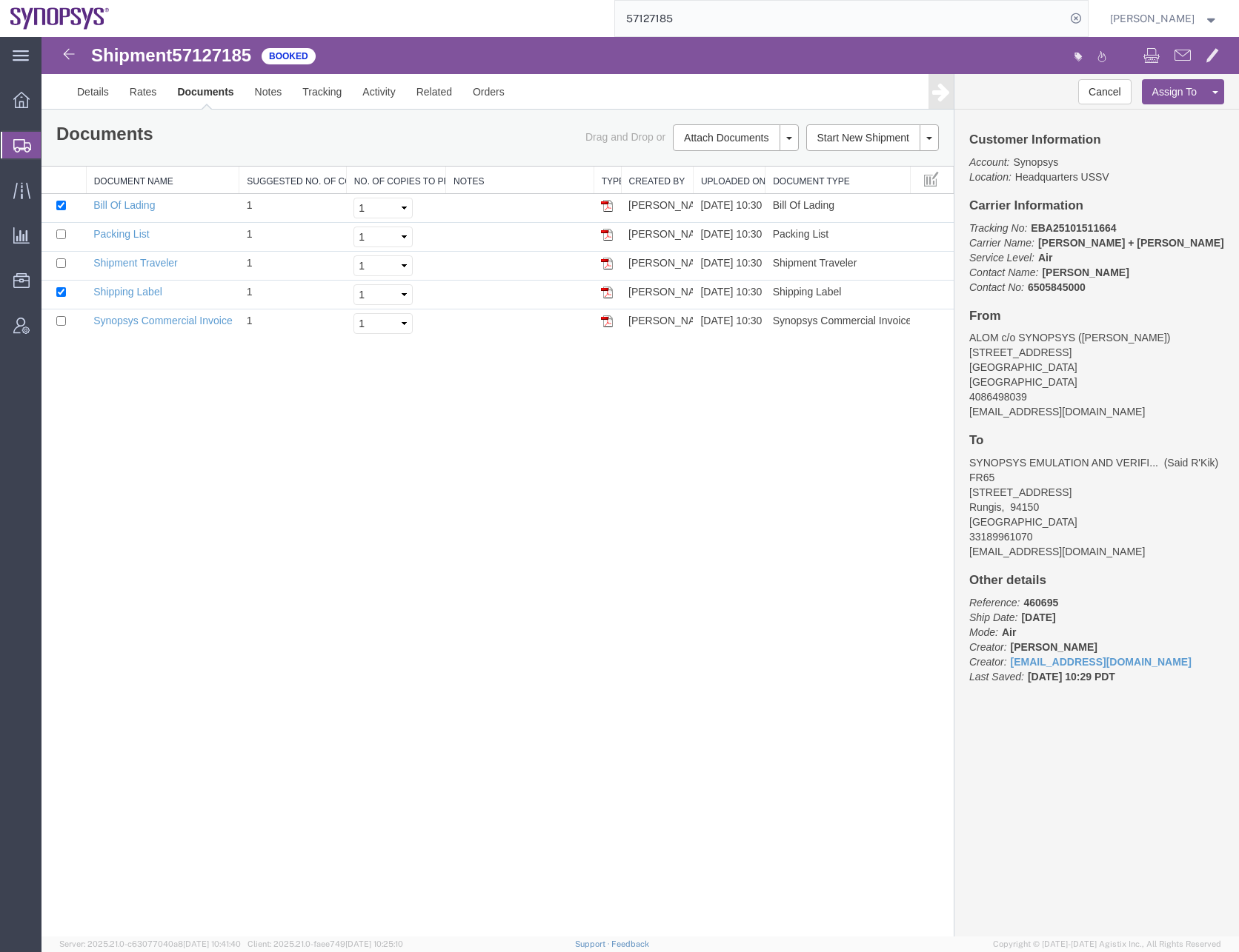
click at [539, 620] on div "Shipment 57127185 5 of 5 Booked Details Rates Documents Notes Tracking Activity…" at bounding box center [639, 487] width 1197 height 899
click at [474, 607] on div "Shipment 57127185 5 of 5 Booked Details Rates Documents Notes Tracking Activity…" at bounding box center [639, 487] width 1197 height 899
click at [17, 140] on icon at bounding box center [23, 146] width 18 height 14
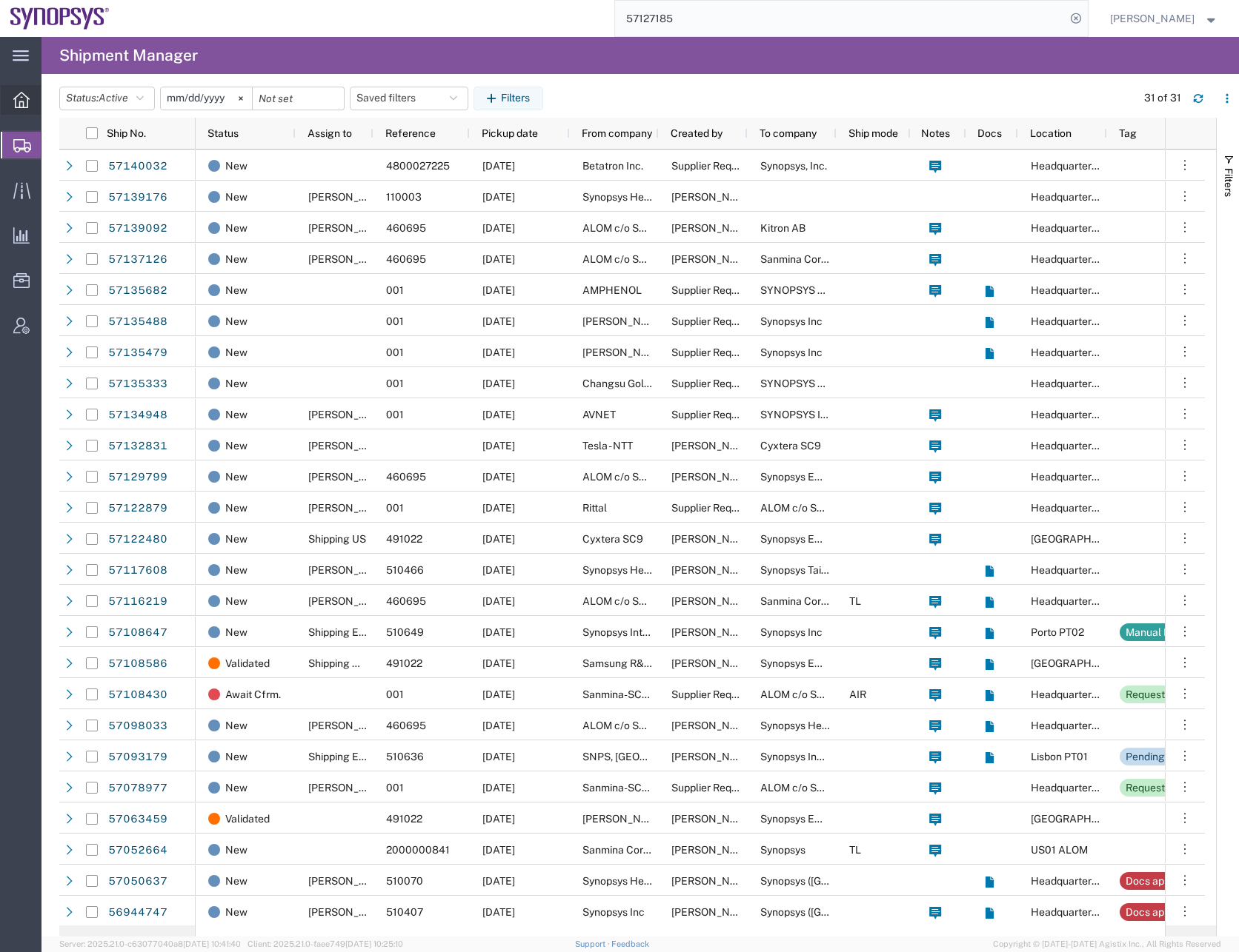
click at [17, 100] on icon at bounding box center [22, 100] width 17 height 17
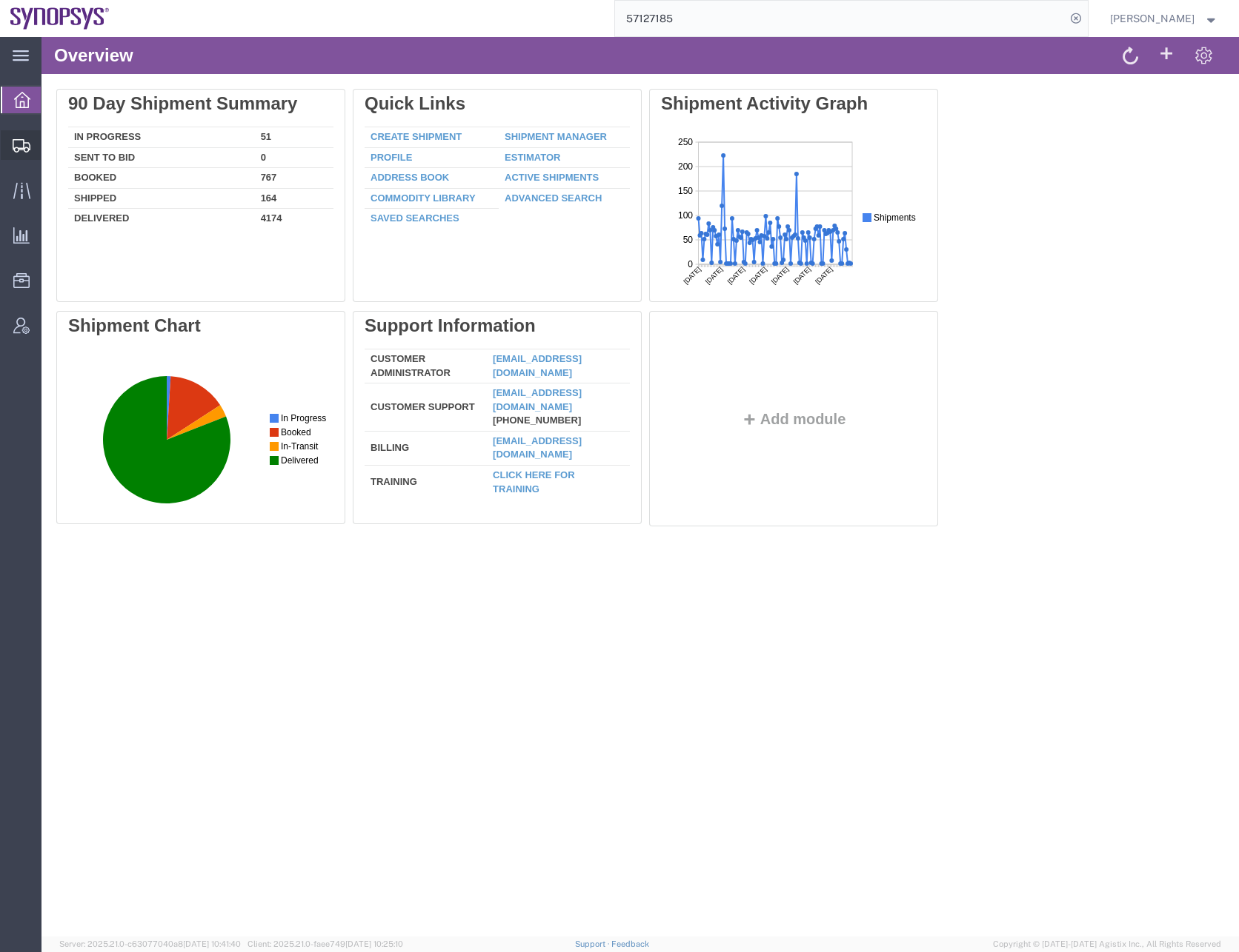
click at [24, 149] on icon at bounding box center [22, 146] width 18 height 14
